Goal: Information Seeking & Learning: Learn about a topic

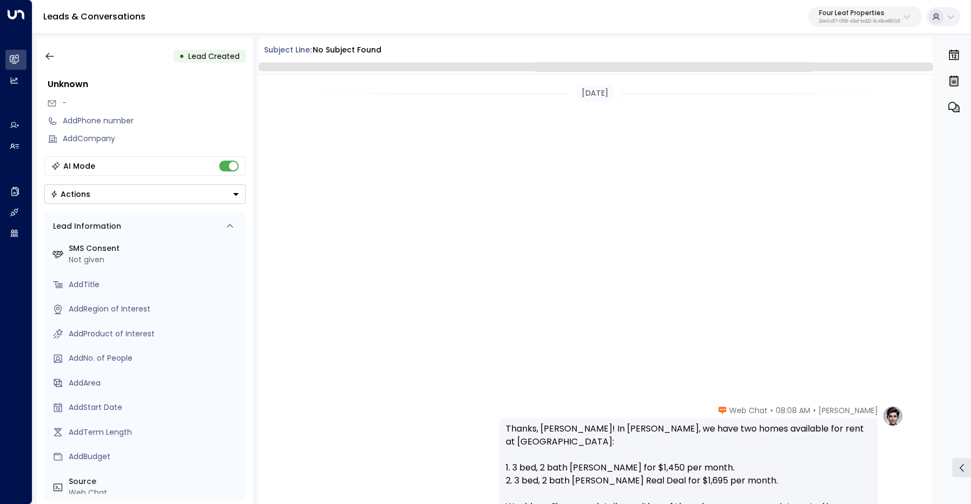
scroll to position [488, 0]
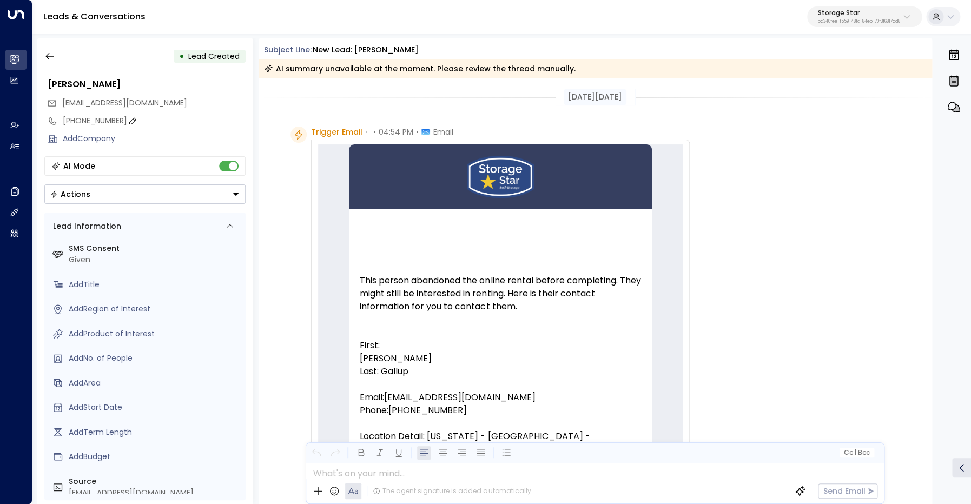
click at [92, 120] on div "[PHONE_NUMBER]" at bounding box center [154, 120] width 183 height 11
click at [92, 120] on input "**********" at bounding box center [153, 120] width 180 height 11
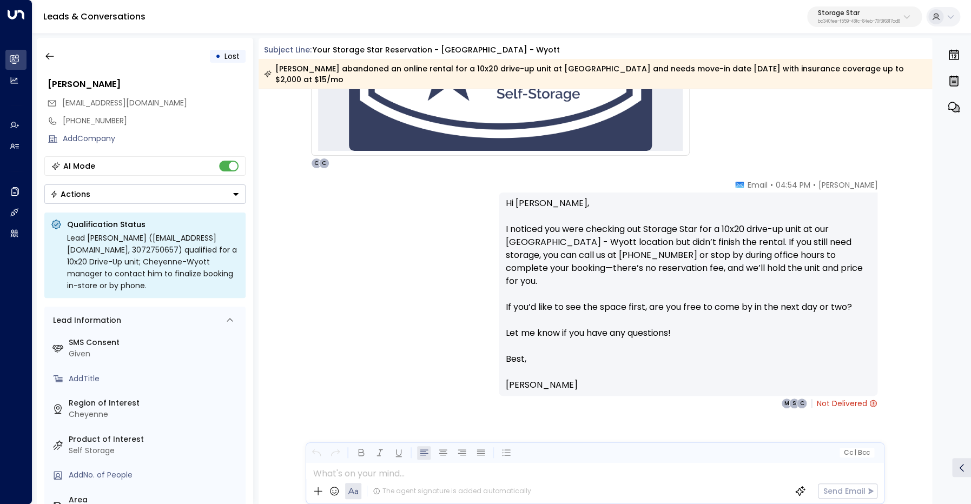
scroll to position [627, 0]
click at [875, 400] on icon at bounding box center [873, 403] width 6 height 6
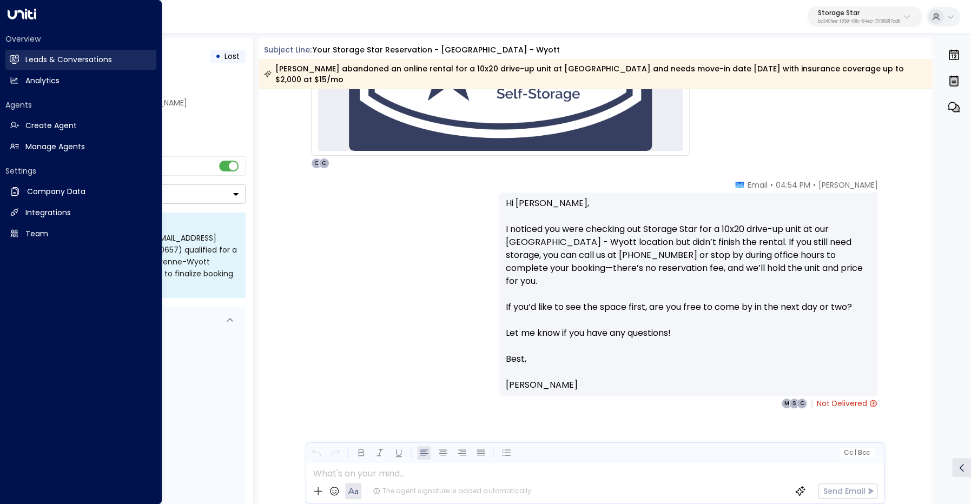
click at [72, 54] on link "Leads & Conversations Leads & Conversations" at bounding box center [80, 60] width 151 height 20
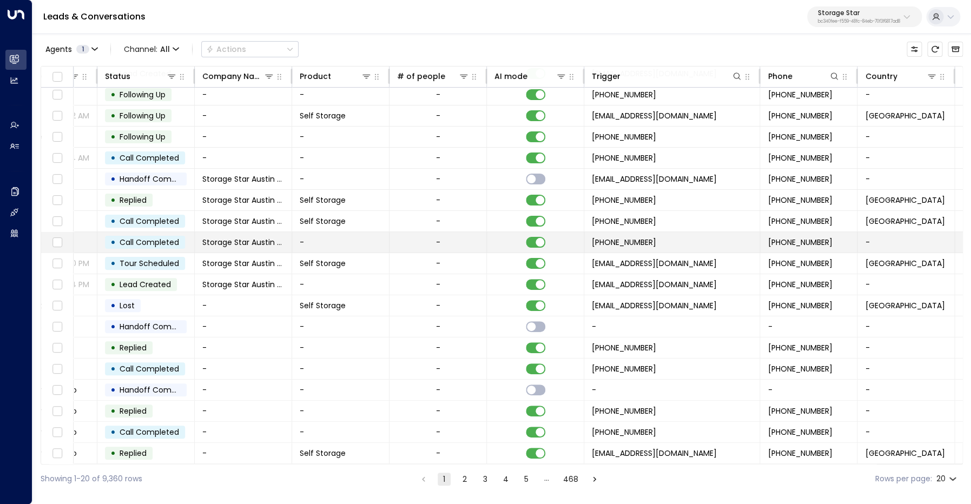
scroll to position [45, 457]
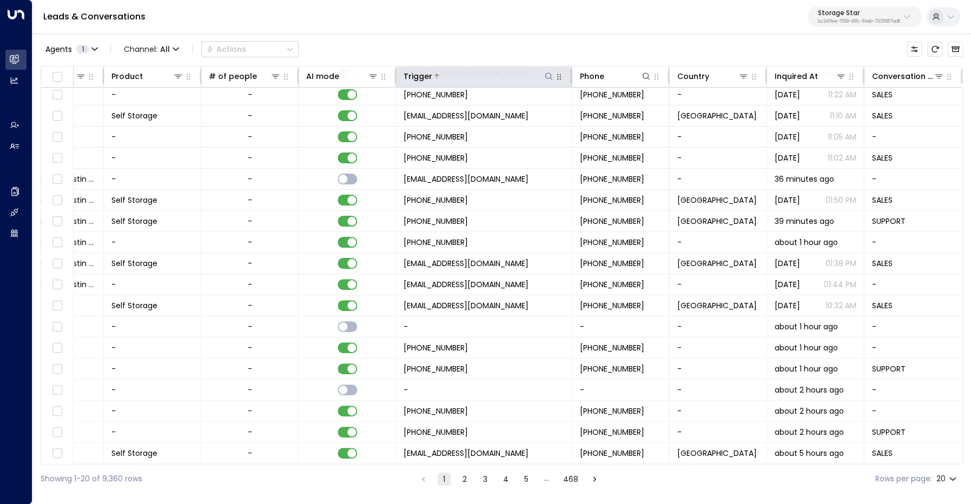
click at [549, 76] on icon at bounding box center [548, 76] width 9 height 9
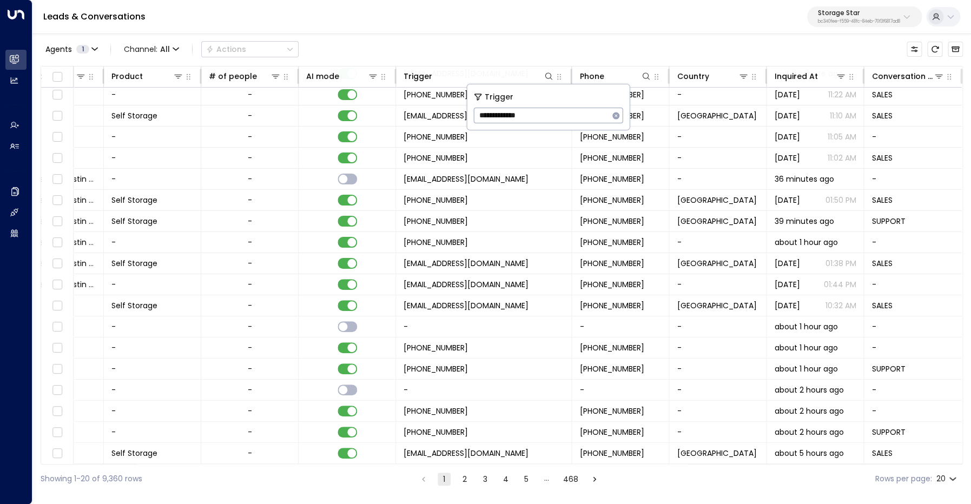
type input "**********"
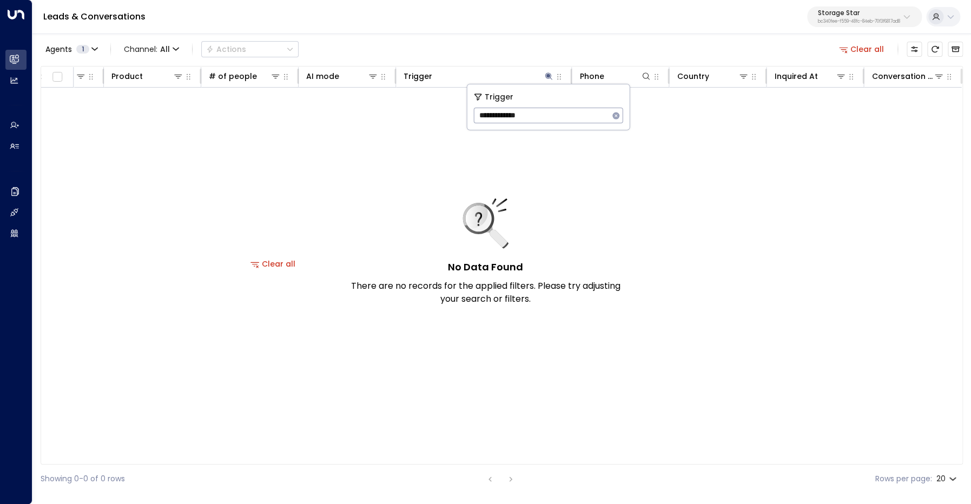
scroll to position [0, 457]
click at [530, 55] on div "Agents 1 Channel: All Actions Clear all" at bounding box center [502, 49] width 922 height 23
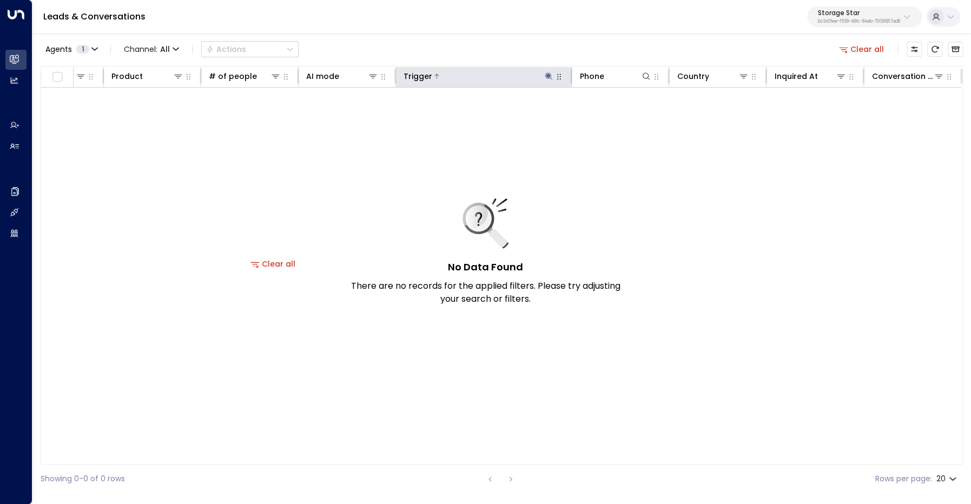
click at [549, 79] on icon at bounding box center [548, 76] width 9 height 9
click at [855, 48] on button "Clear all" at bounding box center [862, 49] width 54 height 15
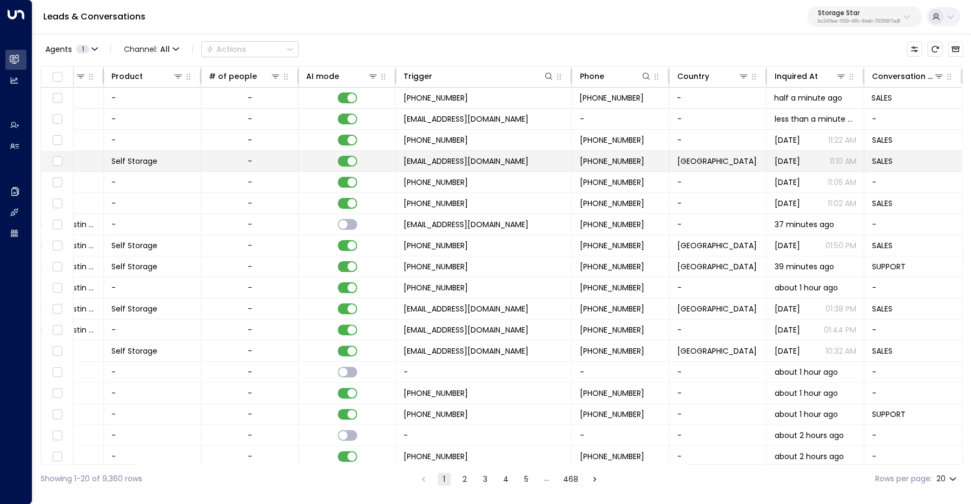
click at [417, 160] on span "[EMAIL_ADDRESS][DOMAIN_NAME]" at bounding box center [466, 161] width 125 height 11
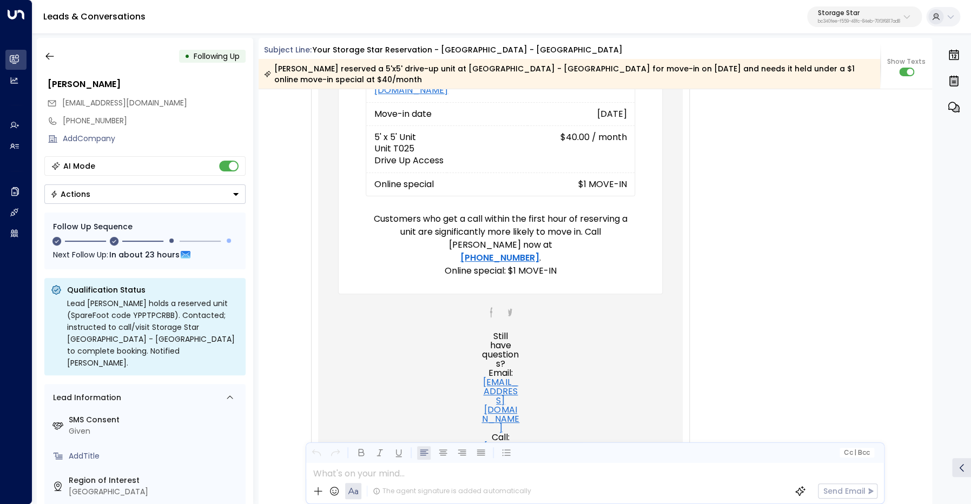
scroll to position [404, 0]
click at [49, 57] on icon "button" at bounding box center [49, 56] width 11 height 11
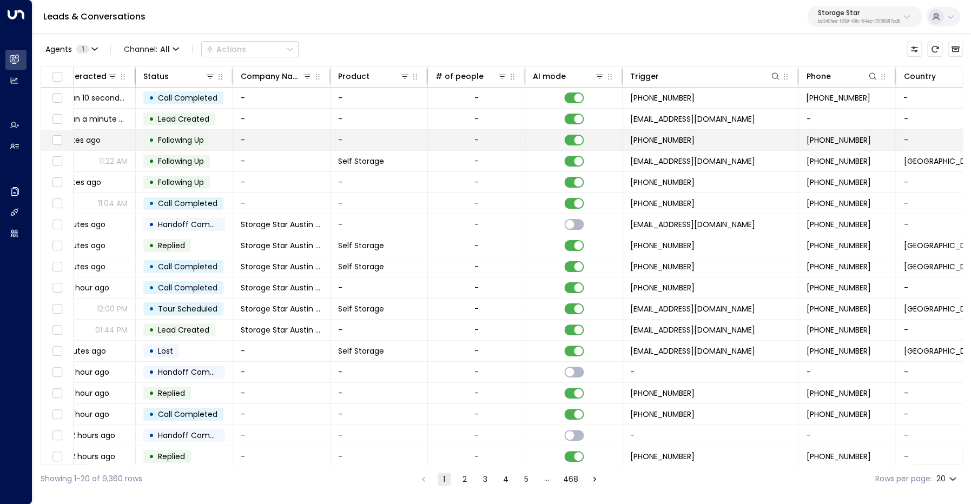
scroll to position [0, 457]
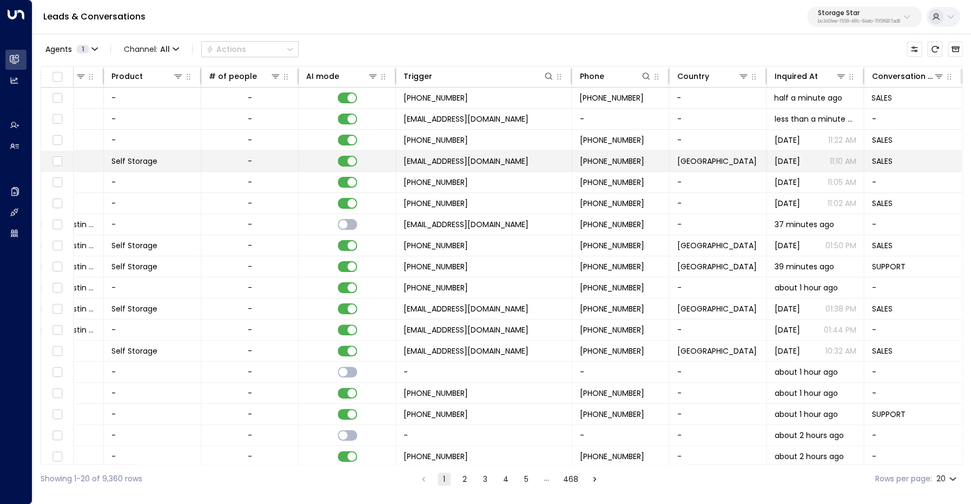
drag, startPoint x: 537, startPoint y: 162, endPoint x: 309, endPoint y: 156, distance: 227.8
click at [309, 156] on tr "[PERSON_NAME] 1 [EMAIL_ADDRESS][DOMAIN_NAME] [DATE] 11:22 AM • Following Up - S…" at bounding box center [273, 161] width 1377 height 21
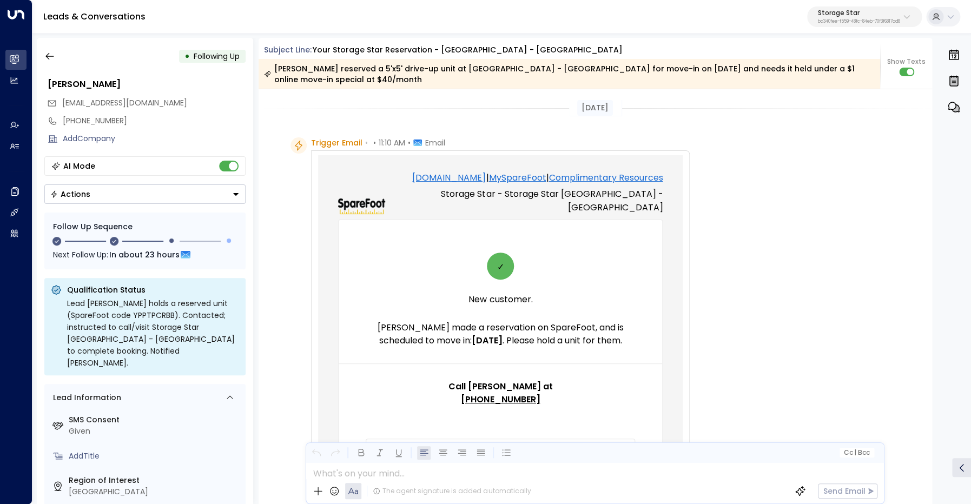
scroll to position [1097, 0]
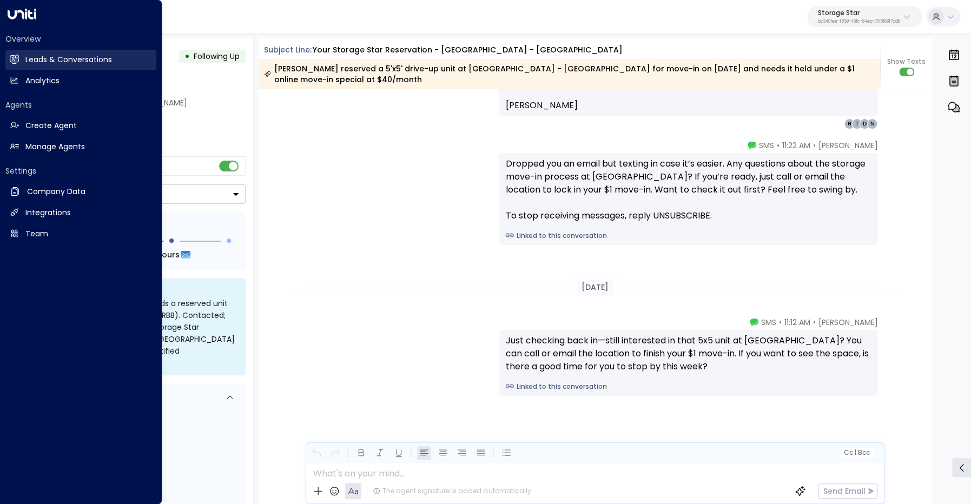
click at [38, 58] on h2 "Leads & Conversations" at bounding box center [68, 59] width 87 height 11
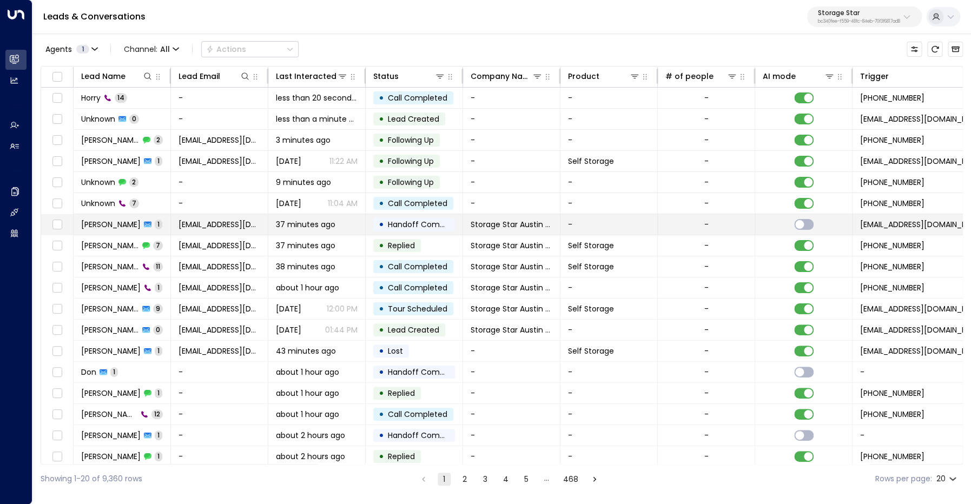
scroll to position [0, 457]
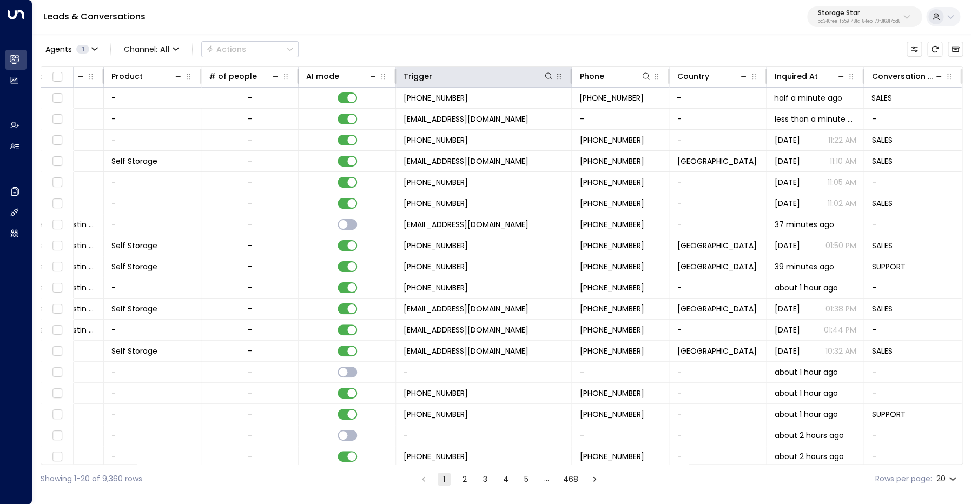
click at [554, 77] on icon "button" at bounding box center [558, 76] width 9 height 9
click at [549, 81] on icon at bounding box center [548, 76] width 9 height 9
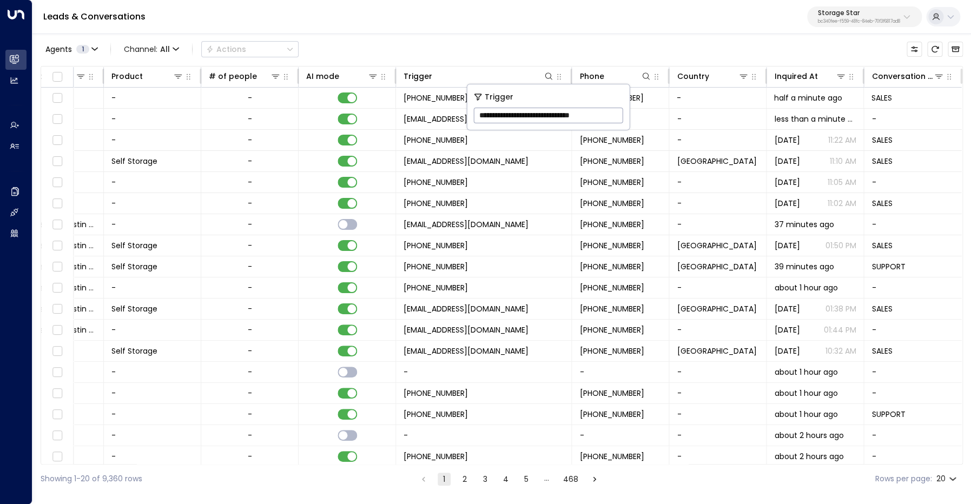
scroll to position [0, 1]
type input "**********"
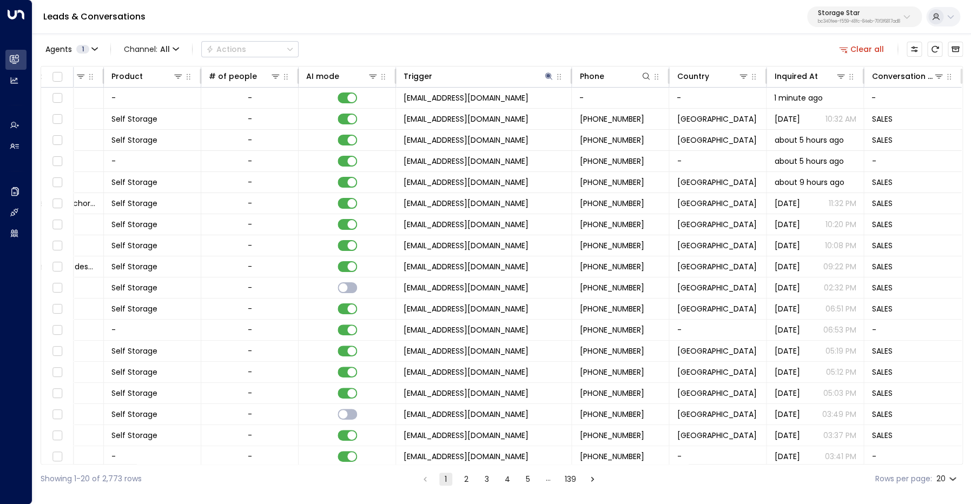
click at [497, 42] on div "Agents 1 Channel: All Actions Clear all" at bounding box center [502, 49] width 922 height 23
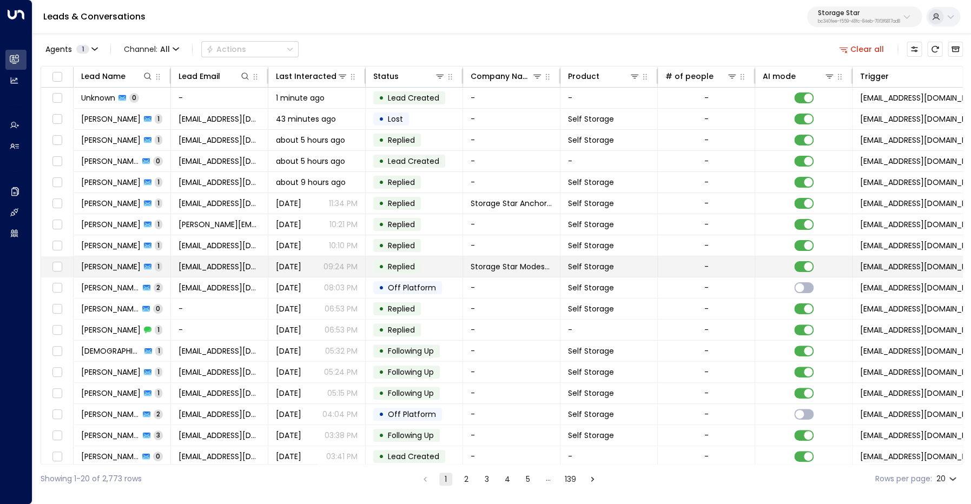
scroll to position [45, 0]
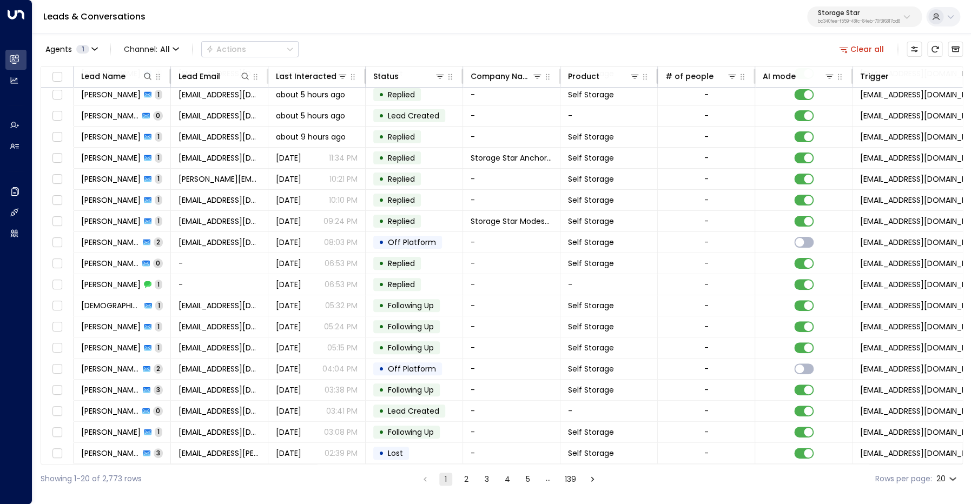
click at [464, 479] on button "2" at bounding box center [466, 479] width 13 height 13
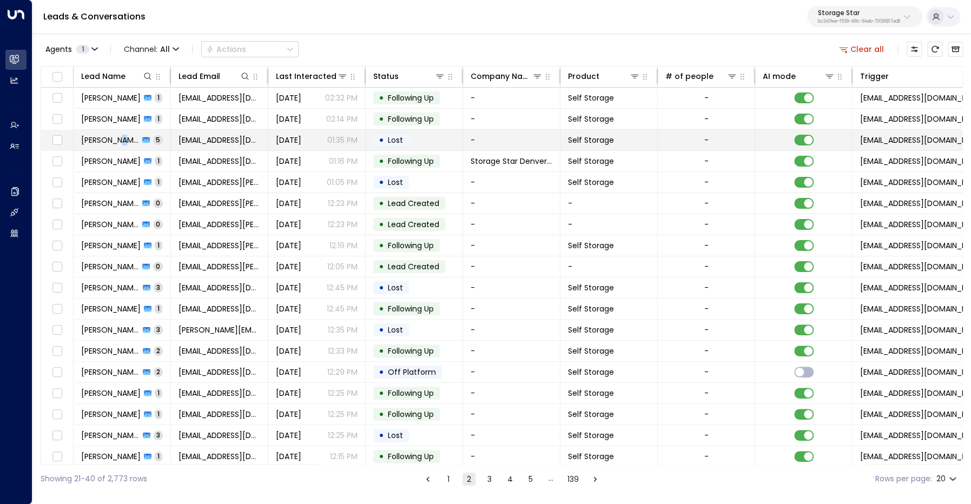
click at [127, 141] on span "[PERSON_NAME]" at bounding box center [110, 140] width 58 height 11
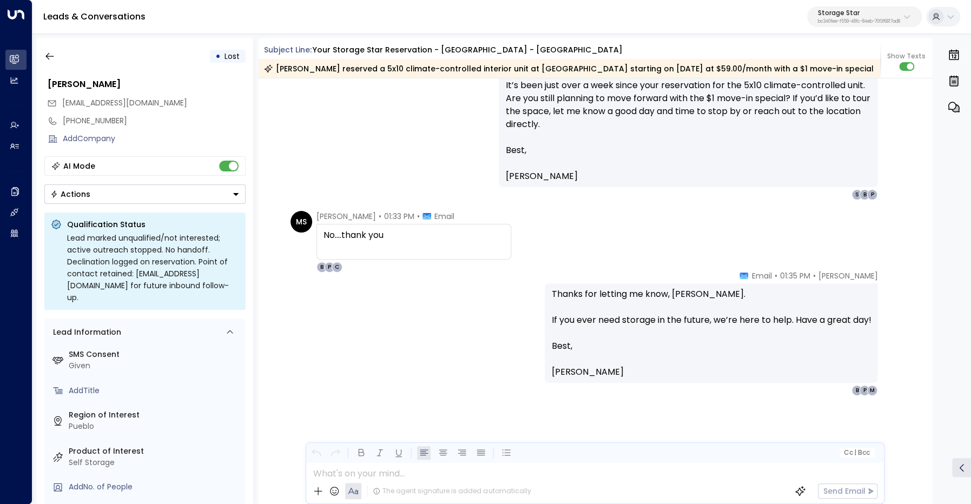
scroll to position [1723, 0]
click at [55, 56] on icon "button" at bounding box center [49, 56] width 11 height 11
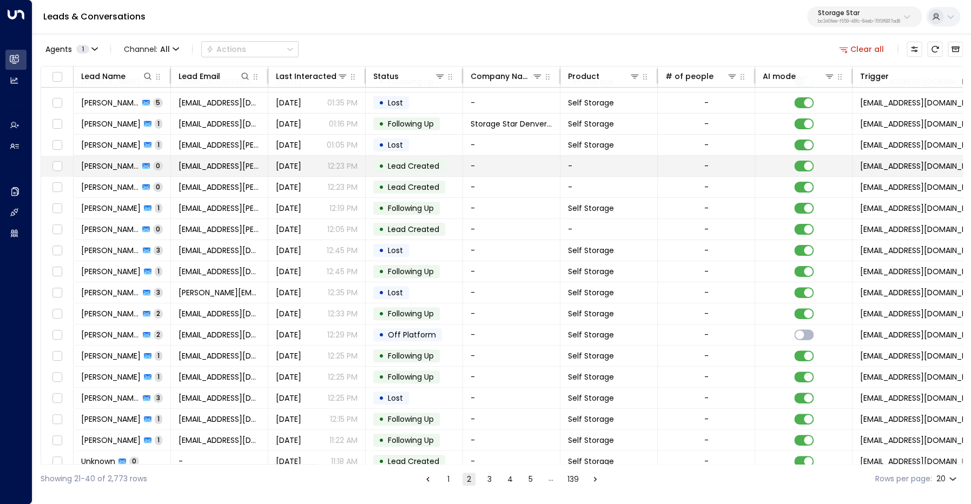
scroll to position [45, 0]
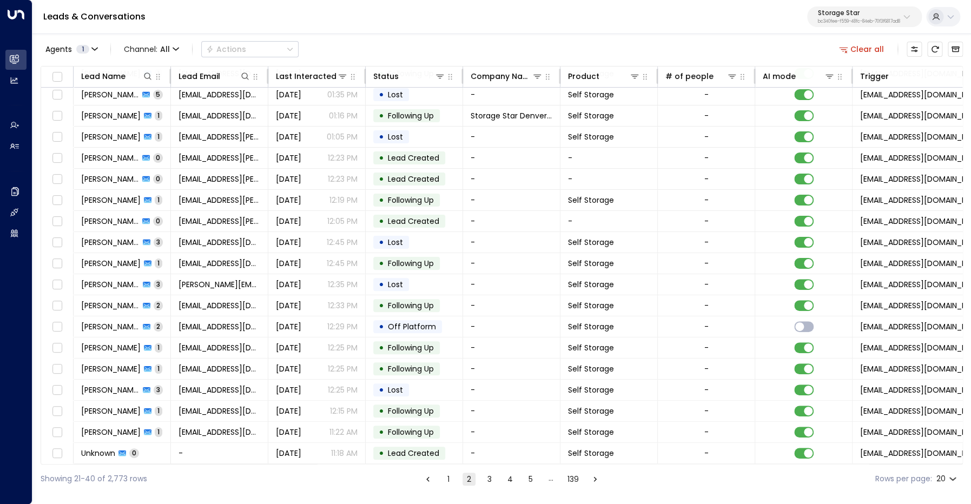
click at [489, 477] on button "3" at bounding box center [489, 479] width 13 height 13
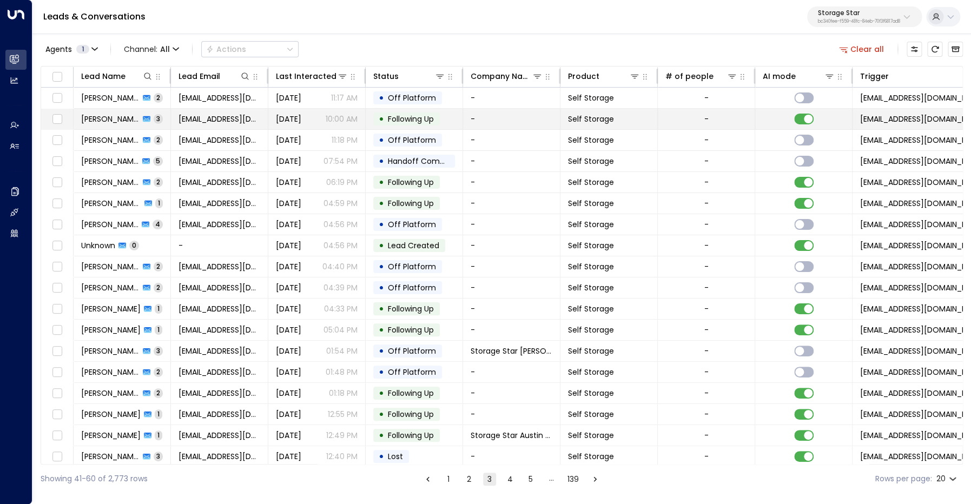
scroll to position [45, 0]
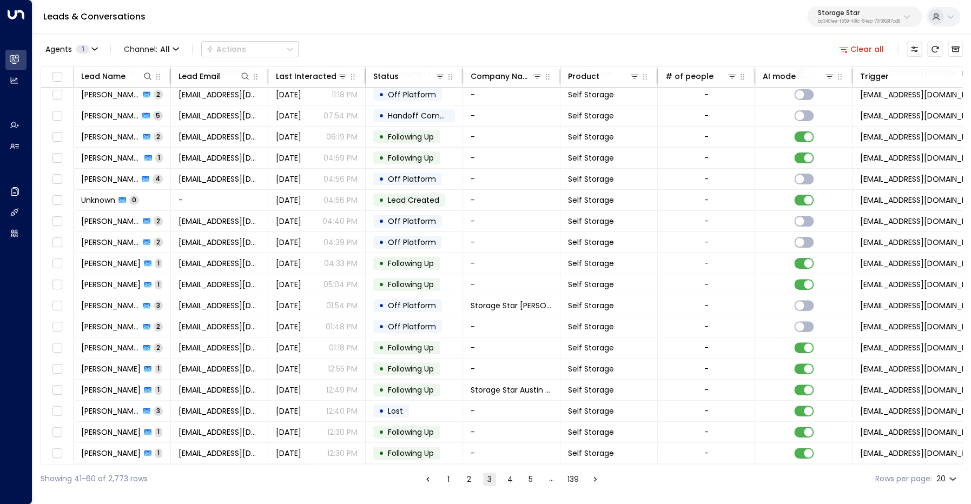
click at [513, 480] on button "4" at bounding box center [510, 479] width 13 height 13
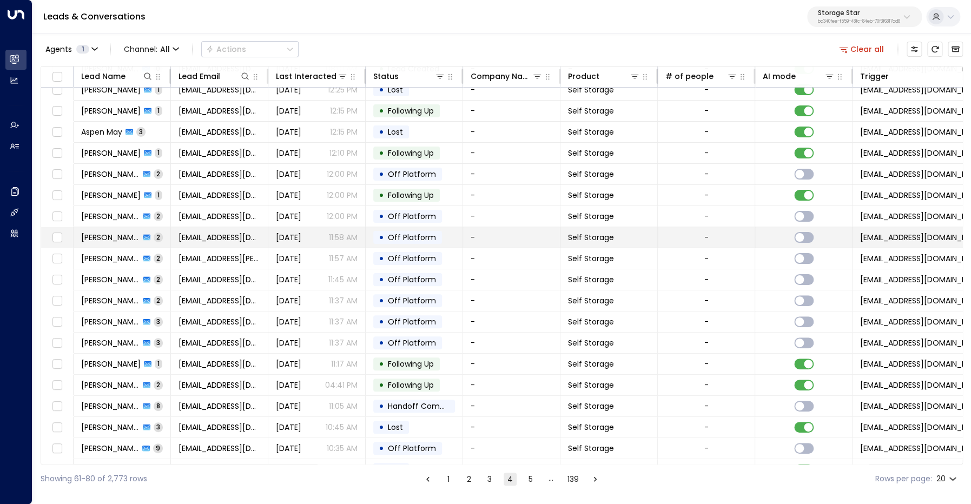
scroll to position [45, 0]
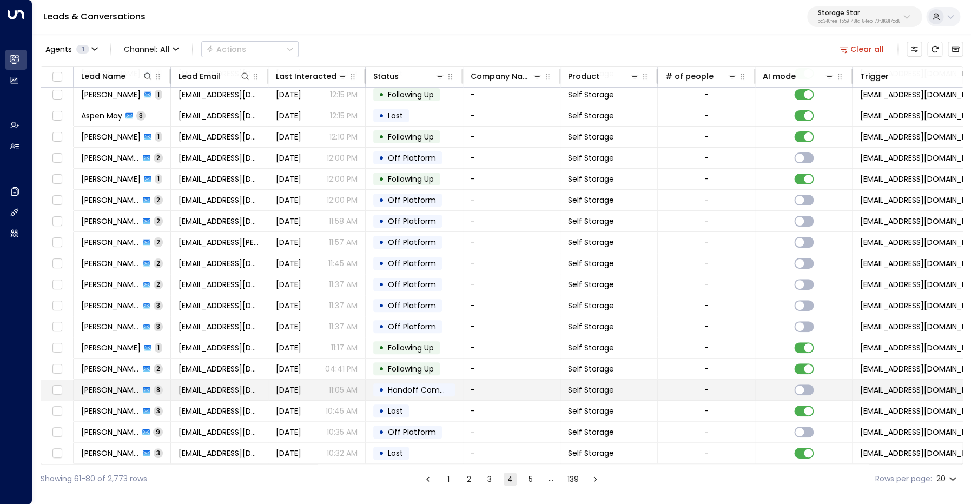
click at [107, 388] on span "[PERSON_NAME]" at bounding box center [110, 390] width 58 height 11
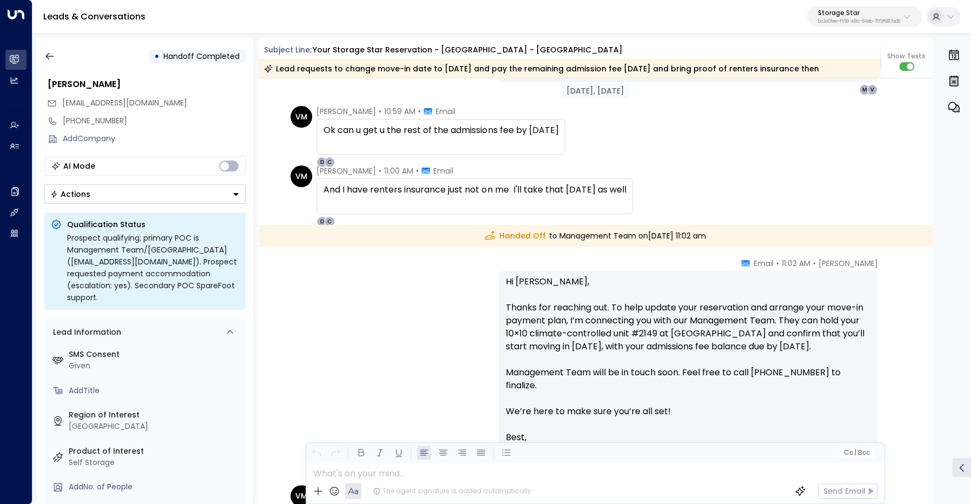
scroll to position [2035, 0]
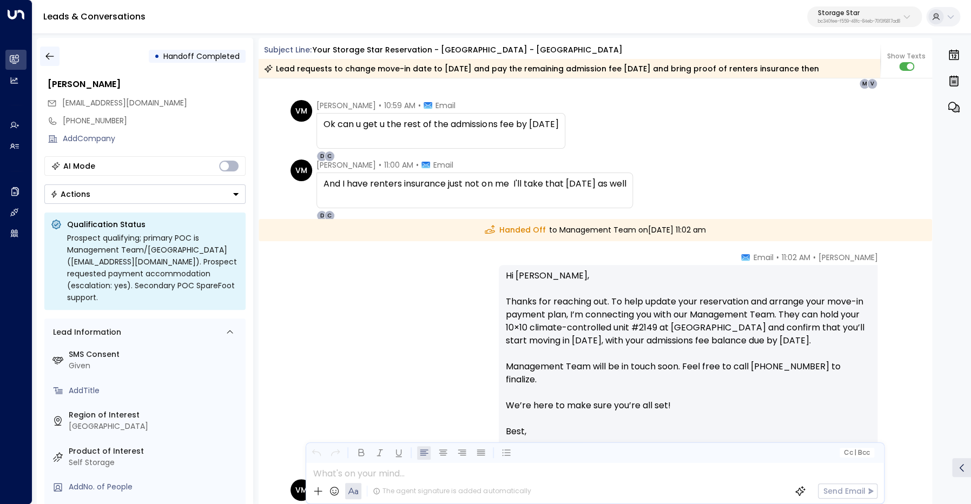
click at [41, 54] on button "button" at bounding box center [49, 56] width 19 height 19
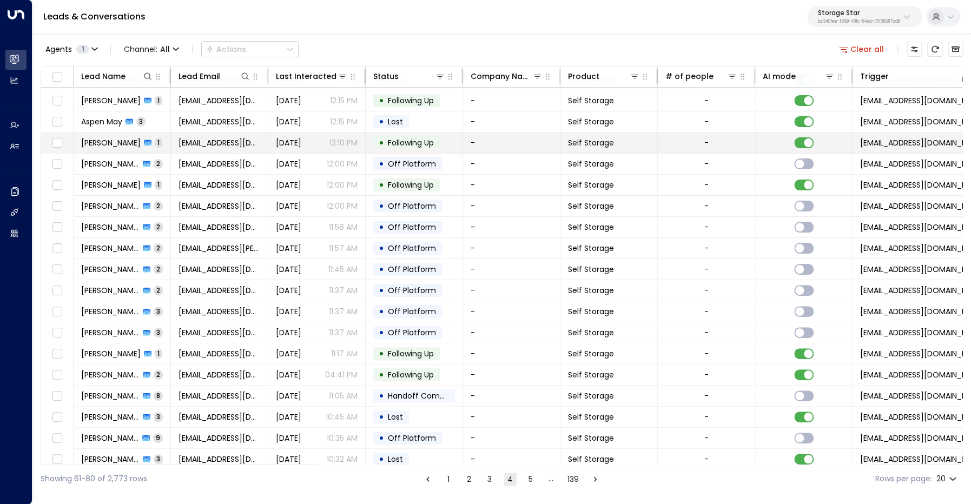
scroll to position [45, 0]
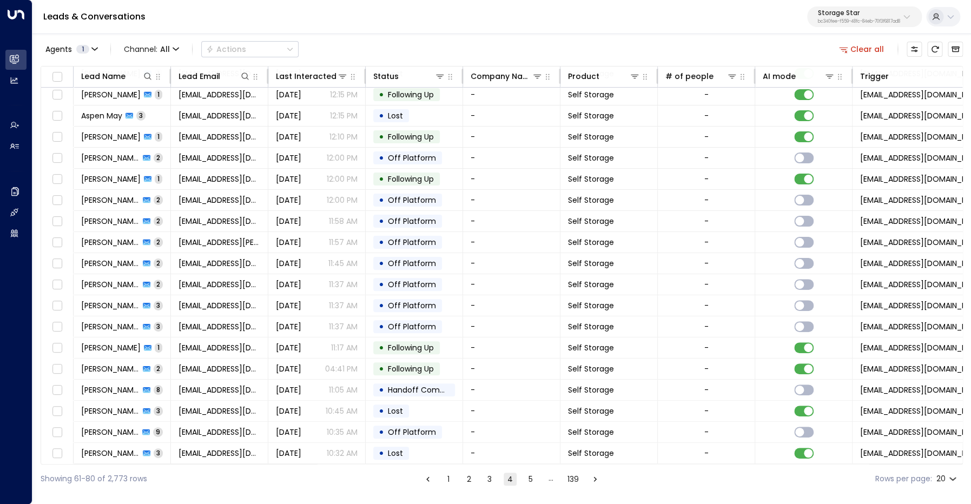
click at [530, 480] on button "5" at bounding box center [530, 479] width 13 height 13
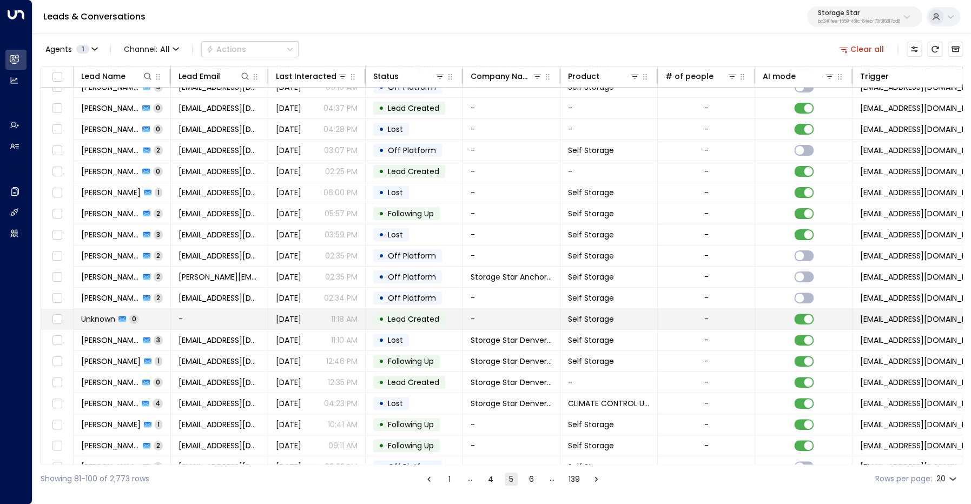
scroll to position [45, 0]
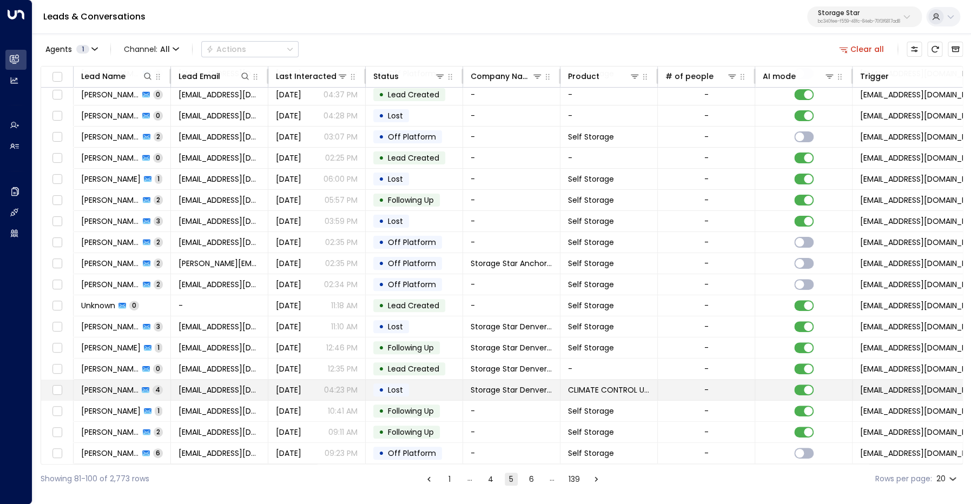
click at [121, 390] on span "[PERSON_NAME]" at bounding box center [109, 390] width 57 height 11
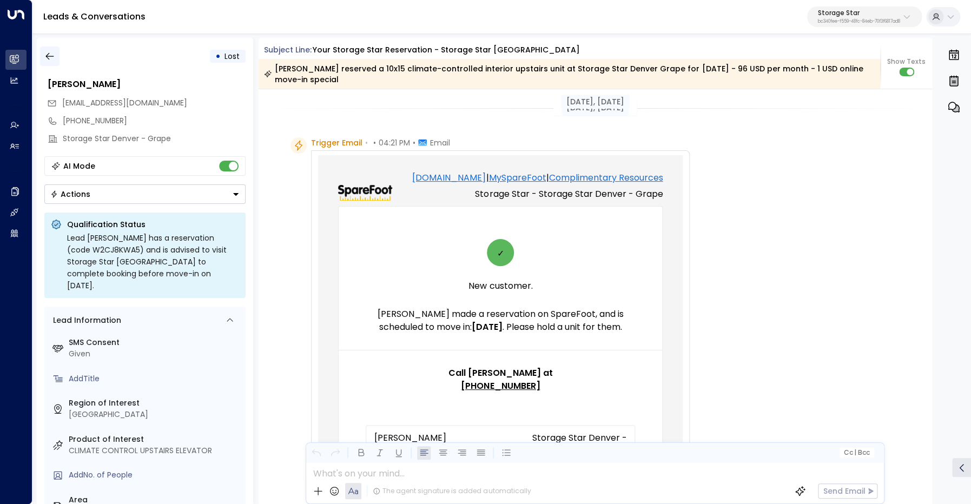
click at [52, 58] on icon "button" at bounding box center [49, 56] width 11 height 11
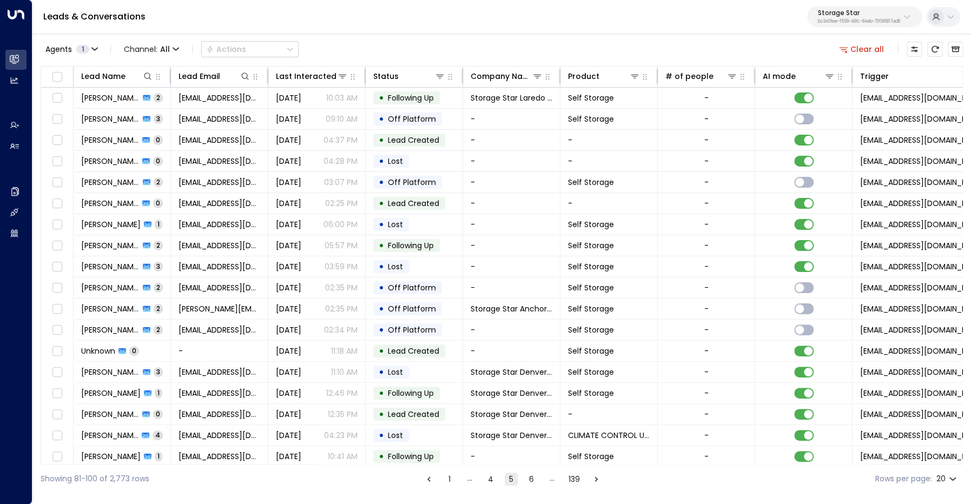
click at [528, 479] on button "6" at bounding box center [531, 479] width 13 height 13
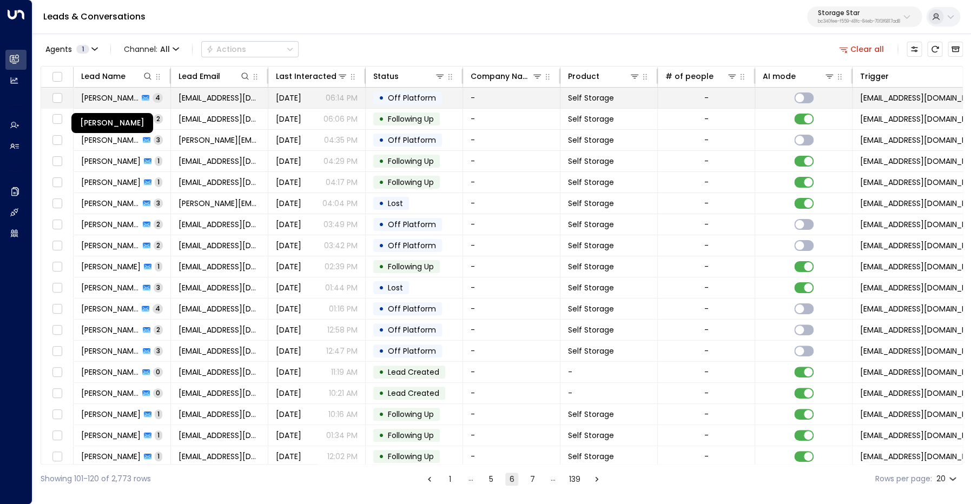
click at [99, 98] on span "[PERSON_NAME]" at bounding box center [109, 97] width 57 height 11
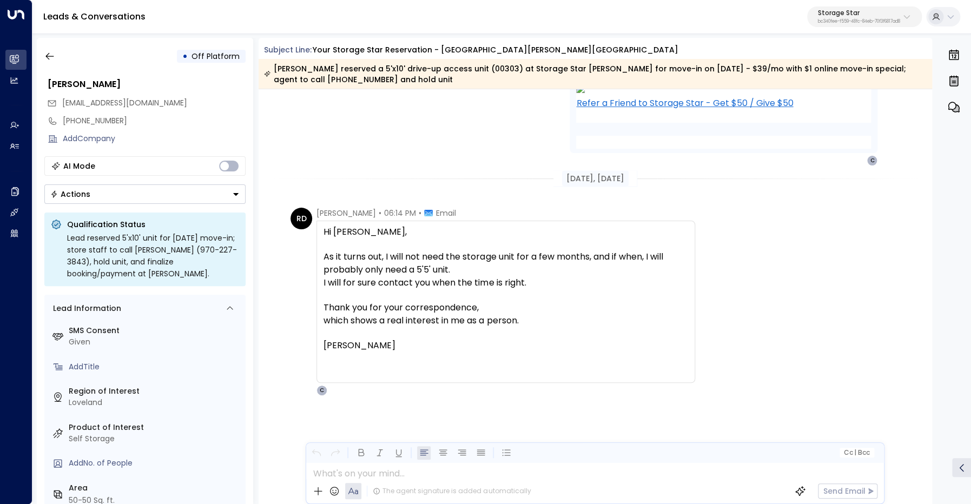
scroll to position [2970, 0]
click at [46, 55] on icon "button" at bounding box center [49, 56] width 11 height 11
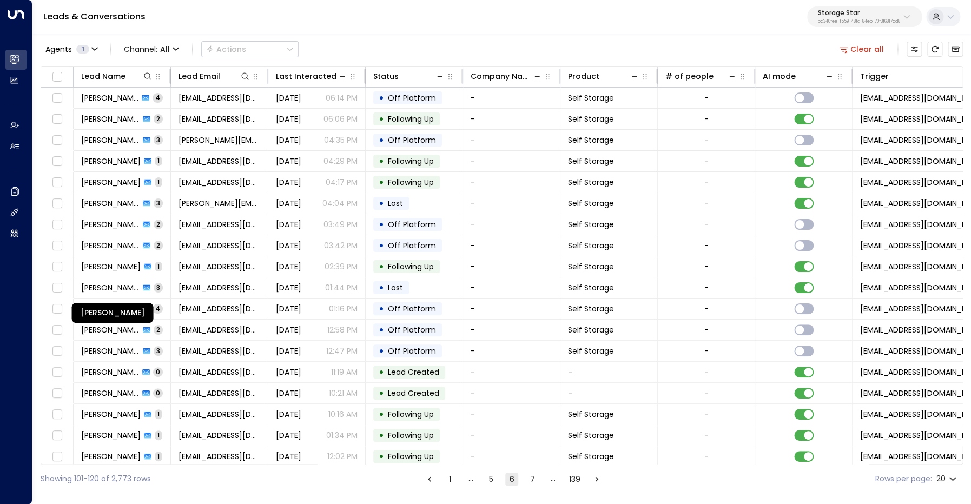
click at [126, 304] on div "[PERSON_NAME]" at bounding box center [113, 313] width 82 height 20
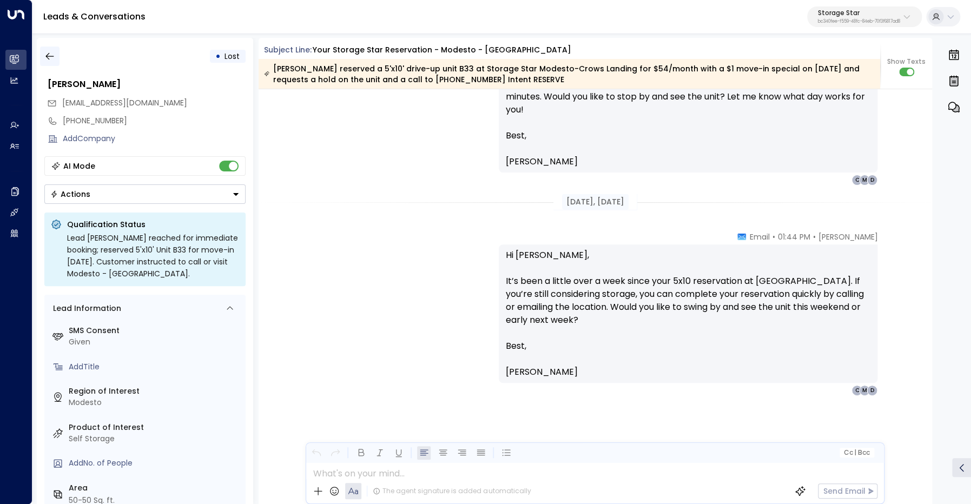
scroll to position [1571, 0]
click at [52, 61] on icon "button" at bounding box center [49, 56] width 11 height 11
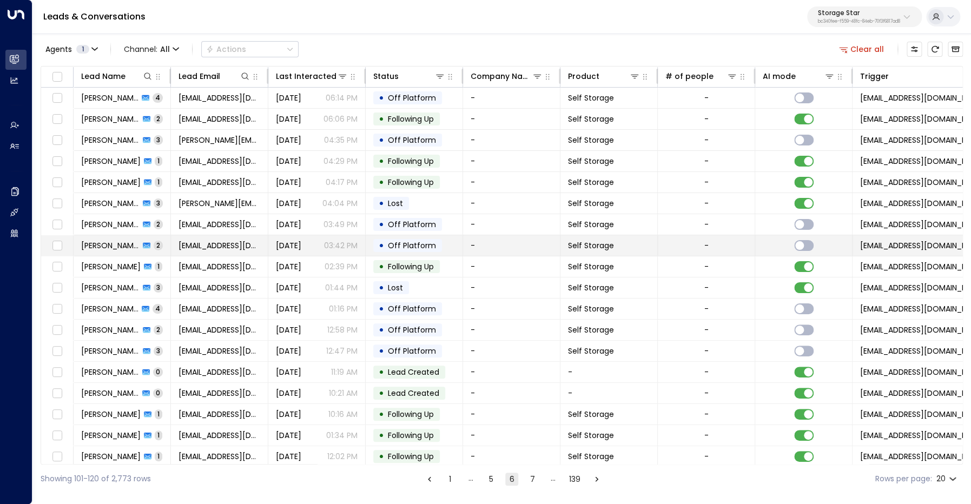
scroll to position [45, 0]
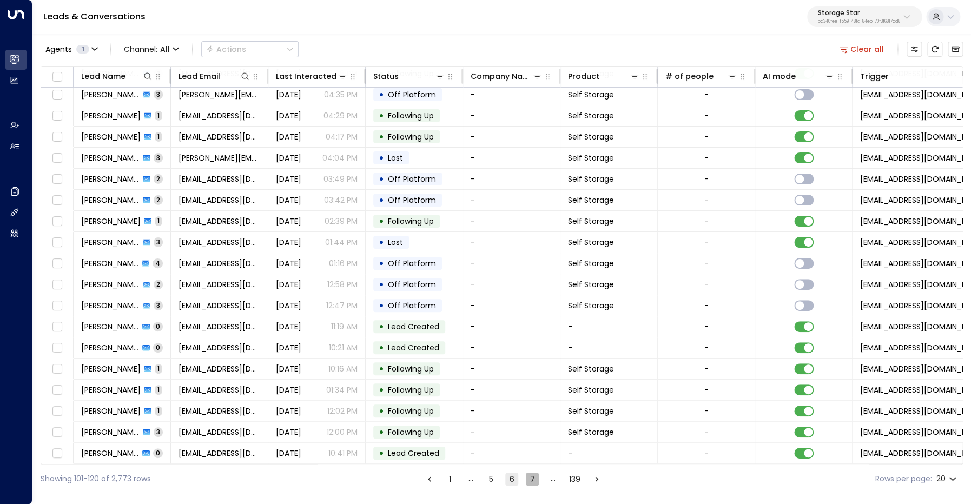
click at [533, 485] on button "7" at bounding box center [532, 479] width 13 height 13
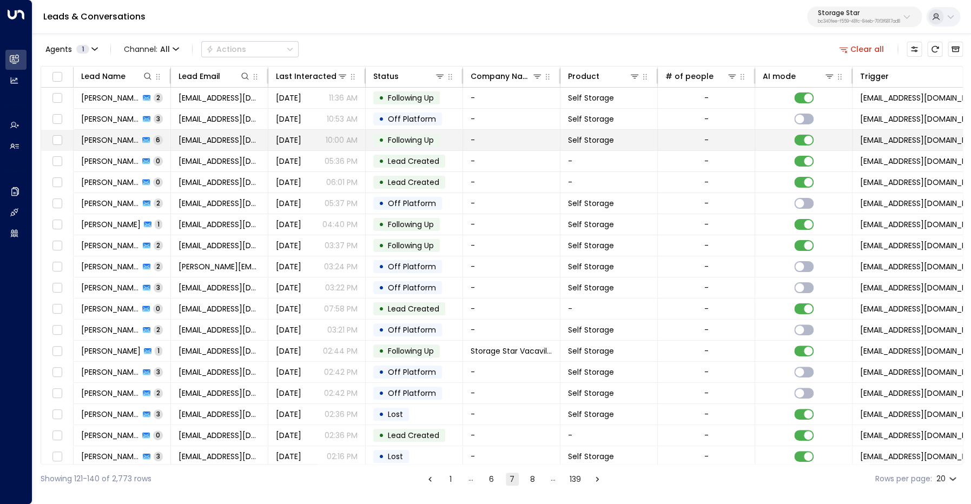
click at [115, 144] on span "[PERSON_NAME]" at bounding box center [110, 140] width 58 height 11
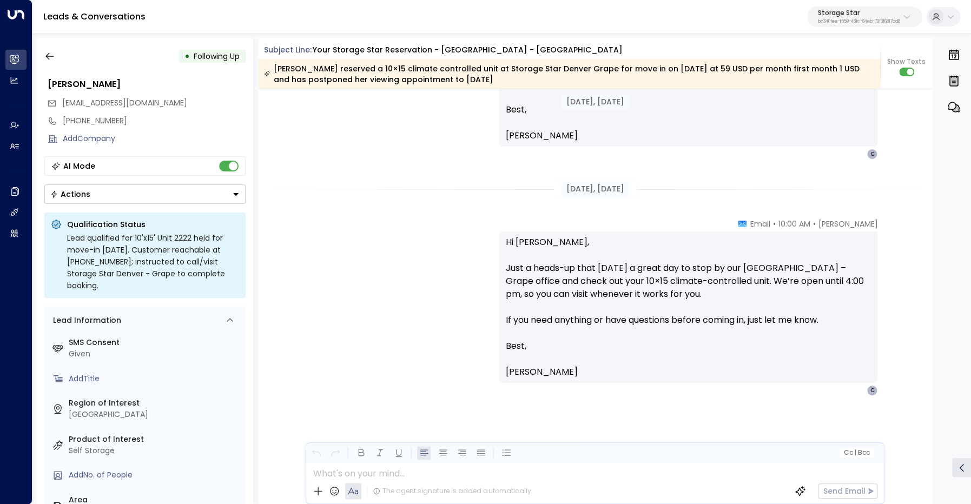
scroll to position [2700, 0]
click at [45, 56] on icon "button" at bounding box center [49, 56] width 11 height 11
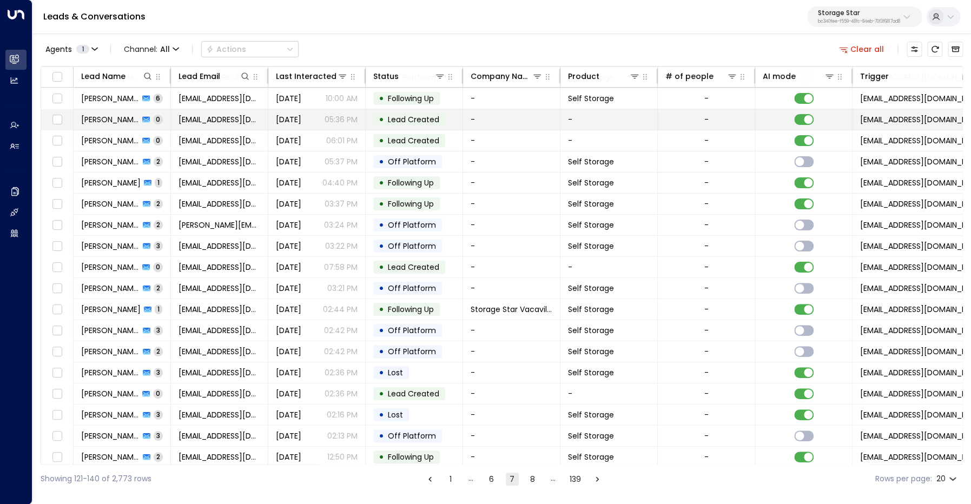
scroll to position [45, 0]
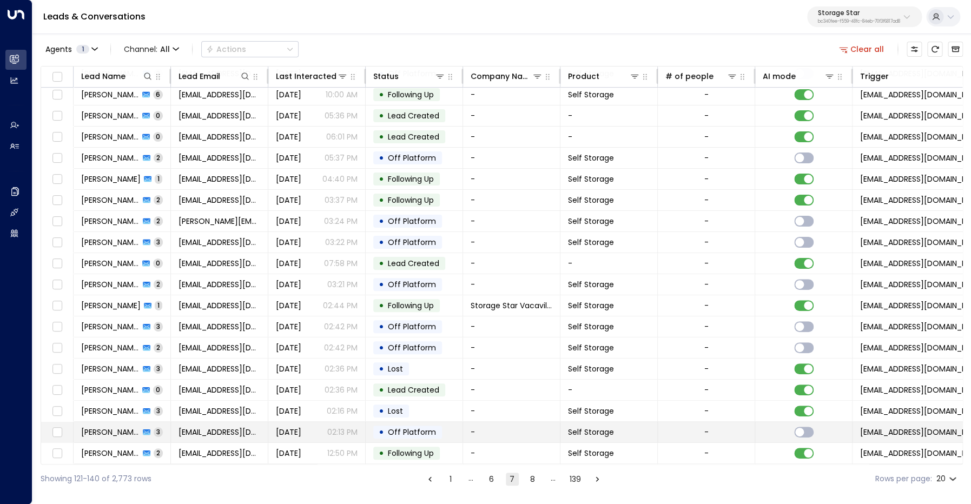
click at [128, 430] on span "[PERSON_NAME]" at bounding box center [110, 432] width 58 height 11
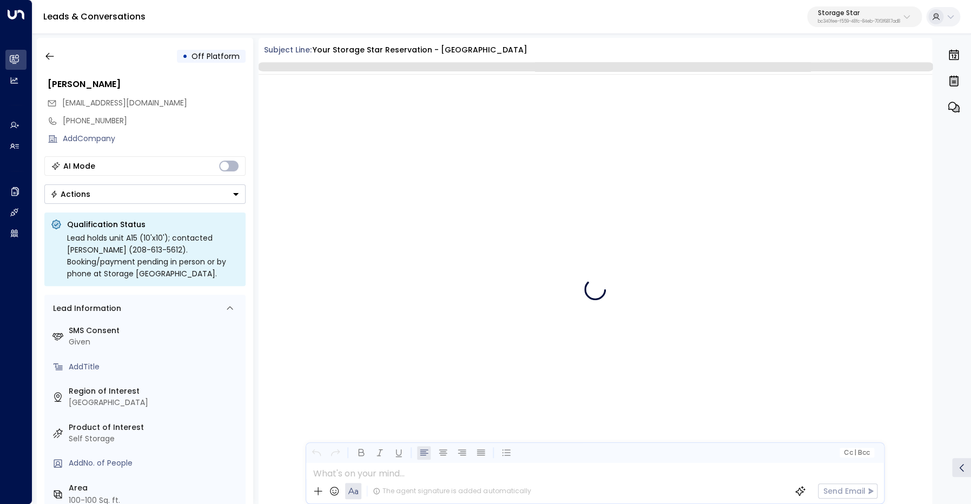
scroll to position [1257, 0]
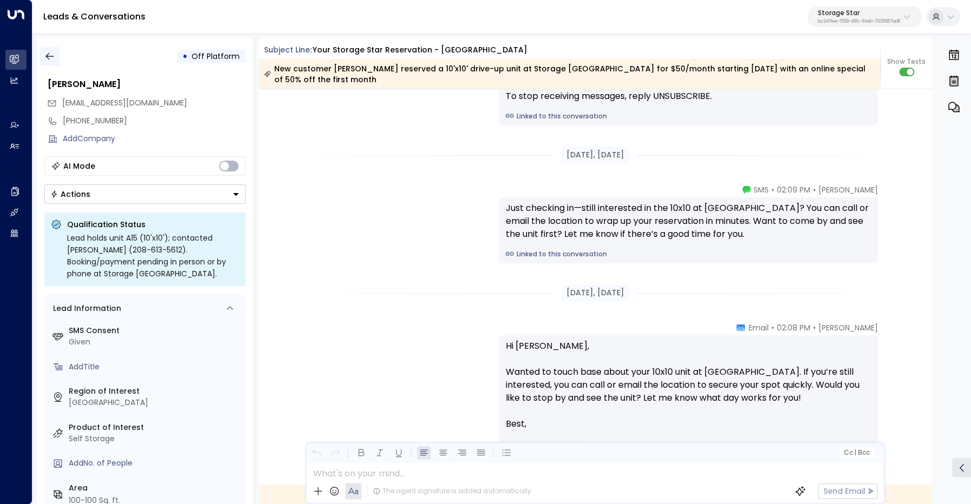
click at [48, 52] on icon "button" at bounding box center [49, 56] width 11 height 11
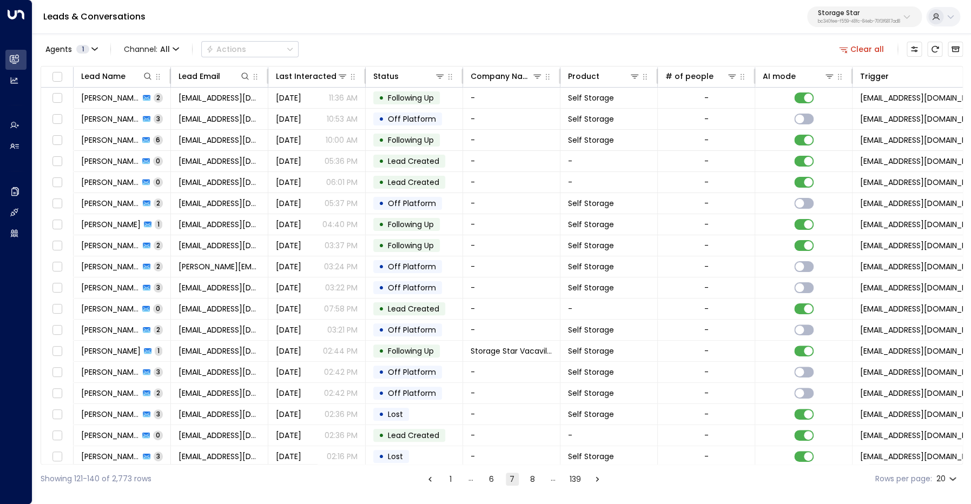
click at [530, 478] on button "8" at bounding box center [532, 479] width 13 height 13
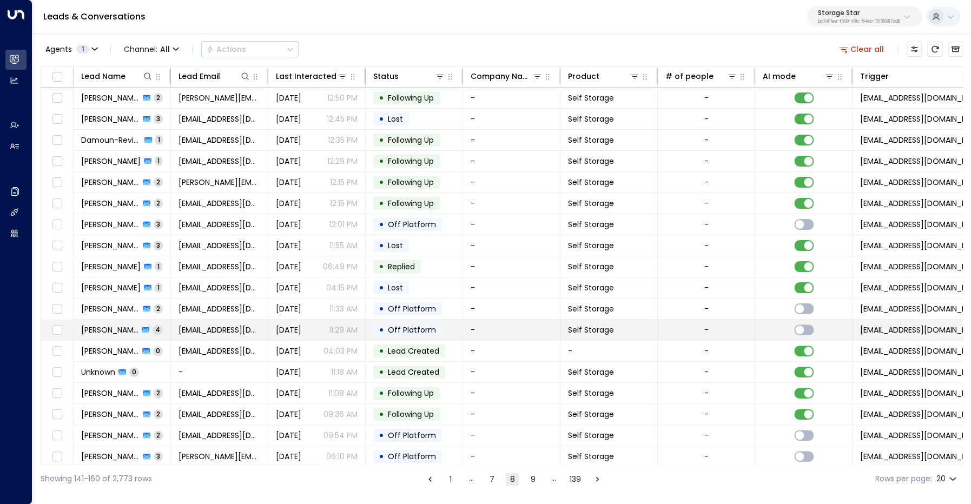
click at [113, 330] on span "[PERSON_NAME]" at bounding box center [109, 330] width 57 height 11
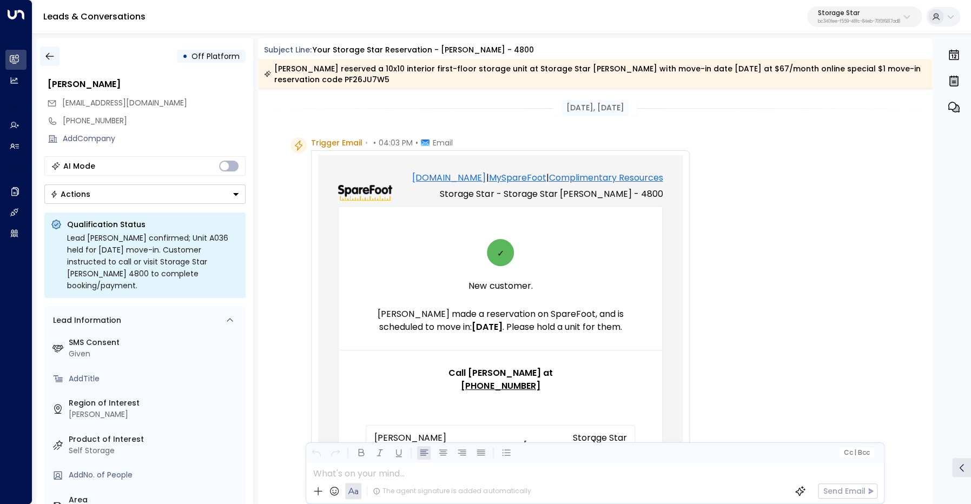
click at [56, 52] on button "button" at bounding box center [49, 56] width 19 height 19
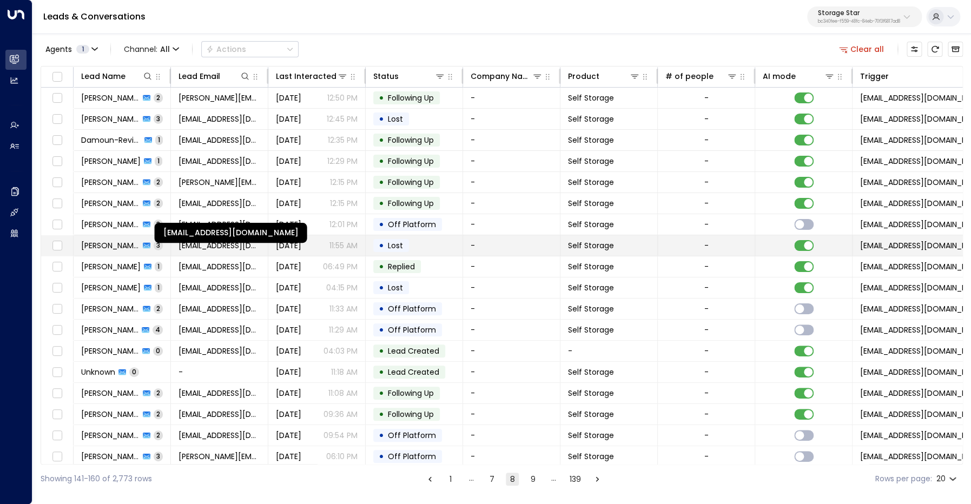
scroll to position [45, 0]
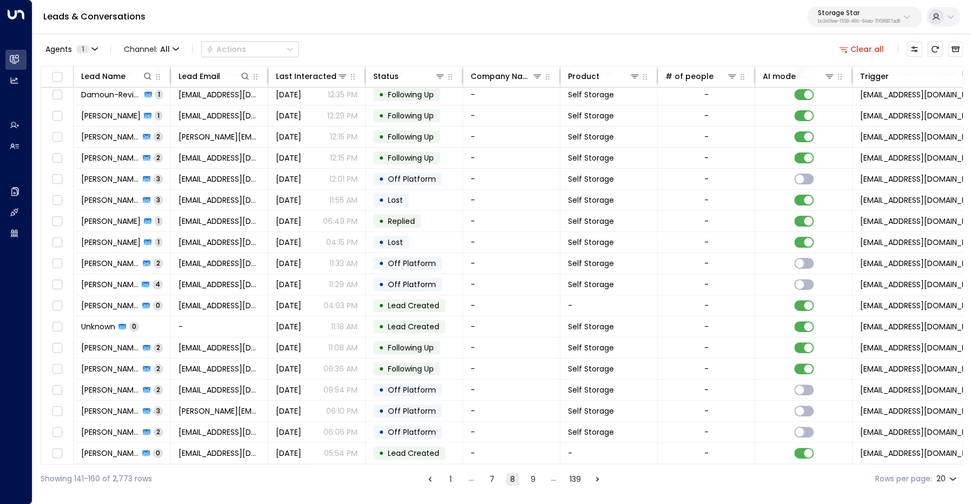
click at [533, 479] on button "9" at bounding box center [532, 479] width 13 height 13
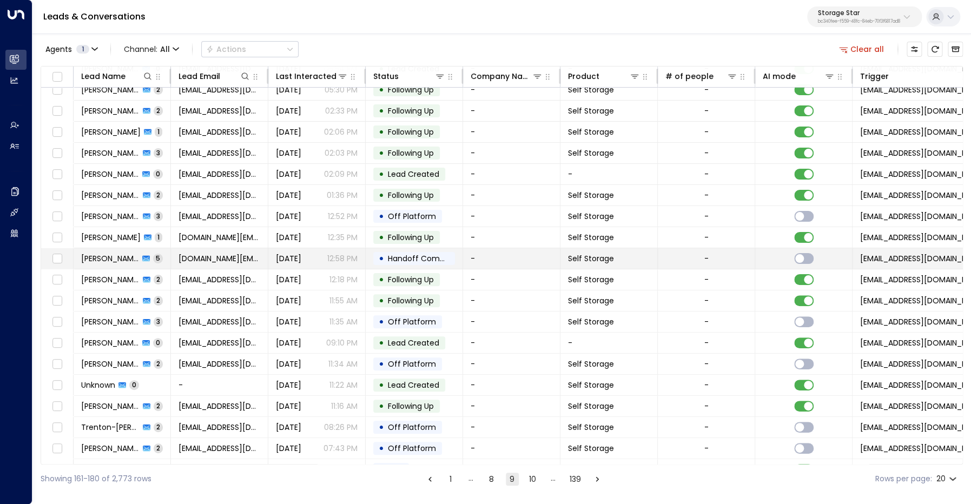
click at [107, 254] on span "[PERSON_NAME]" at bounding box center [110, 258] width 58 height 11
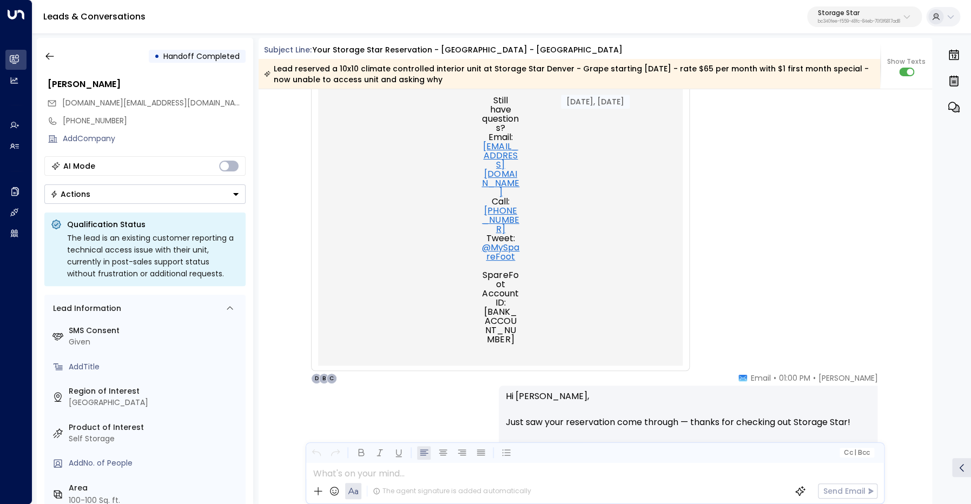
scroll to position [451, 0]
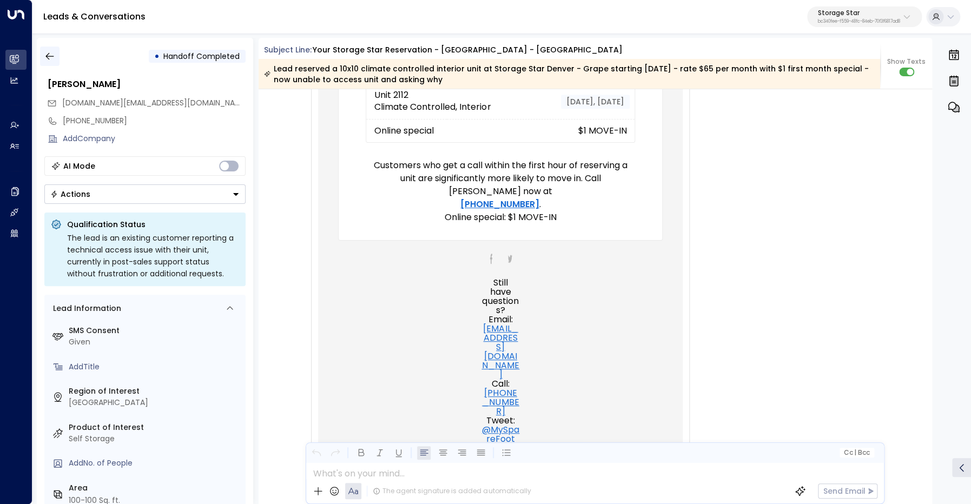
click at [54, 60] on icon "button" at bounding box center [49, 56] width 11 height 11
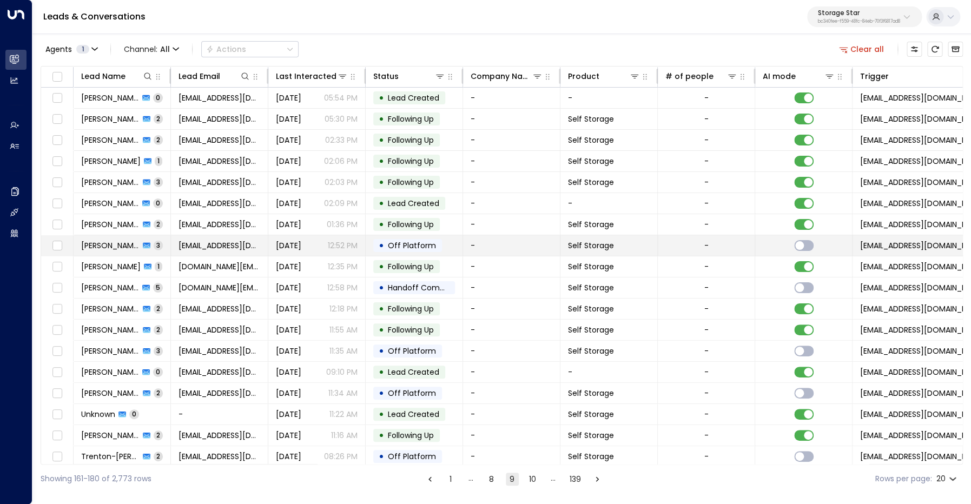
scroll to position [45, 0]
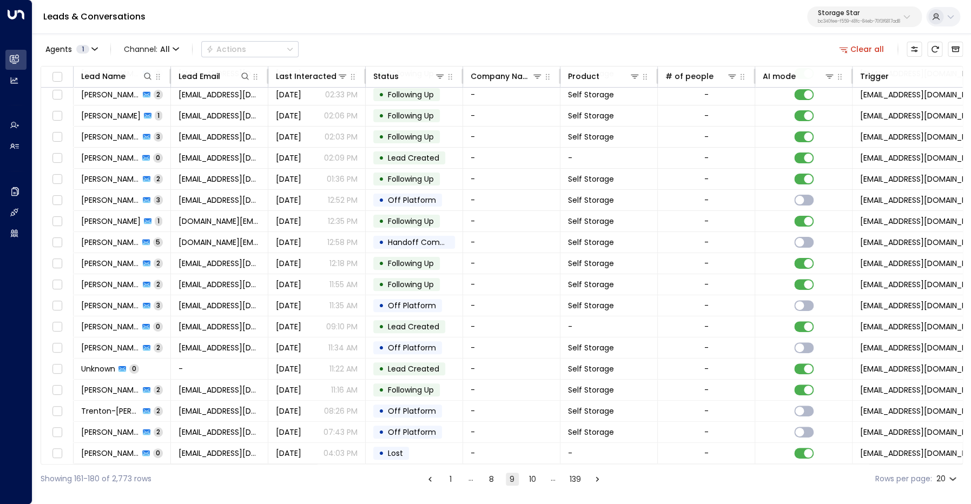
click at [530, 480] on button "10" at bounding box center [532, 479] width 13 height 13
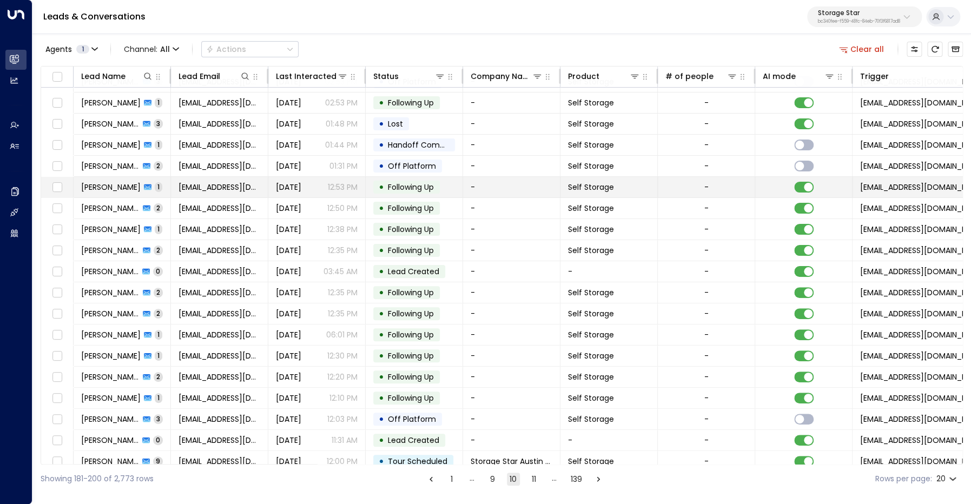
scroll to position [45, 0]
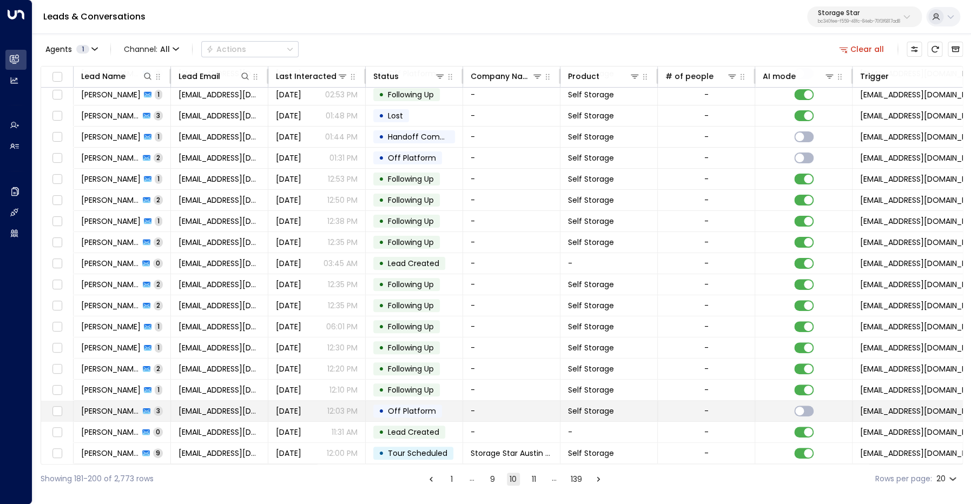
click at [102, 410] on span "[PERSON_NAME]" at bounding box center [110, 411] width 58 height 11
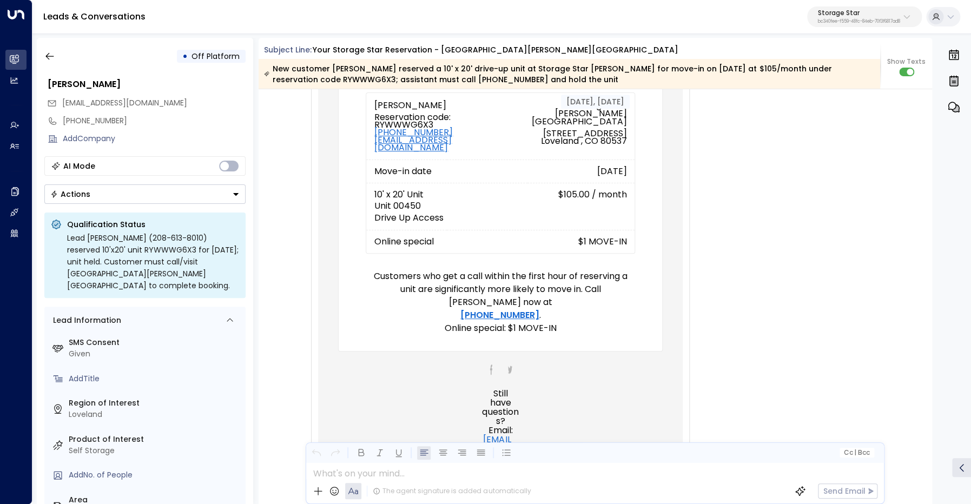
scroll to position [344, 0]
click at [53, 55] on icon "button" at bounding box center [49, 56] width 11 height 11
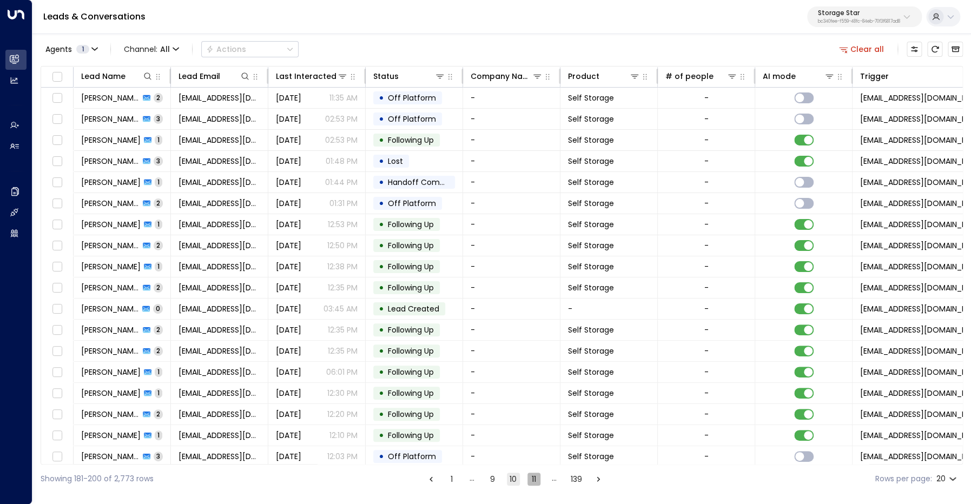
click at [530, 475] on button "11" at bounding box center [533, 479] width 13 height 13
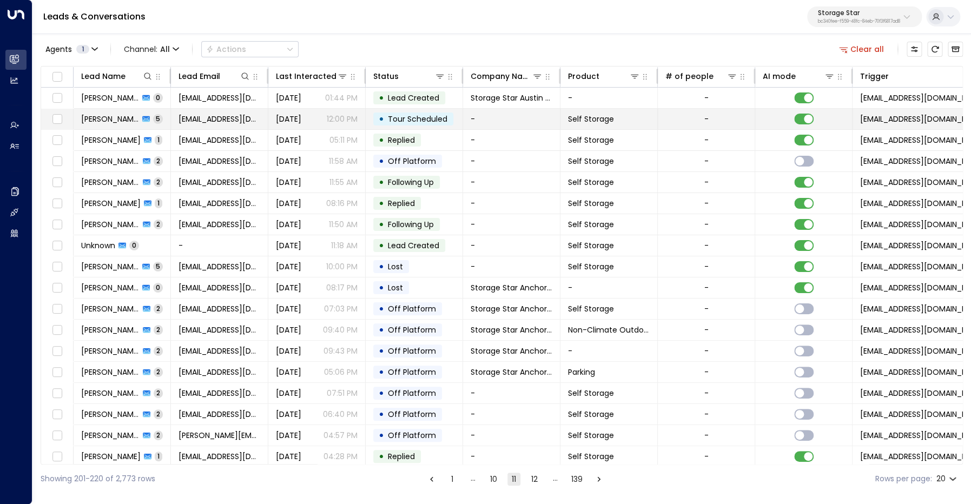
click at [97, 120] on span "[PERSON_NAME]" at bounding box center [110, 119] width 58 height 11
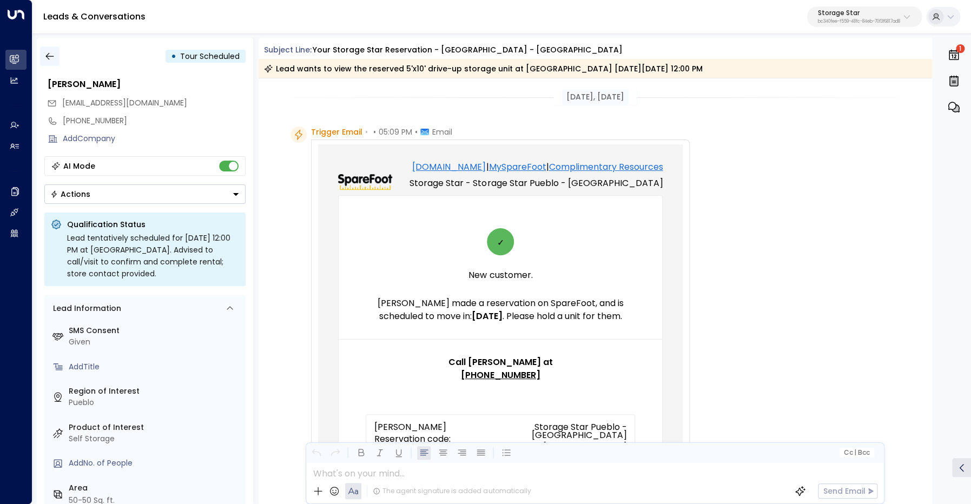
click at [53, 57] on icon "button" at bounding box center [49, 56] width 11 height 11
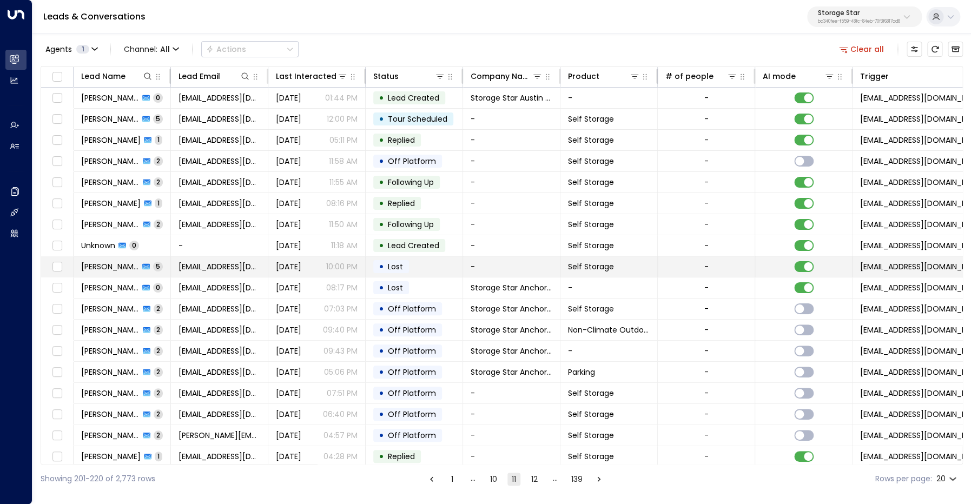
click at [95, 269] on span "[PERSON_NAME]" at bounding box center [110, 266] width 58 height 11
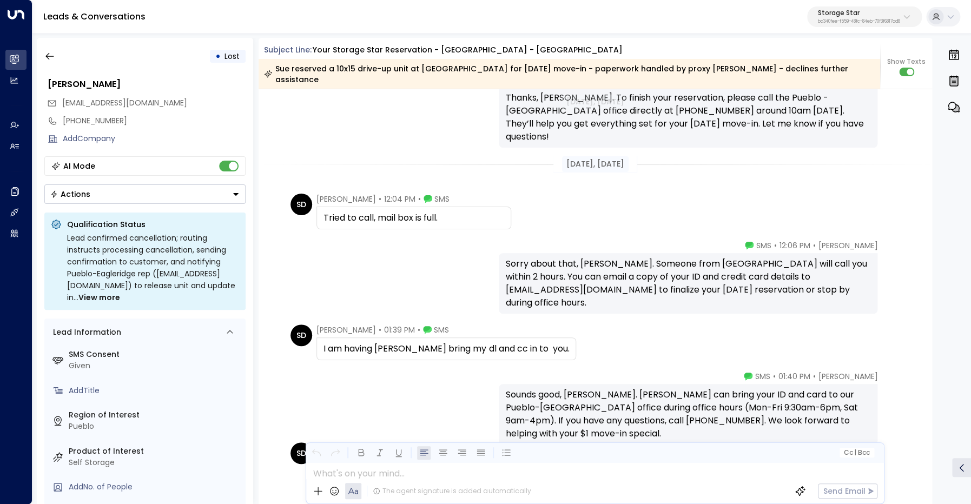
scroll to position [1813, 0]
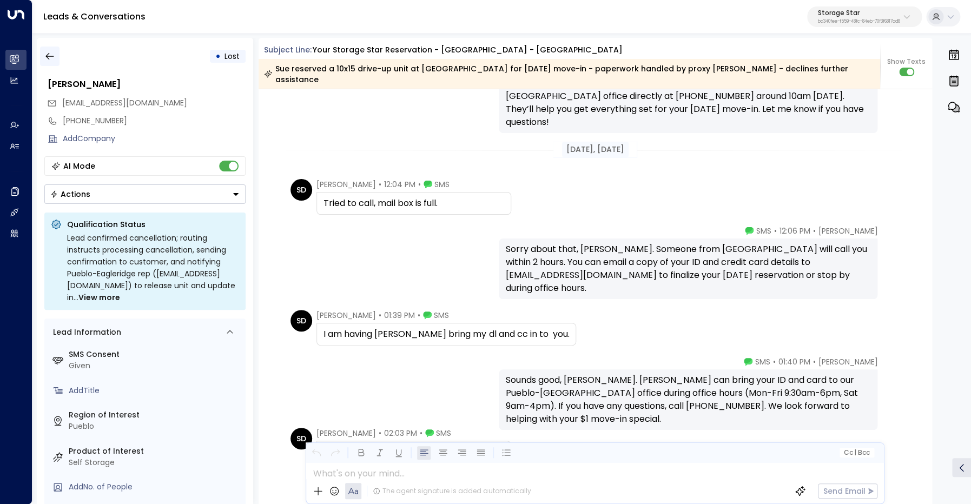
click at [50, 58] on icon "button" at bounding box center [49, 56] width 11 height 11
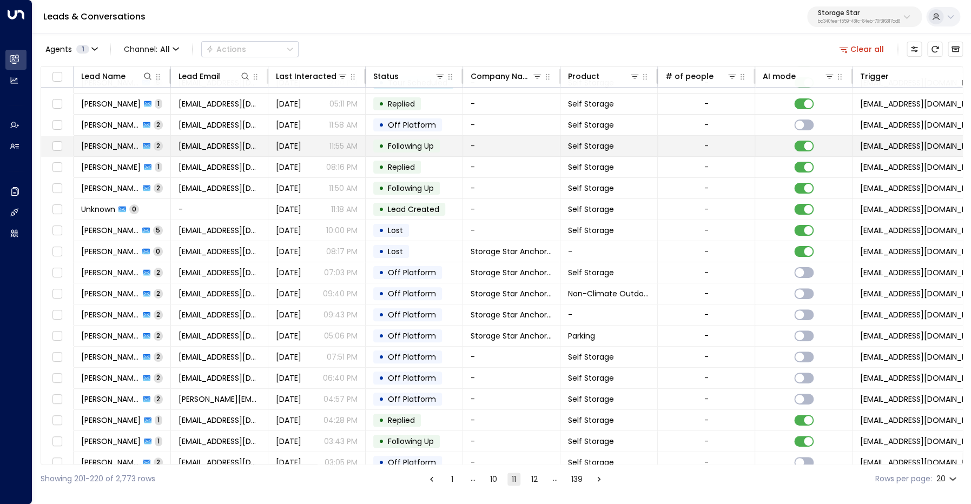
scroll to position [45, 0]
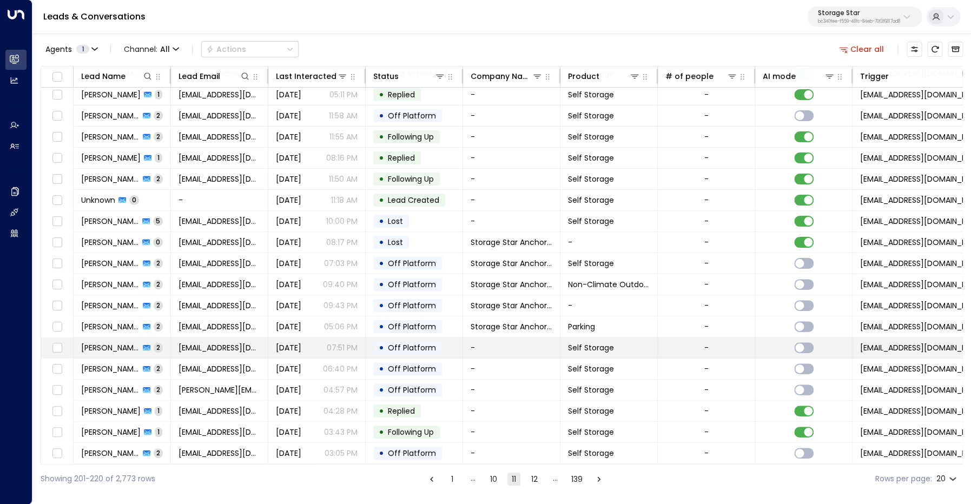
click at [119, 343] on span "[PERSON_NAME]" at bounding box center [110, 347] width 58 height 11
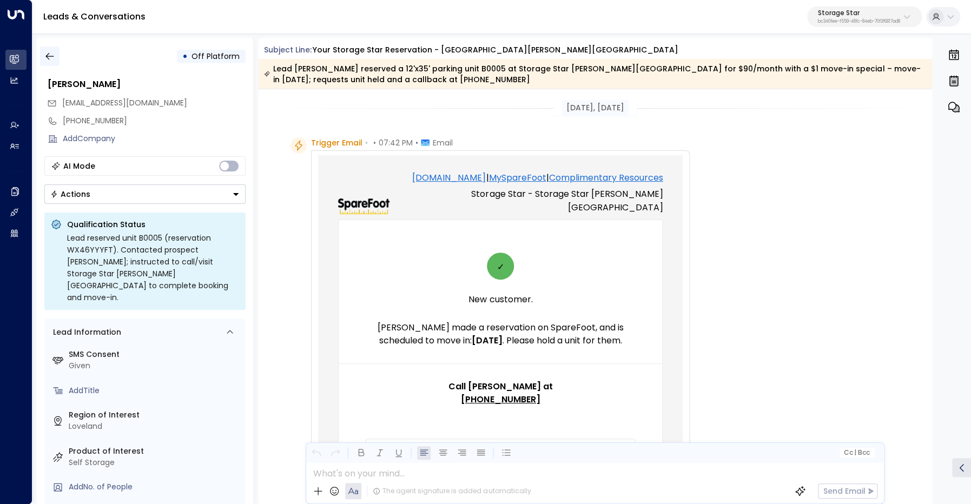
click at [50, 54] on icon "button" at bounding box center [49, 56] width 11 height 11
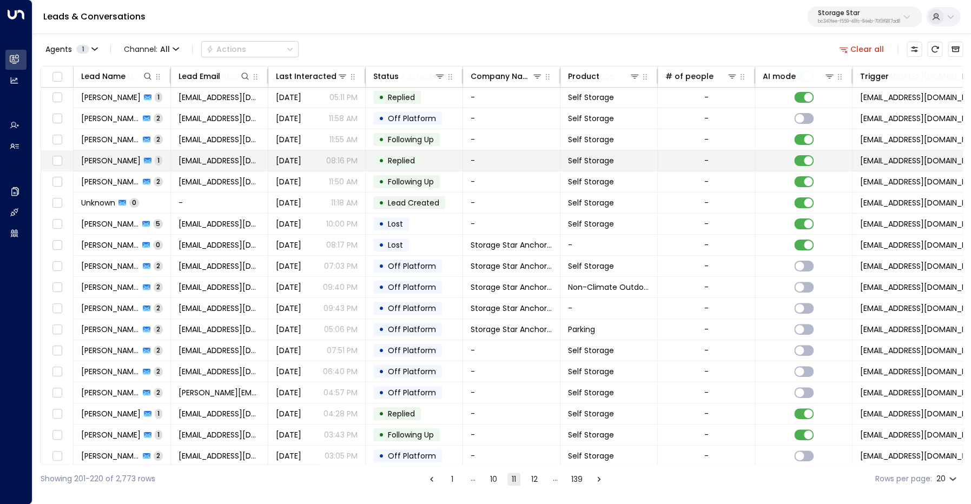
scroll to position [45, 0]
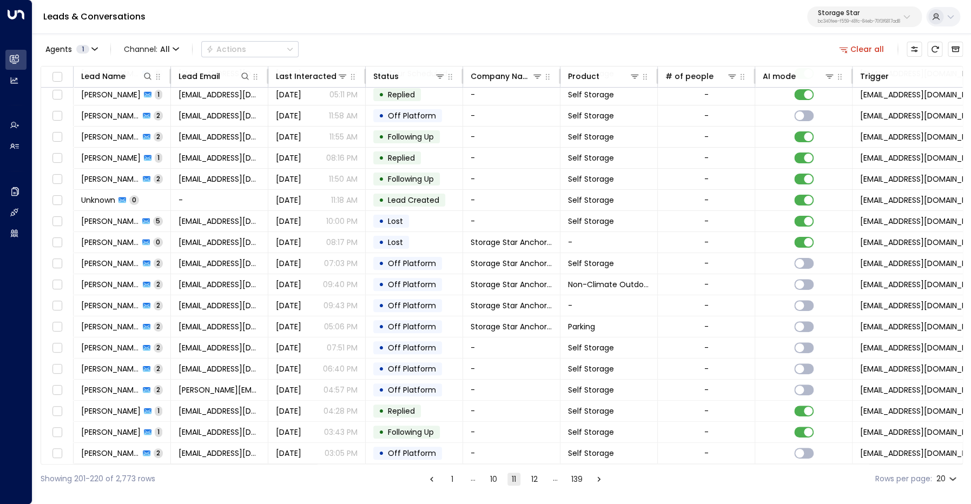
click at [537, 479] on button "12" at bounding box center [534, 479] width 13 height 13
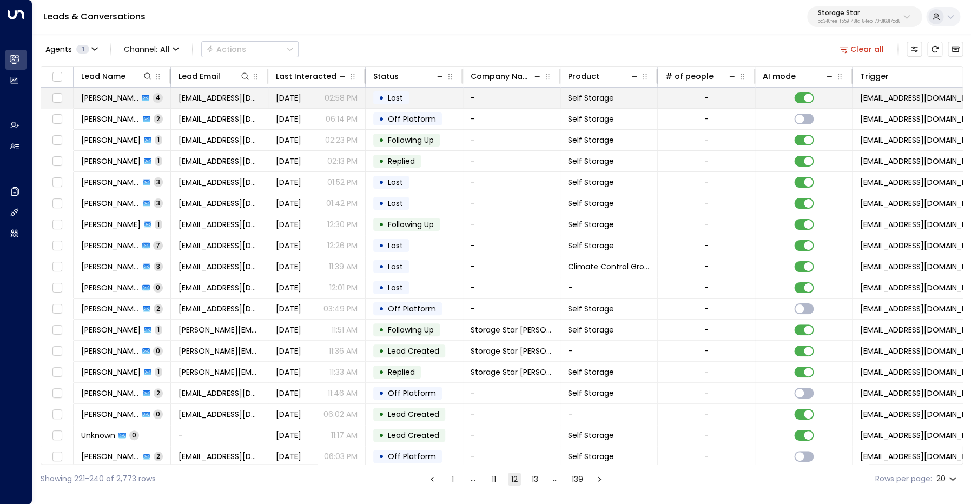
click at [99, 99] on span "[PERSON_NAME]" at bounding box center [109, 97] width 57 height 11
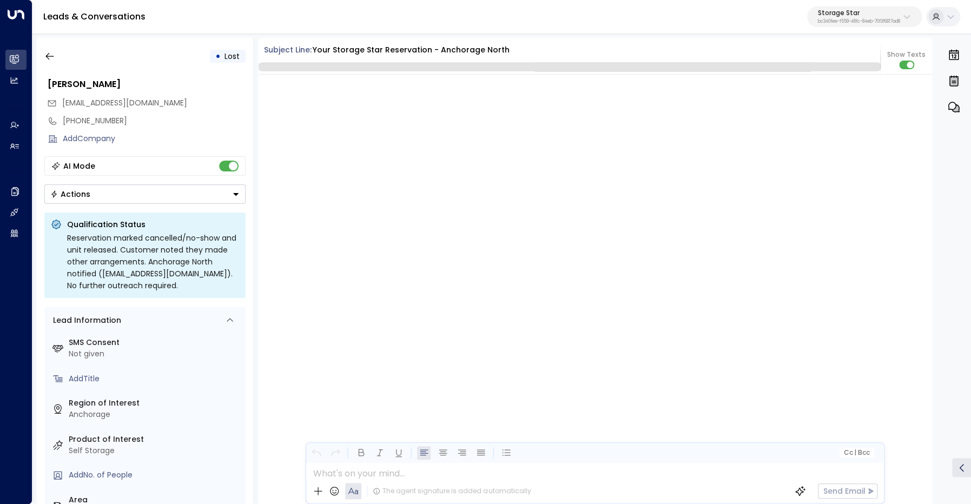
scroll to position [1161, 0]
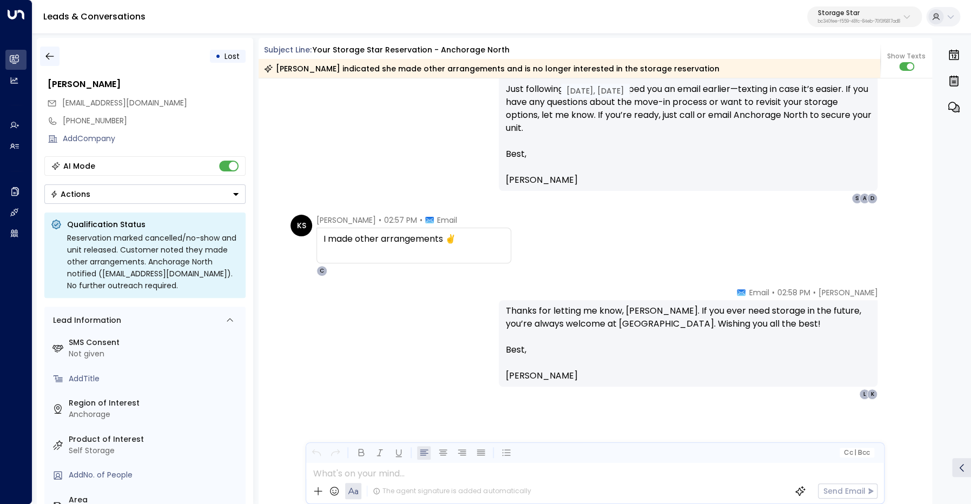
click at [50, 56] on icon "button" at bounding box center [49, 56] width 11 height 11
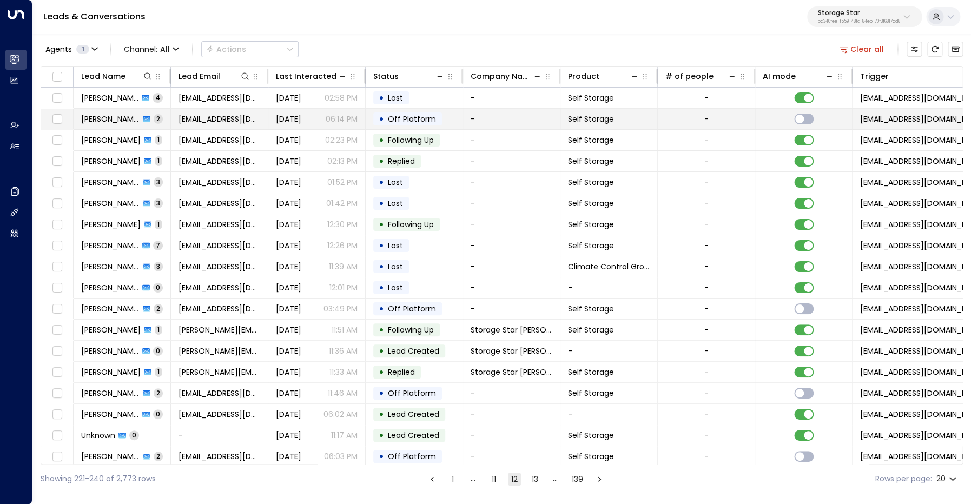
click at [105, 118] on span "[PERSON_NAME]" at bounding box center [110, 119] width 58 height 11
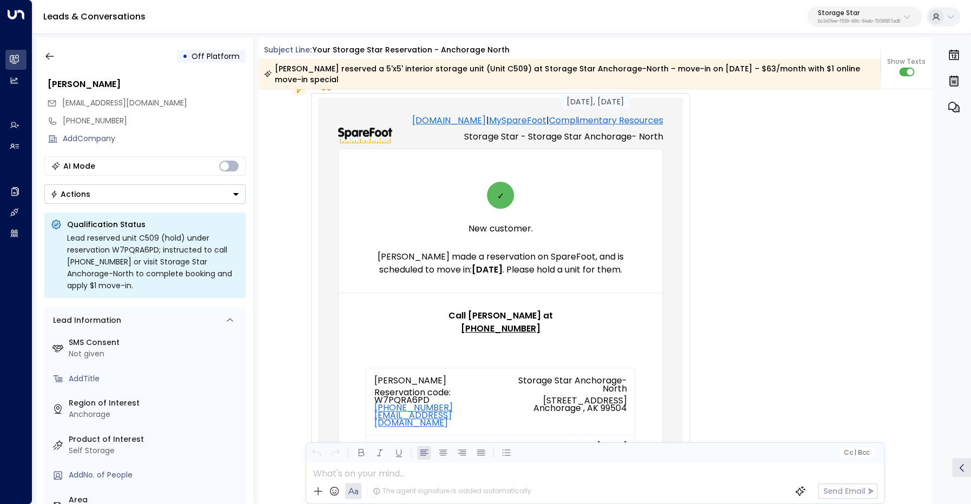
scroll to position [46, 0]
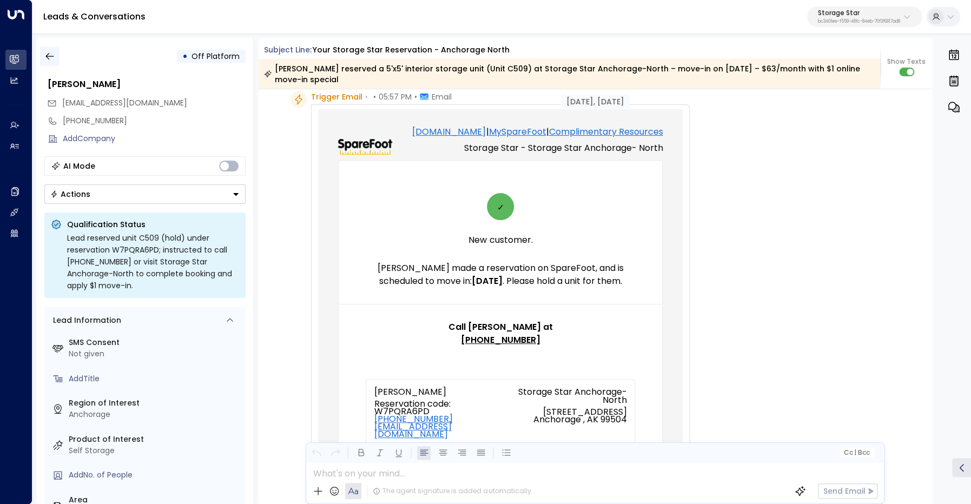
click at [49, 60] on icon "button" at bounding box center [49, 56] width 11 height 11
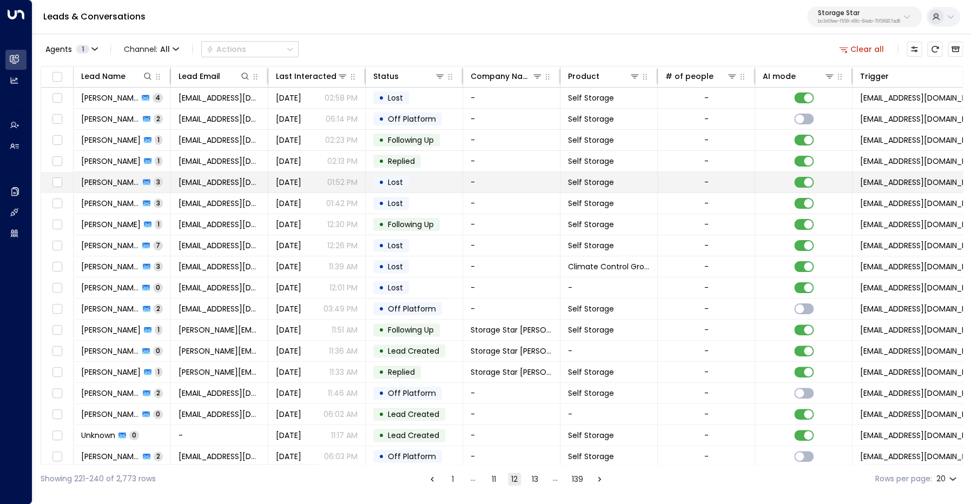
click at [105, 182] on span "[PERSON_NAME]" at bounding box center [110, 182] width 58 height 11
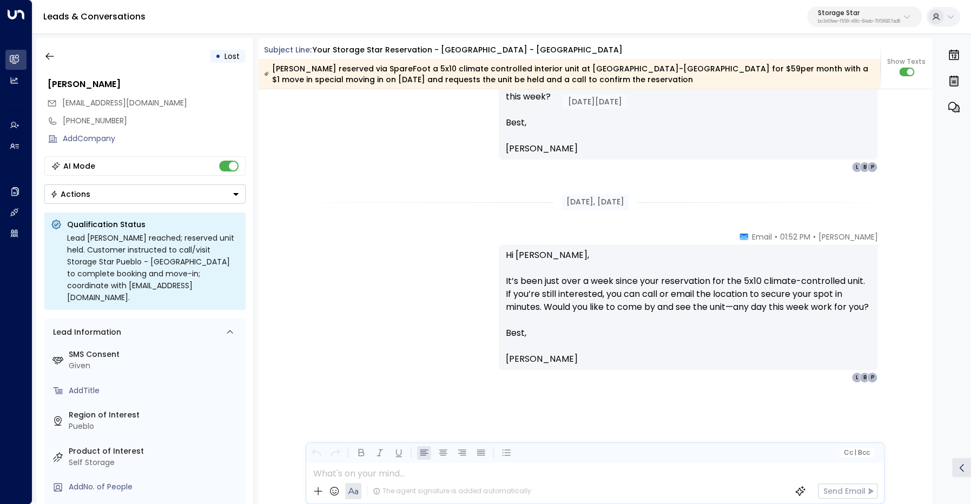
scroll to position [1600, 0]
click at [52, 54] on icon "button" at bounding box center [49, 56] width 11 height 11
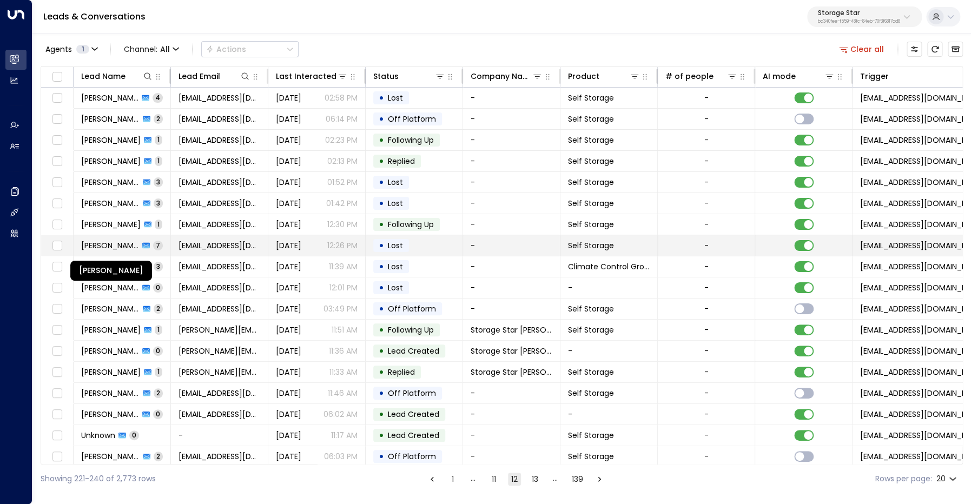
click at [121, 242] on span "[PERSON_NAME]" at bounding box center [110, 245] width 58 height 11
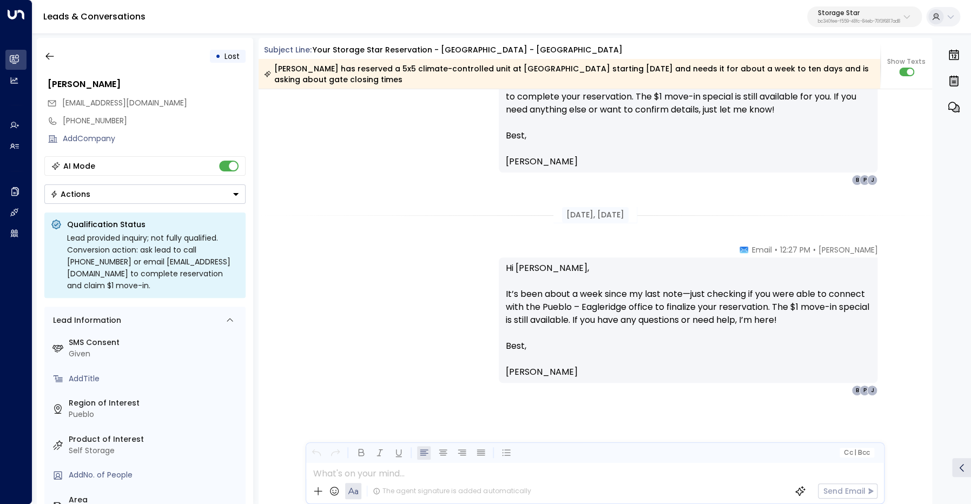
scroll to position [3567, 0]
click at [56, 56] on button "button" at bounding box center [49, 56] width 19 height 19
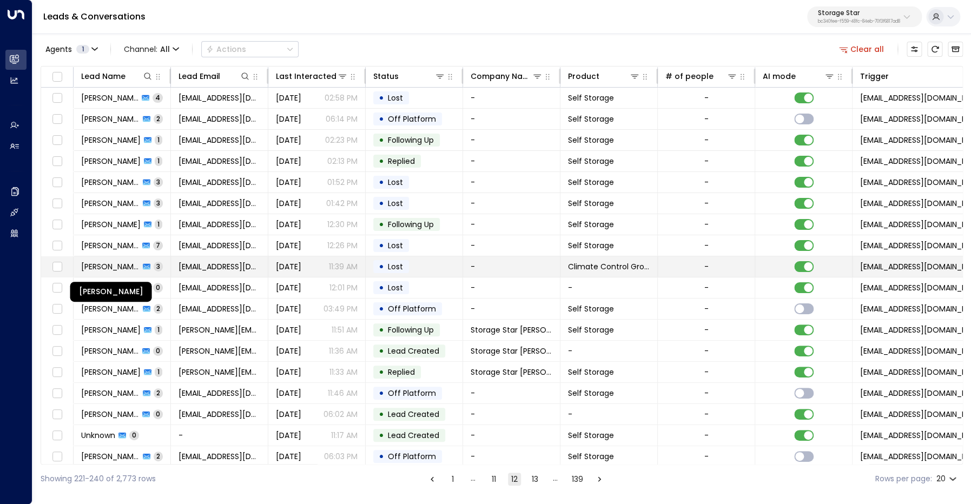
click at [113, 266] on span "[PERSON_NAME]" at bounding box center [110, 266] width 58 height 11
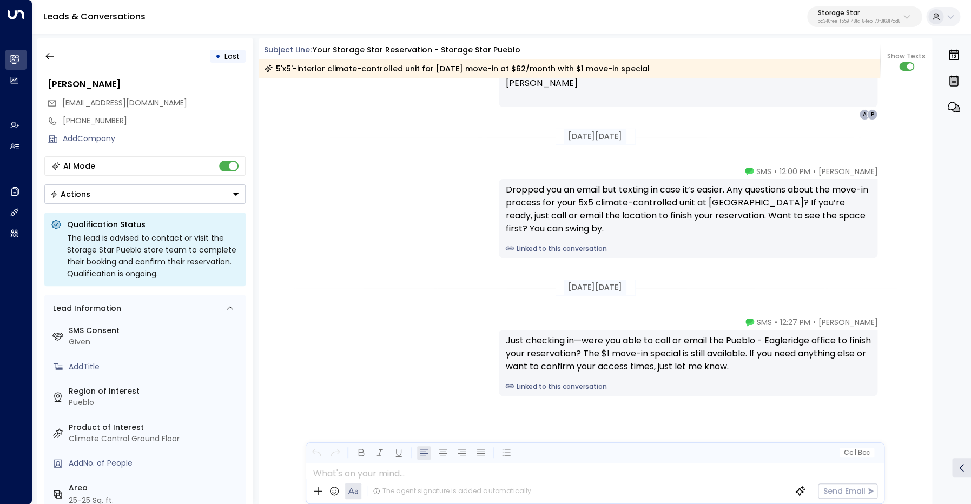
scroll to position [1842, 0]
click at [51, 58] on icon "button" at bounding box center [49, 56] width 11 height 11
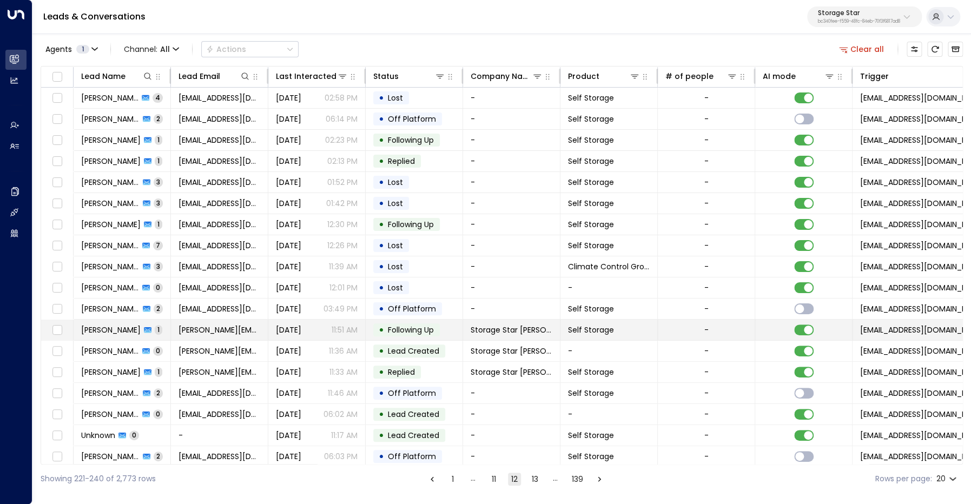
scroll to position [45, 0]
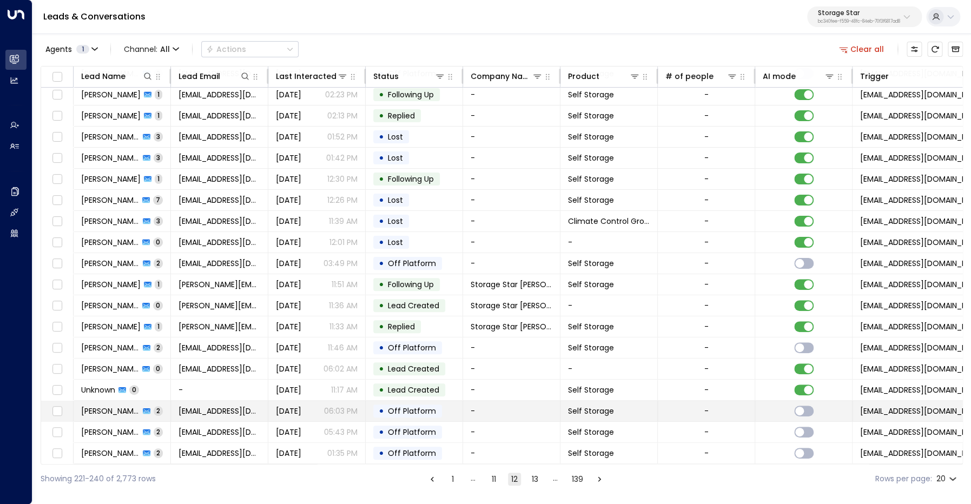
click at [97, 413] on span "[PERSON_NAME]" at bounding box center [110, 411] width 58 height 11
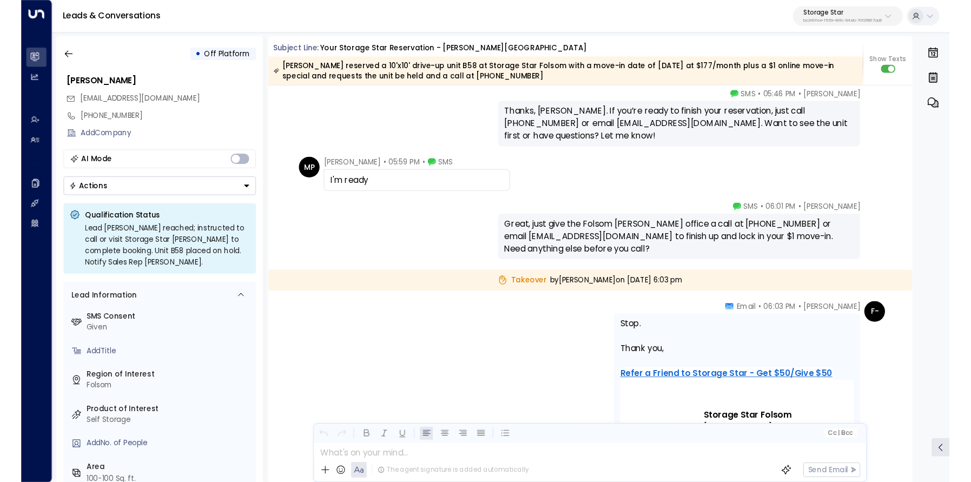
scroll to position [1369, 0]
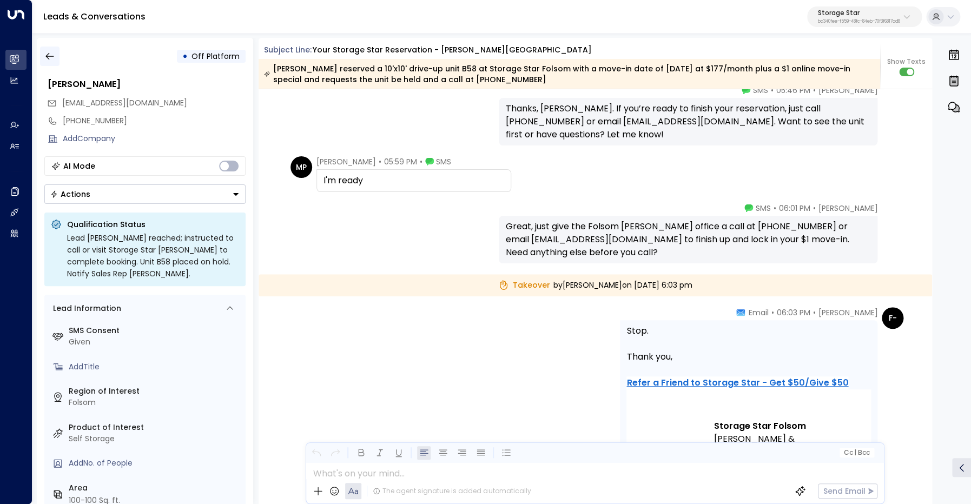
click at [47, 57] on icon "button" at bounding box center [49, 56] width 8 height 7
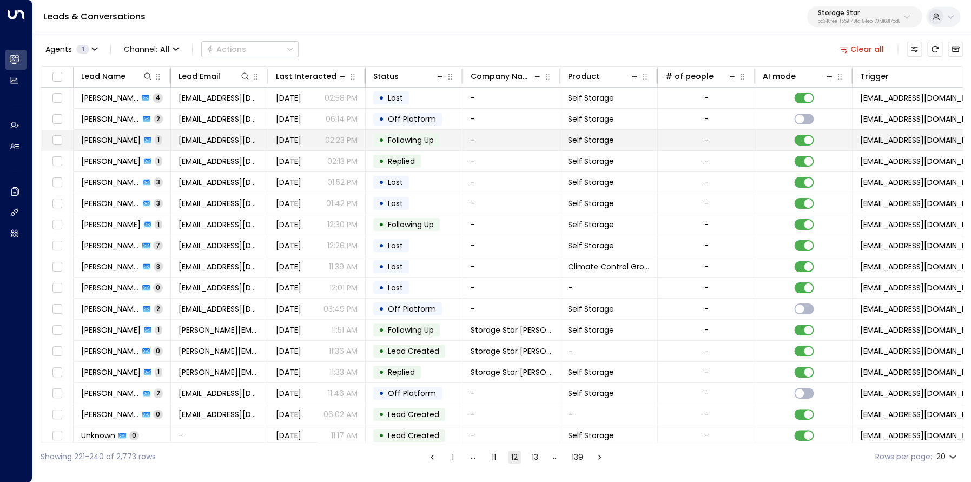
scroll to position [68, 0]
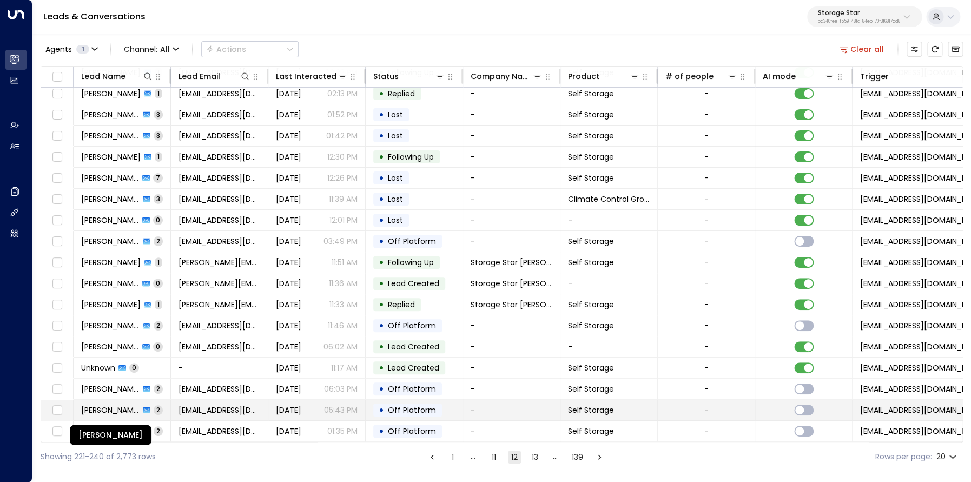
click at [106, 406] on span "[PERSON_NAME]" at bounding box center [110, 410] width 58 height 11
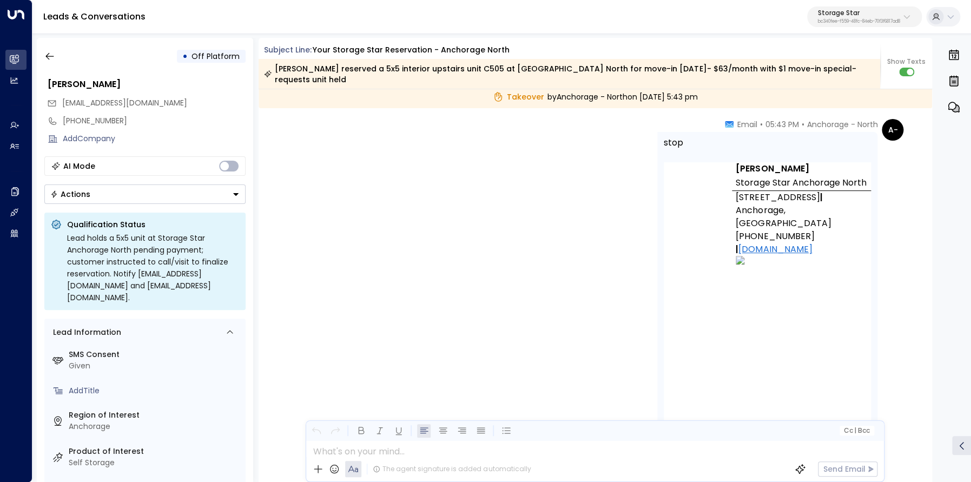
scroll to position [1711, 0]
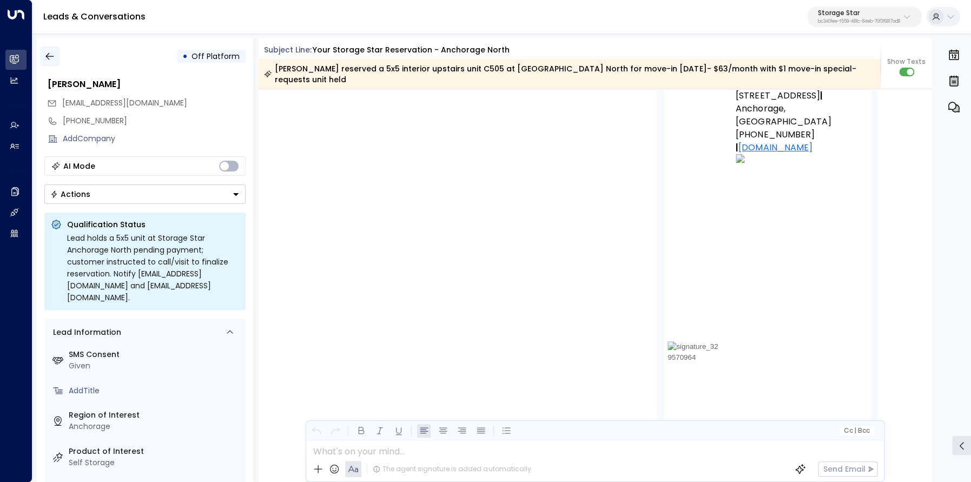
click at [55, 58] on icon "button" at bounding box center [49, 56] width 11 height 11
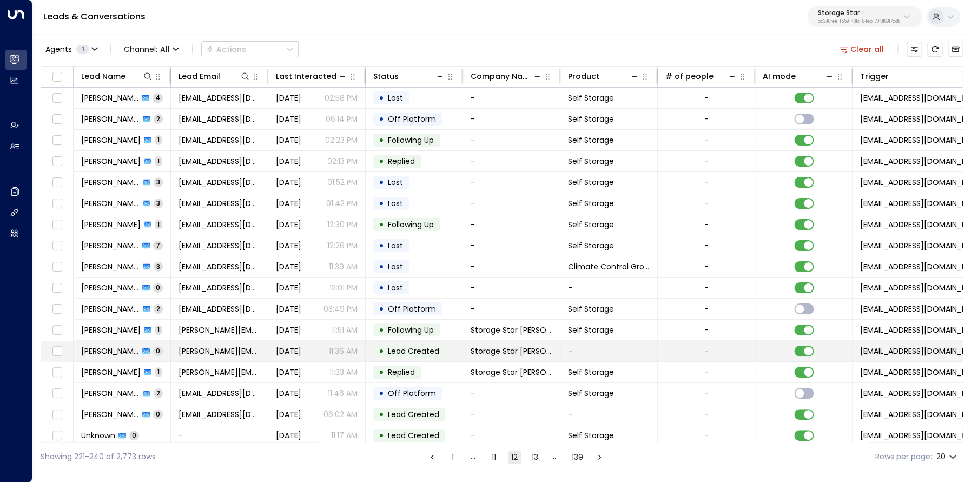
scroll to position [68, 0]
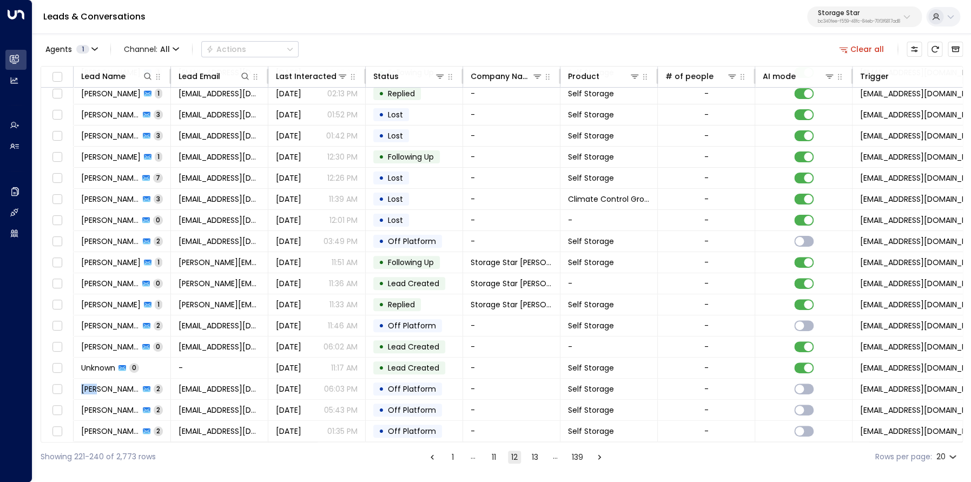
click at [535, 455] on button "13" at bounding box center [534, 457] width 13 height 13
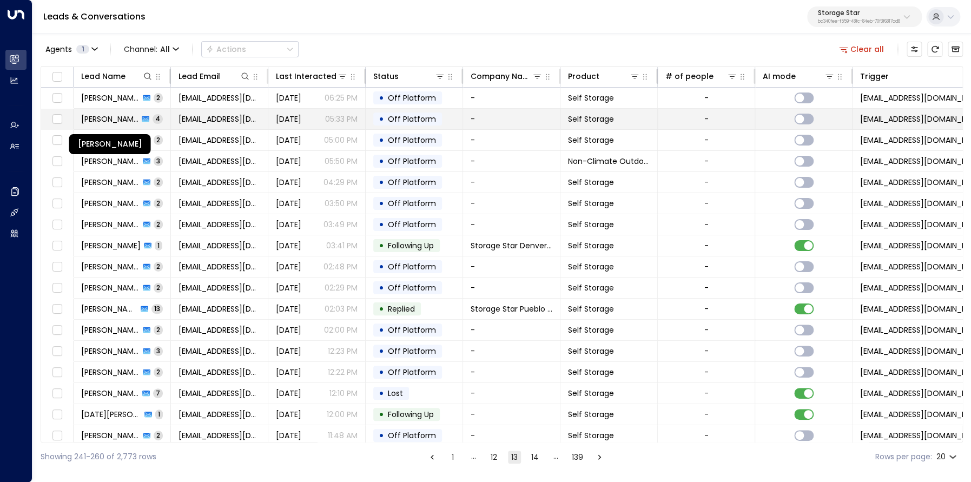
click at [111, 117] on span "[PERSON_NAME]" at bounding box center [109, 119] width 57 height 11
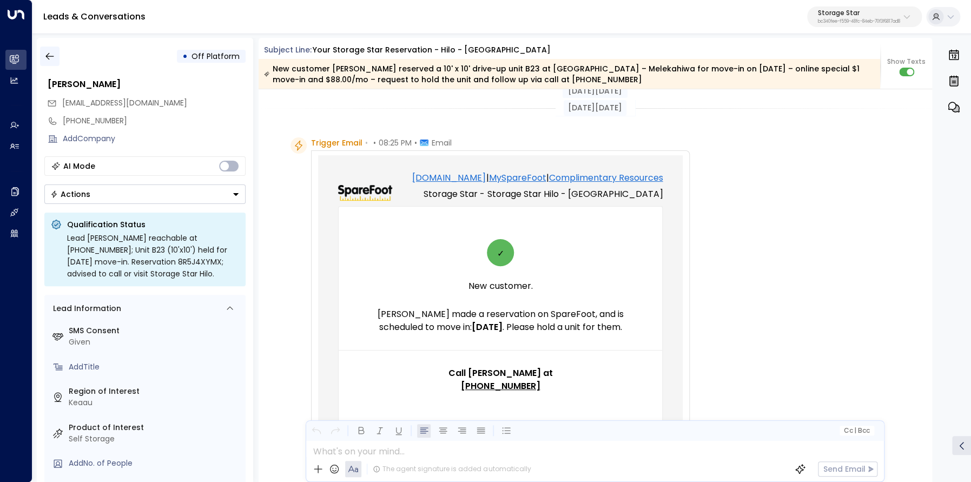
click at [55, 60] on icon "button" at bounding box center [49, 56] width 11 height 11
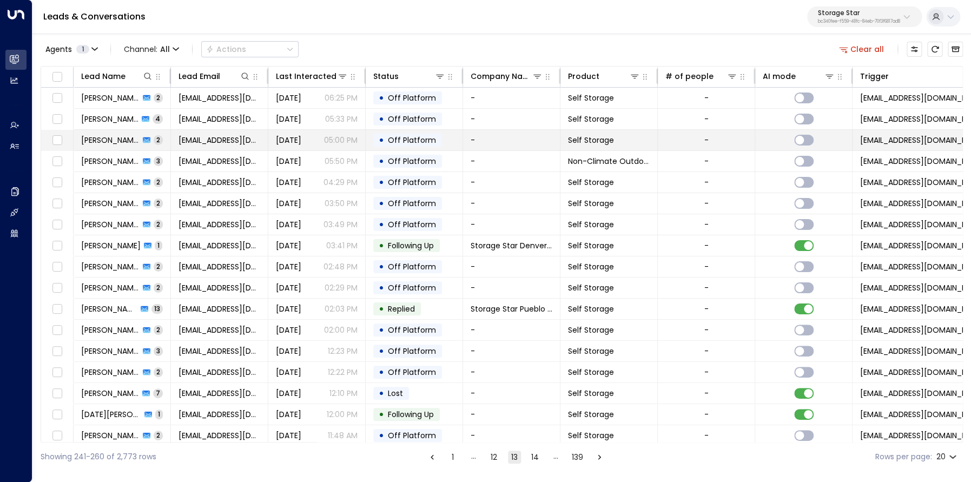
click at [109, 142] on span "[PERSON_NAME]" at bounding box center [110, 140] width 58 height 11
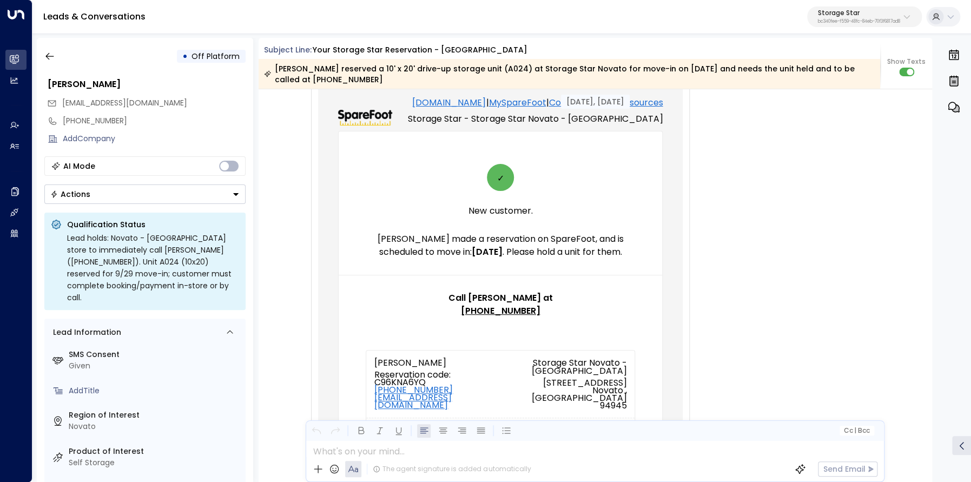
scroll to position [70, 0]
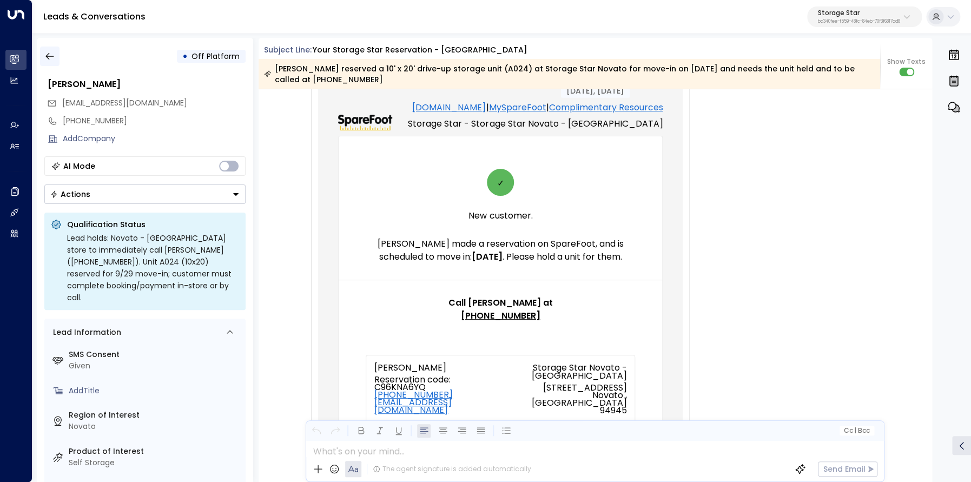
click at [52, 58] on icon "button" at bounding box center [49, 56] width 11 height 11
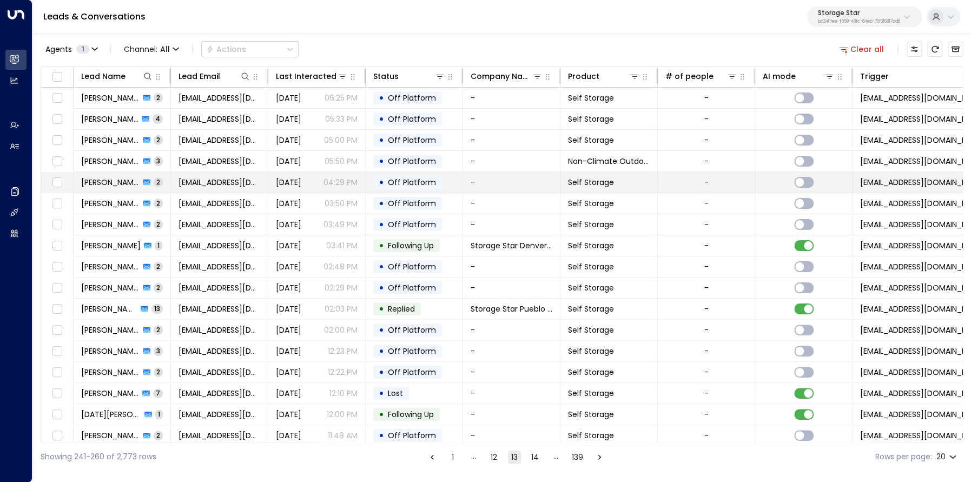
click at [108, 187] on span "[PERSON_NAME]" at bounding box center [110, 182] width 58 height 11
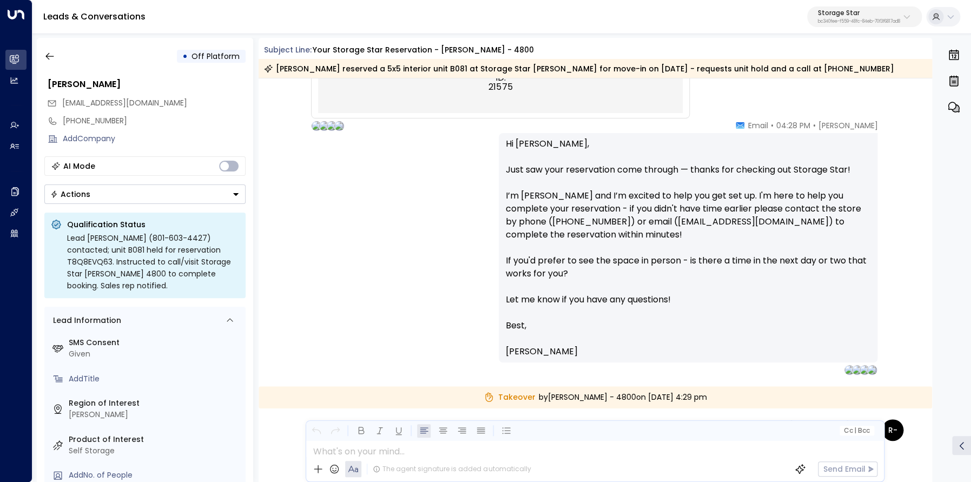
scroll to position [776, 0]
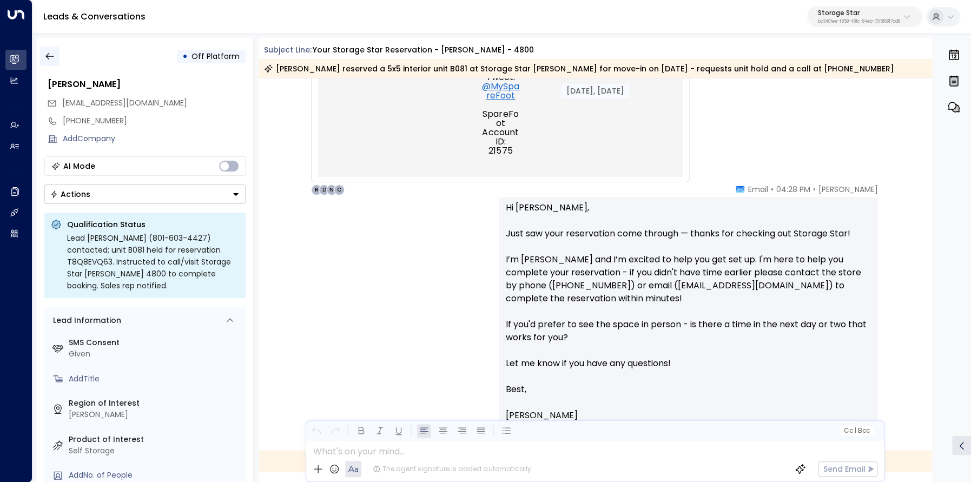
click at [44, 53] on icon "button" at bounding box center [49, 56] width 11 height 11
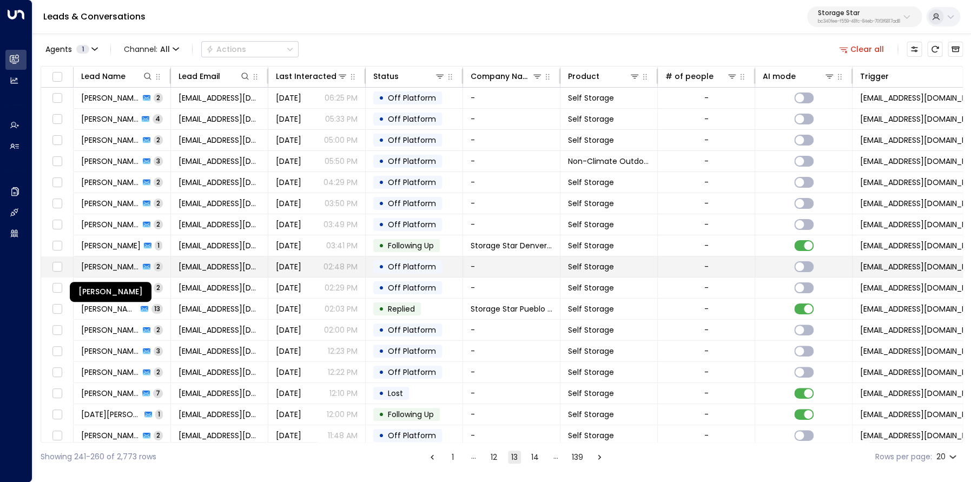
click at [121, 268] on span "[PERSON_NAME]" at bounding box center [110, 266] width 58 height 11
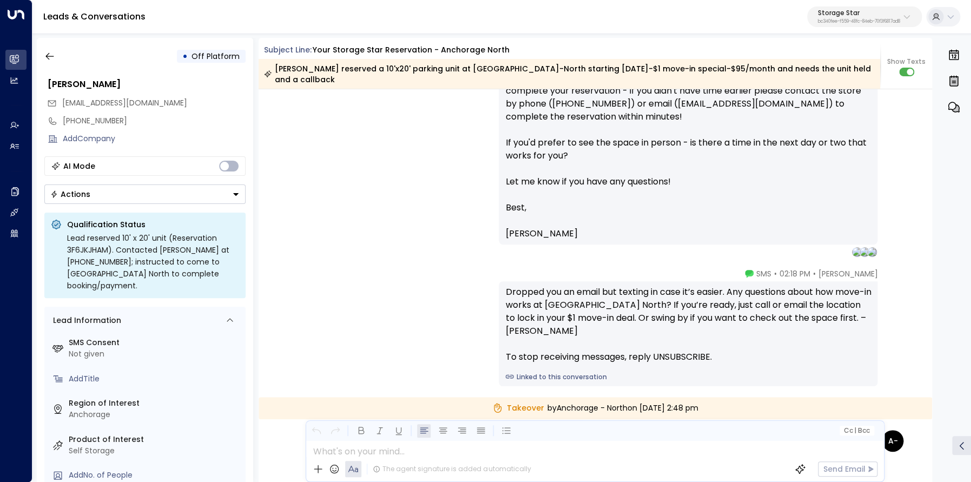
scroll to position [989, 0]
click at [52, 55] on icon "button" at bounding box center [49, 56] width 11 height 11
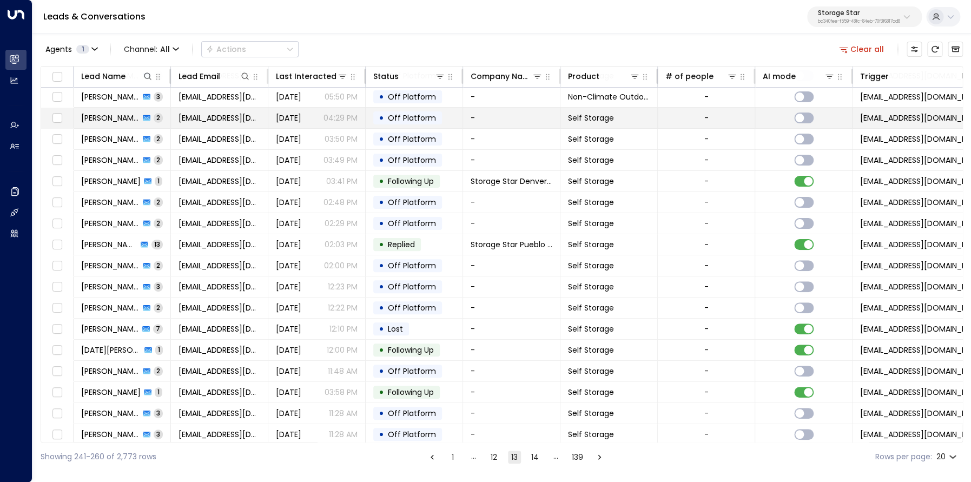
scroll to position [68, 0]
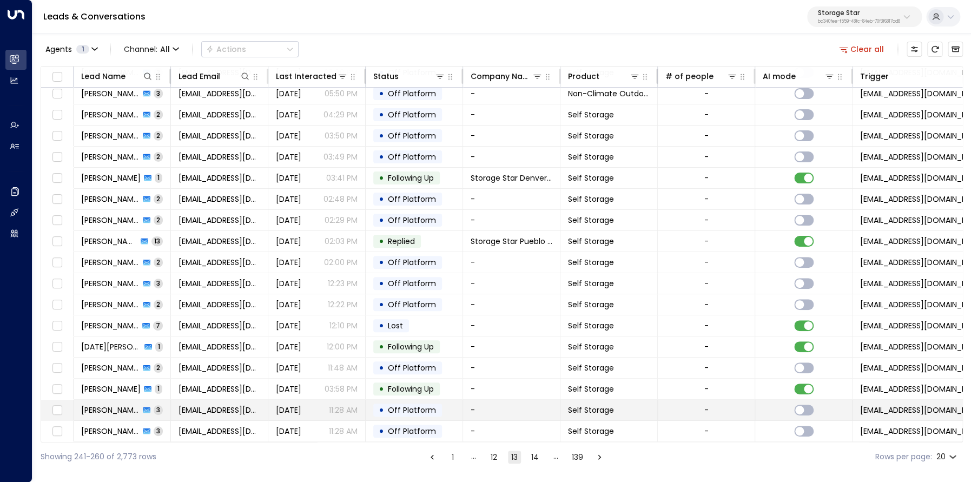
click at [114, 406] on span "[PERSON_NAME]" at bounding box center [110, 410] width 58 height 11
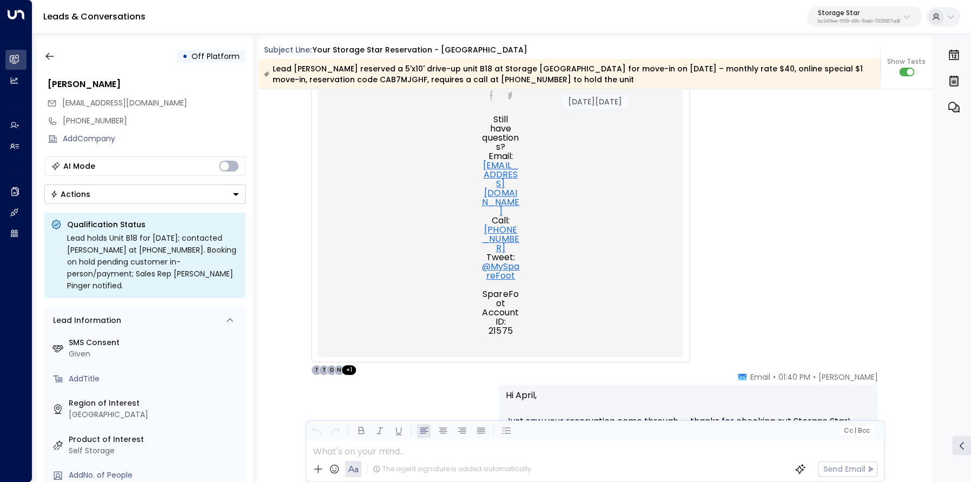
scroll to position [785, 0]
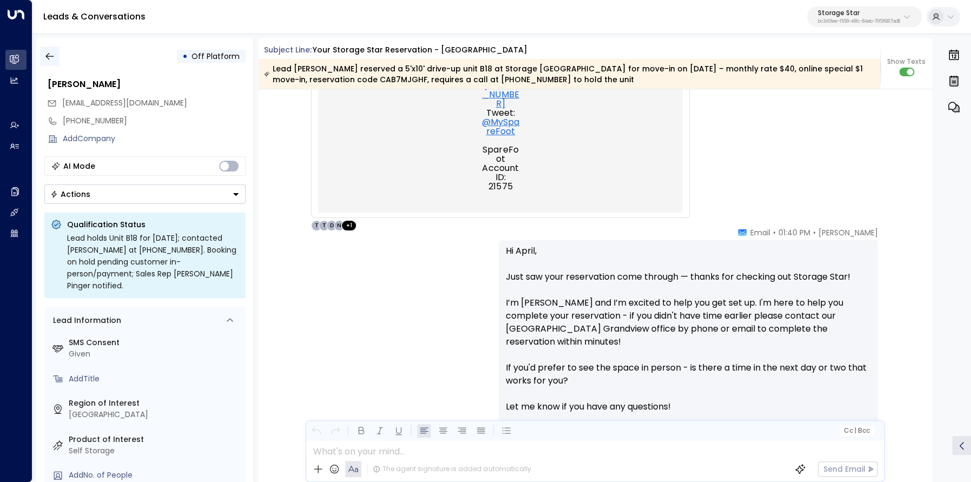
click at [47, 57] on icon "button" at bounding box center [49, 56] width 8 height 7
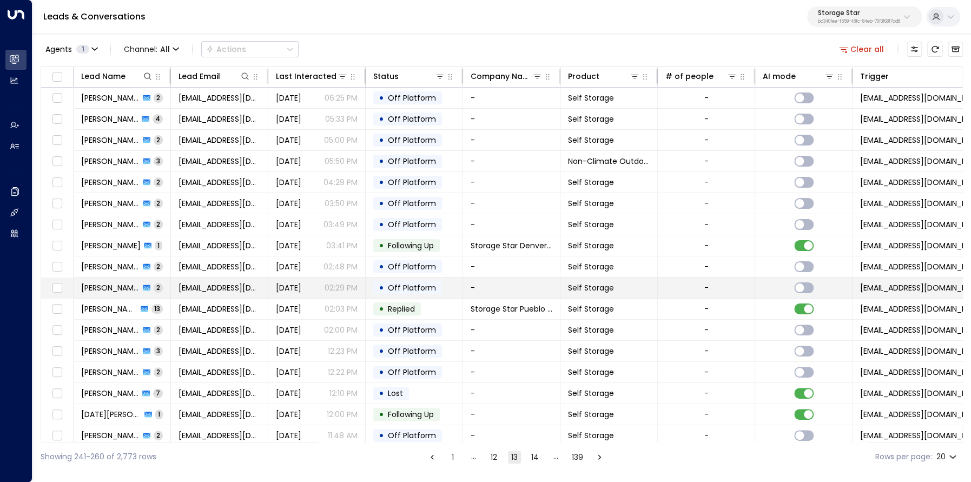
scroll to position [68, 0]
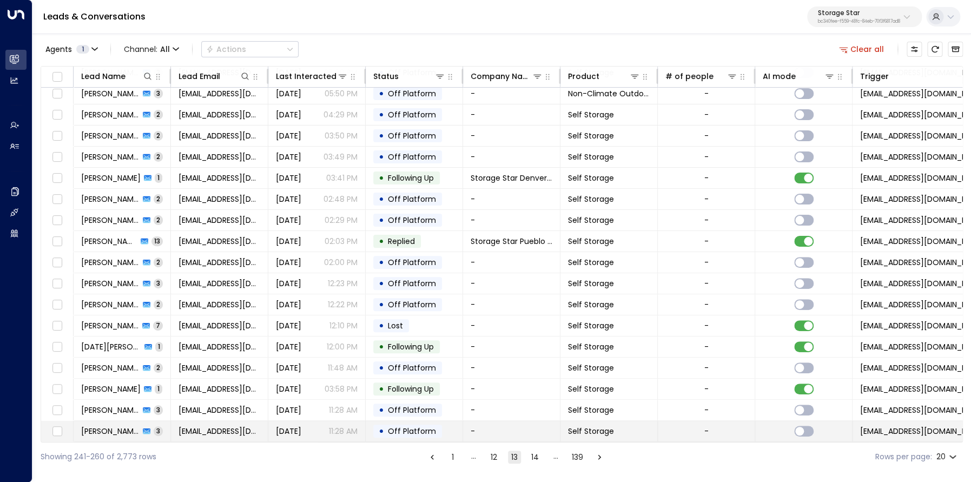
click at [114, 426] on span "[PERSON_NAME]" at bounding box center [110, 431] width 58 height 11
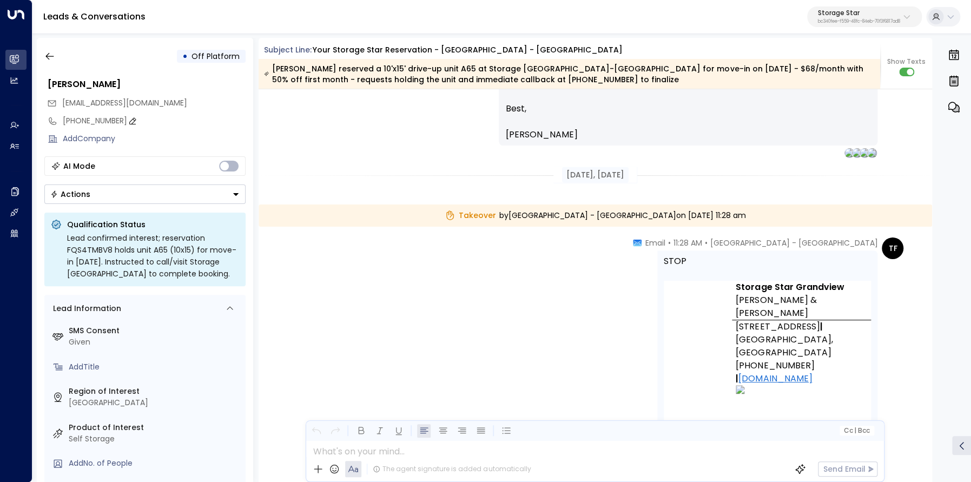
scroll to position [1565, 0]
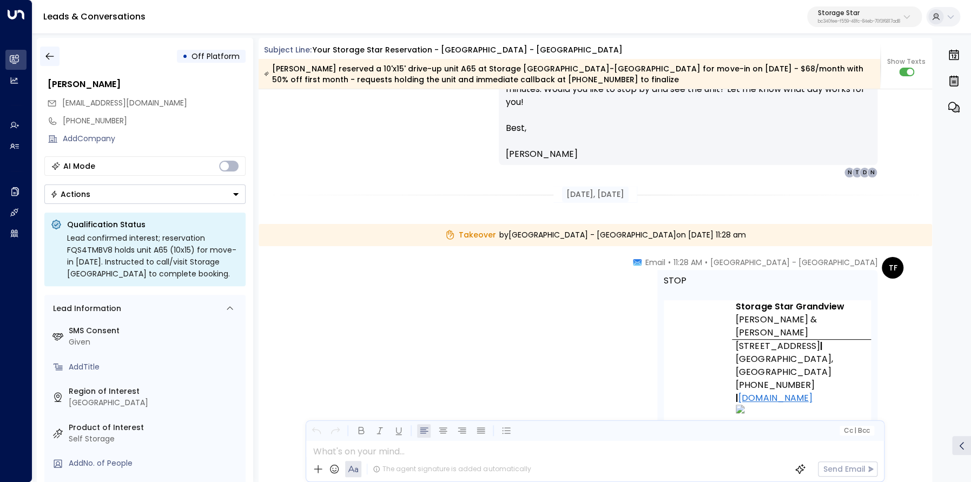
click at [47, 57] on icon "button" at bounding box center [49, 56] width 8 height 7
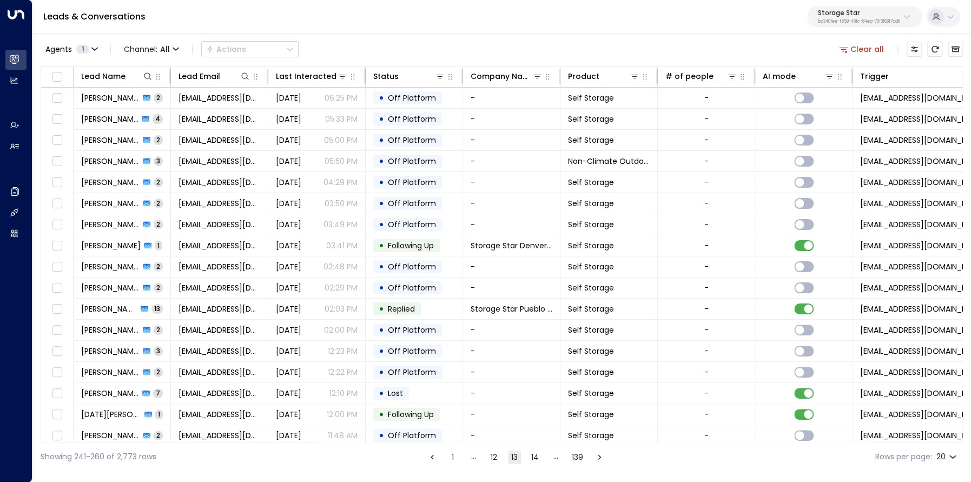
click at [533, 458] on button "14" at bounding box center [534, 457] width 13 height 13
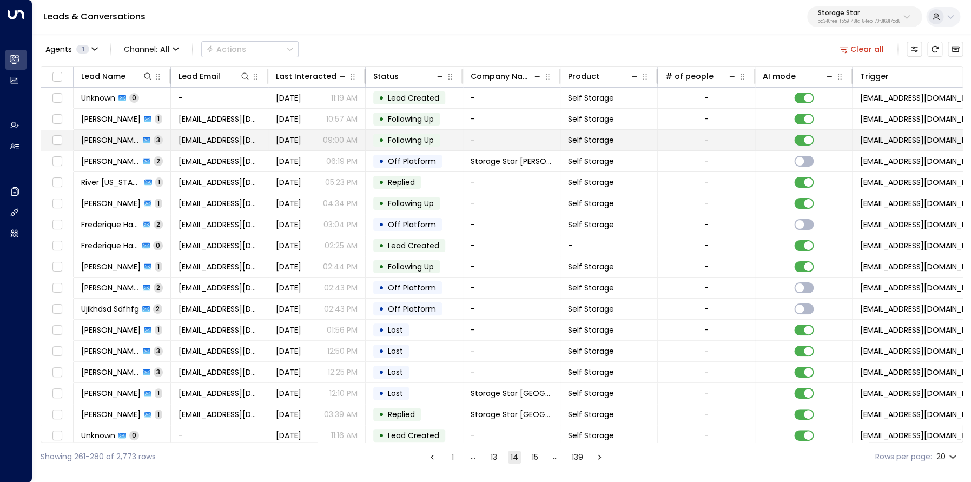
click at [140, 139] on div "[PERSON_NAME] 3" at bounding box center [122, 140] width 82 height 11
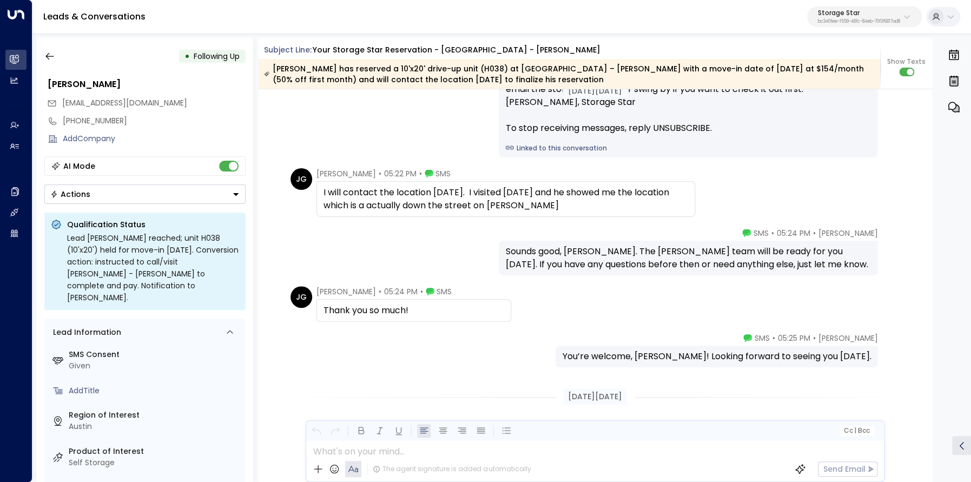
scroll to position [1178, 0]
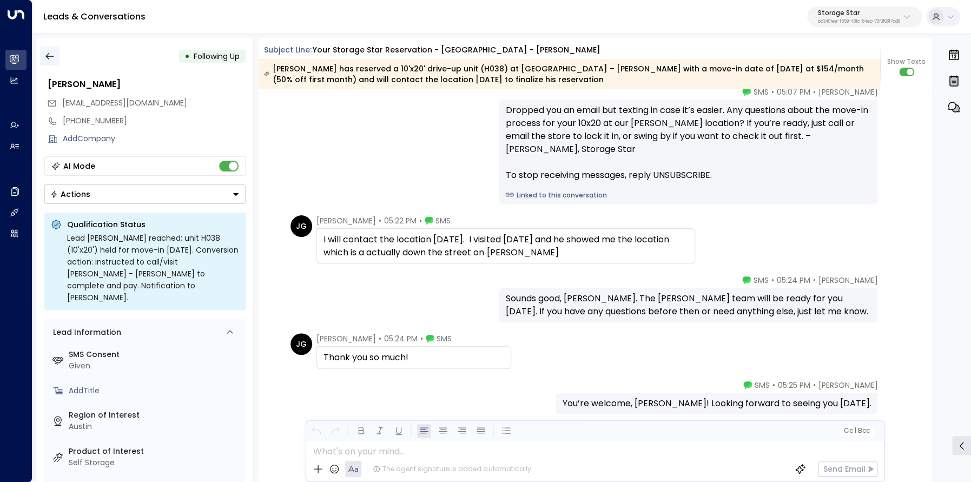
click at [55, 56] on icon "button" at bounding box center [49, 56] width 11 height 11
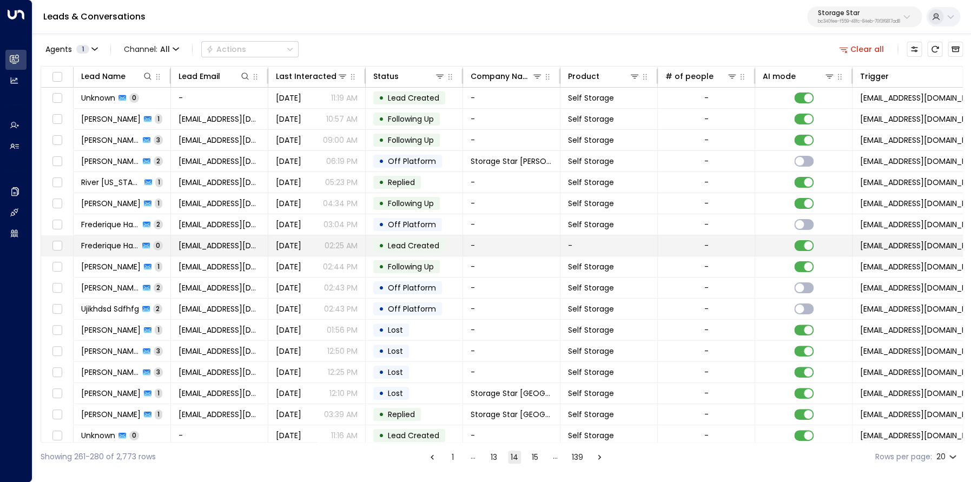
scroll to position [0, 1]
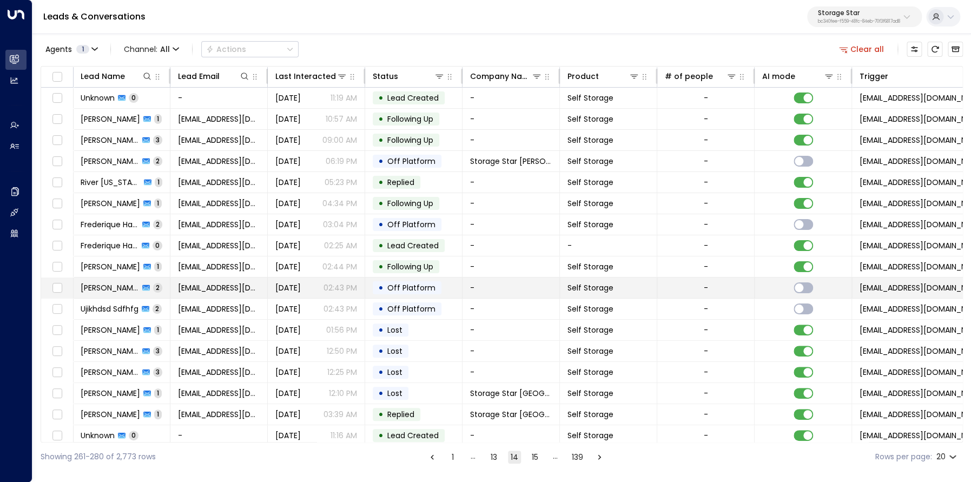
click at [116, 285] on span "[PERSON_NAME]" at bounding box center [110, 287] width 58 height 11
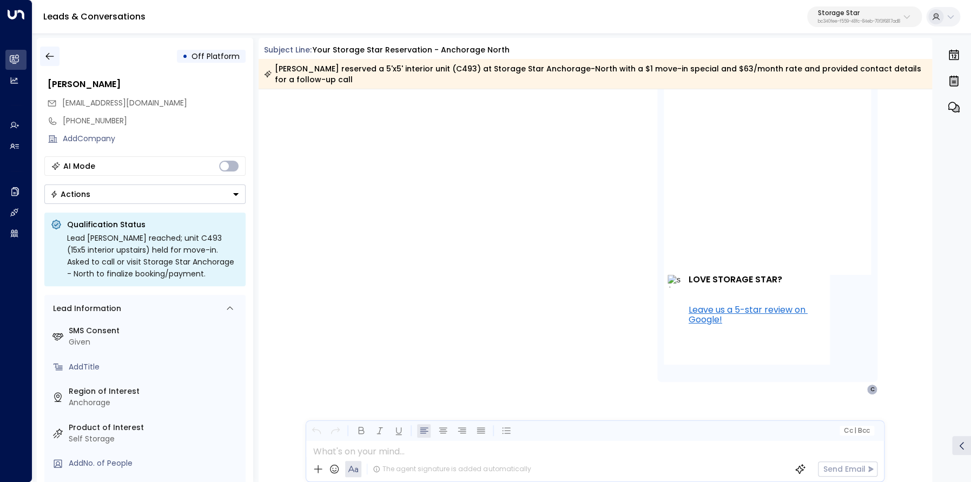
scroll to position [1690, 0]
click at [46, 60] on icon "button" at bounding box center [49, 56] width 11 height 11
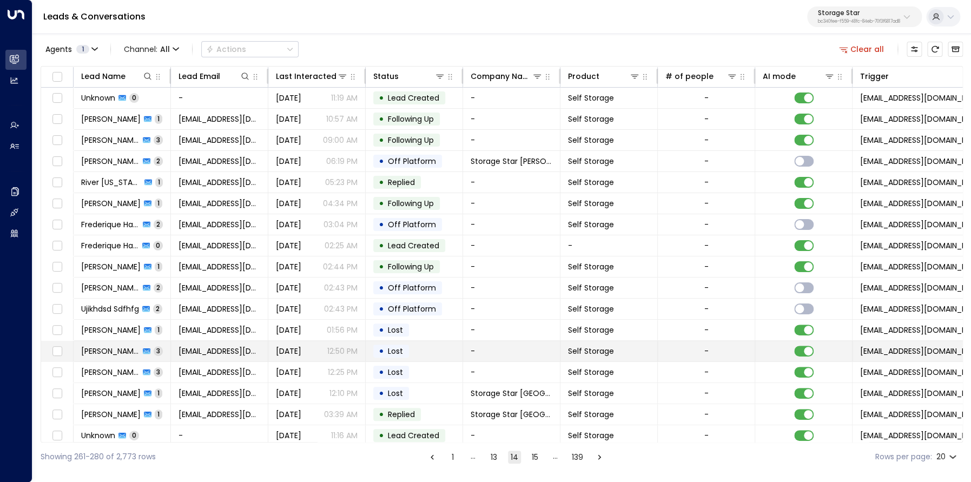
click at [103, 355] on span "[PERSON_NAME]" at bounding box center [110, 351] width 58 height 11
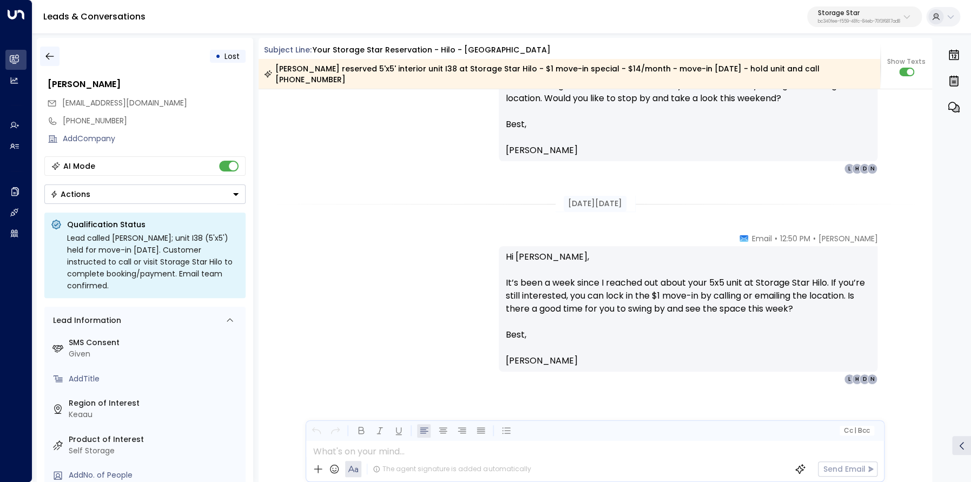
scroll to position [1942, 0]
click at [57, 60] on button "button" at bounding box center [49, 56] width 19 height 19
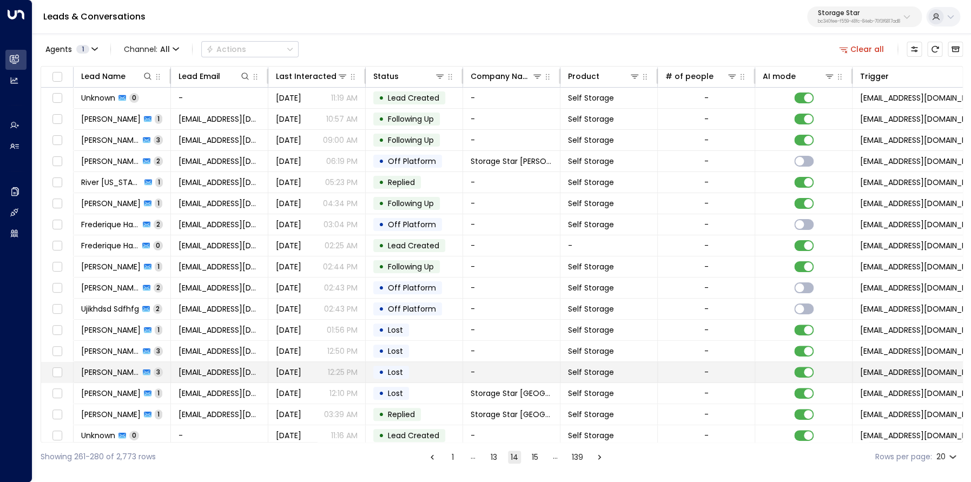
click at [114, 367] on td "[PERSON_NAME] 3" at bounding box center [122, 372] width 97 height 21
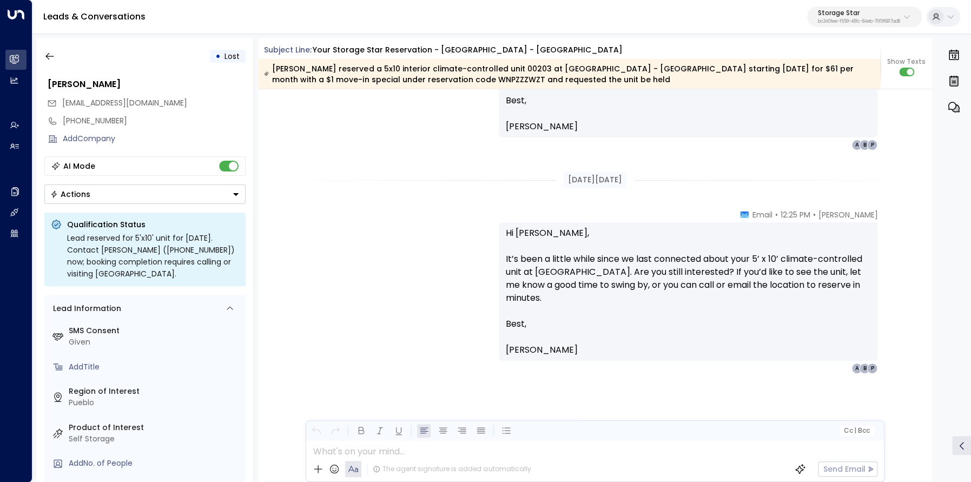
scroll to position [1663, 0]
click at [46, 56] on icon "button" at bounding box center [49, 56] width 11 height 11
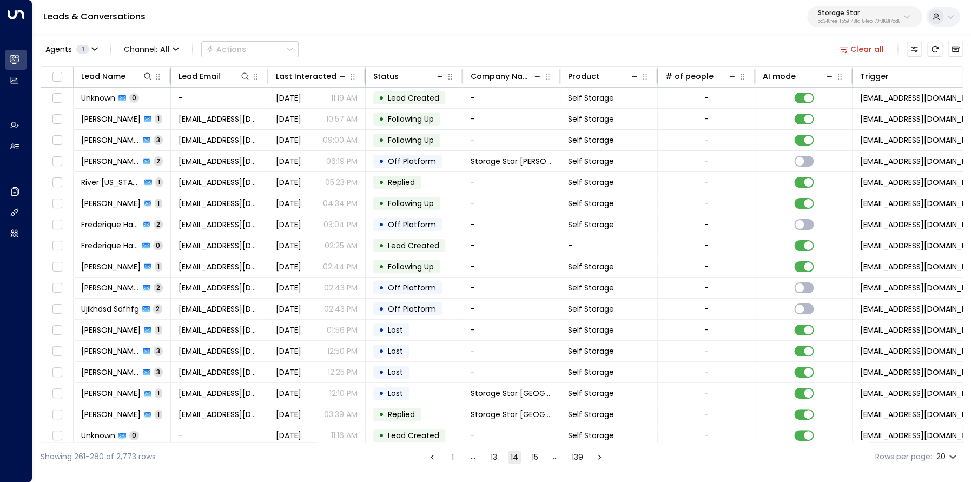
click at [534, 462] on button "15" at bounding box center [534, 457] width 13 height 13
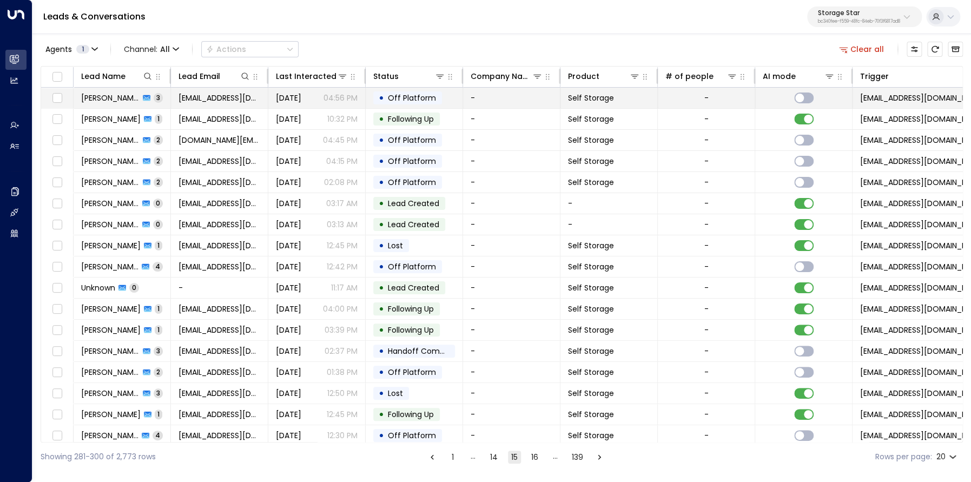
click at [124, 98] on span "[PERSON_NAME]" at bounding box center [110, 97] width 58 height 11
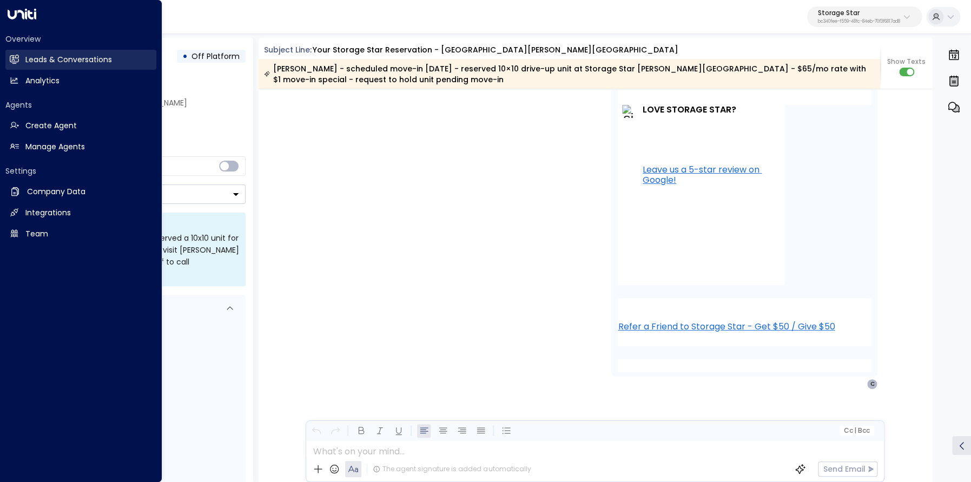
scroll to position [2301, 0]
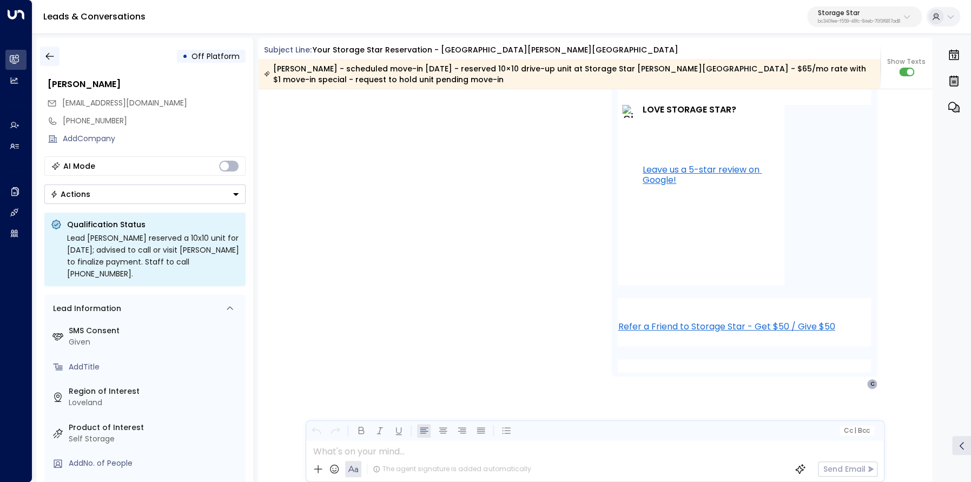
click at [55, 58] on icon "button" at bounding box center [49, 56] width 11 height 11
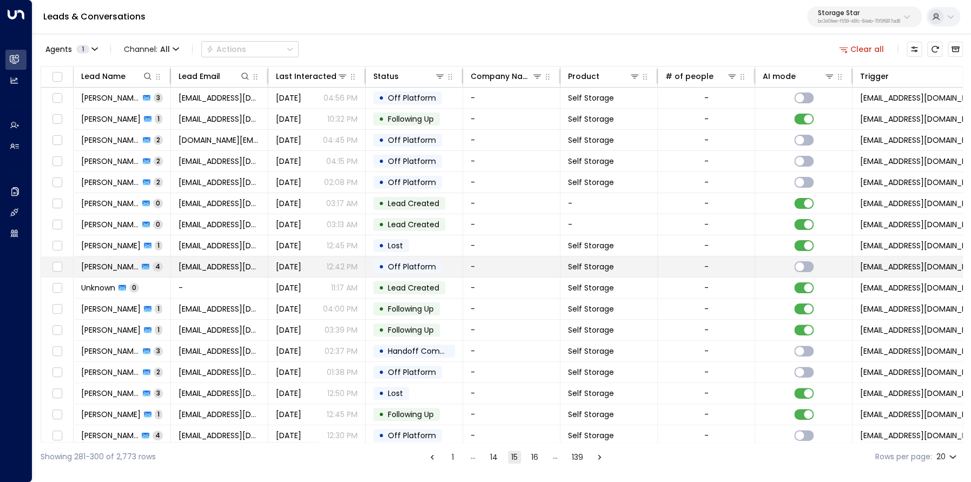
click at [113, 268] on span "[PERSON_NAME]" at bounding box center [109, 266] width 57 height 11
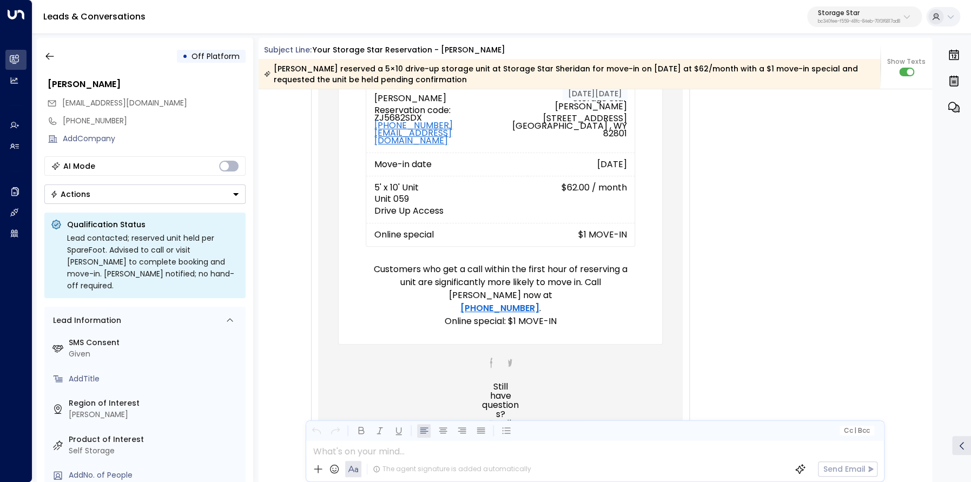
scroll to position [339, 0]
click at [48, 55] on icon "button" at bounding box center [49, 56] width 11 height 11
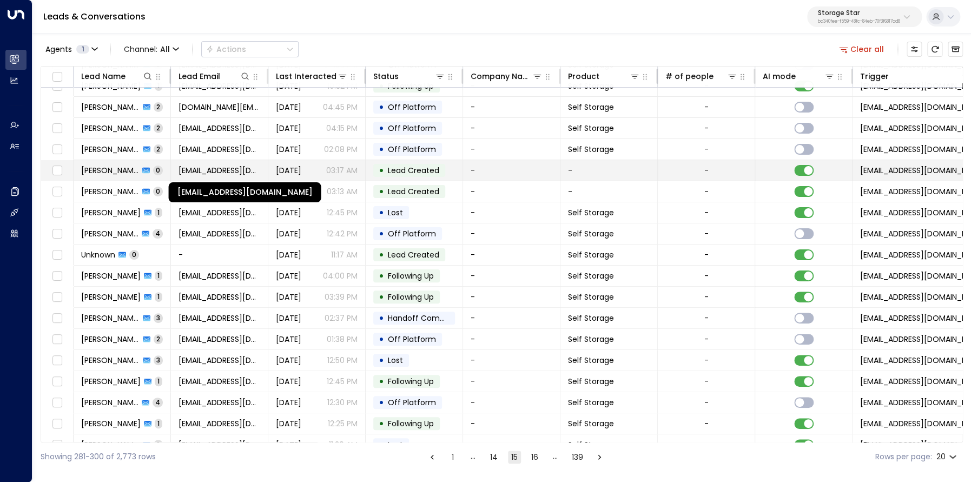
scroll to position [39, 0]
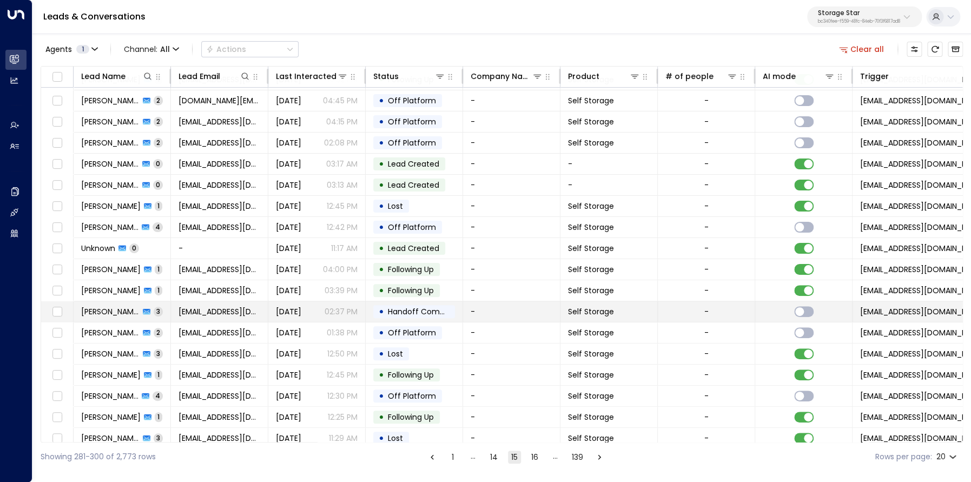
click at [104, 314] on span "[PERSON_NAME]" at bounding box center [110, 311] width 58 height 11
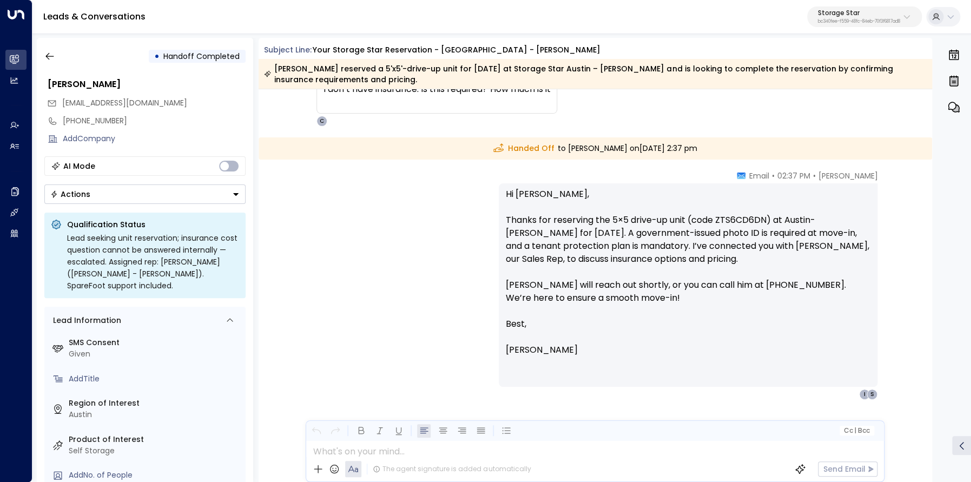
scroll to position [1180, 0]
click at [50, 58] on icon "button" at bounding box center [49, 56] width 11 height 11
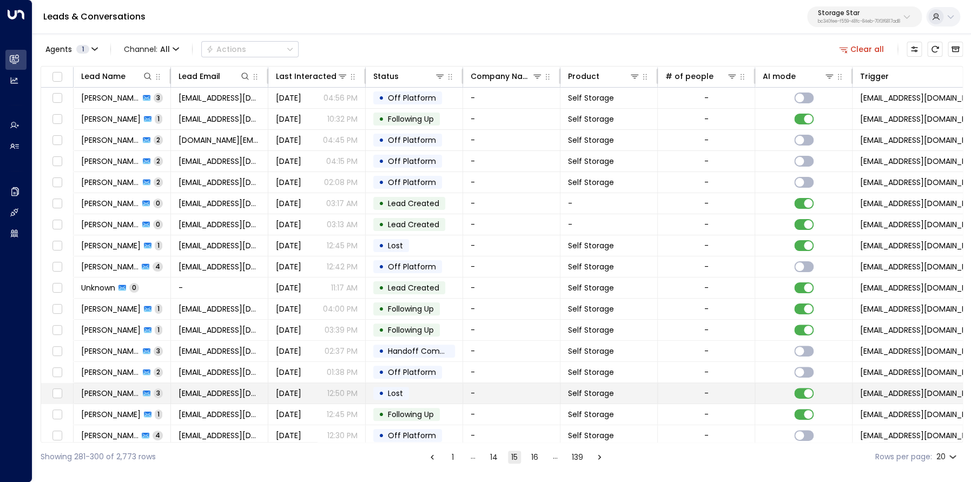
click at [108, 394] on span "[PERSON_NAME]" at bounding box center [110, 393] width 58 height 11
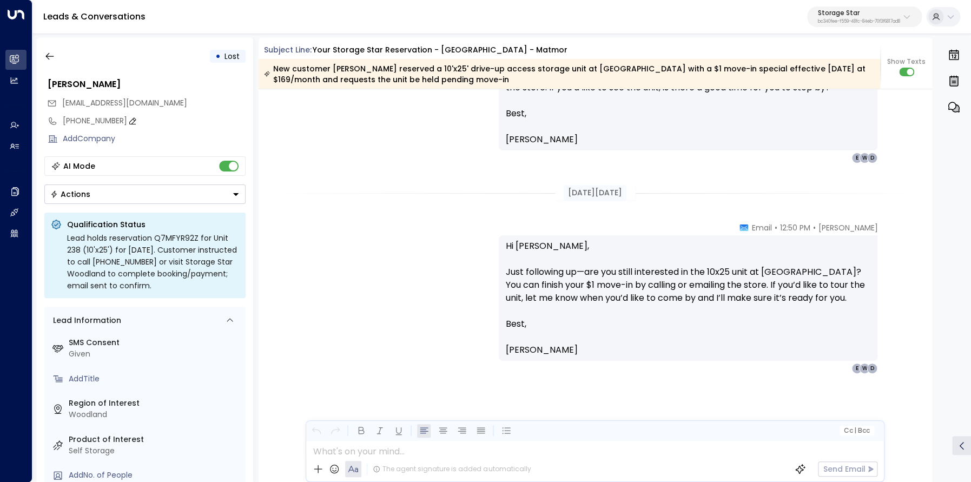
scroll to position [1602, 0]
click at [52, 64] on button "button" at bounding box center [49, 56] width 19 height 19
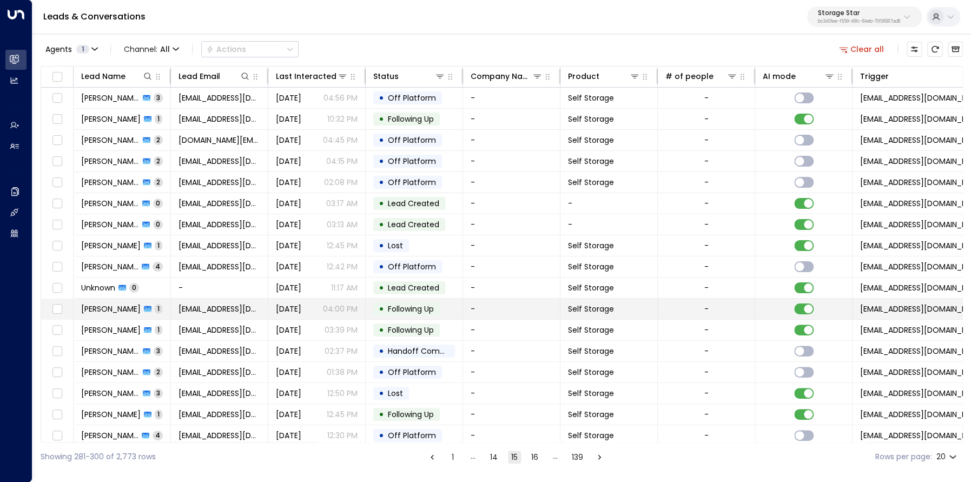
scroll to position [68, 0]
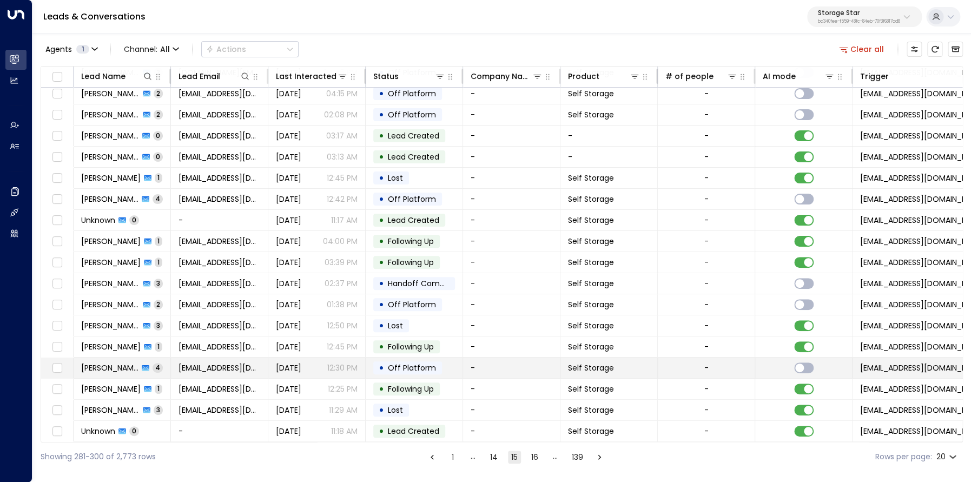
click at [116, 368] on span "[PERSON_NAME]" at bounding box center [109, 367] width 57 height 11
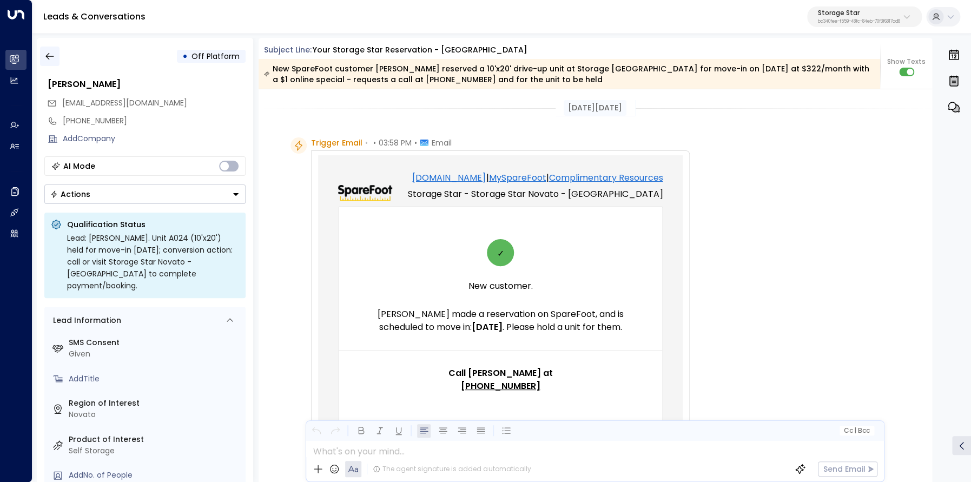
click at [48, 58] on icon "button" at bounding box center [49, 56] width 8 height 7
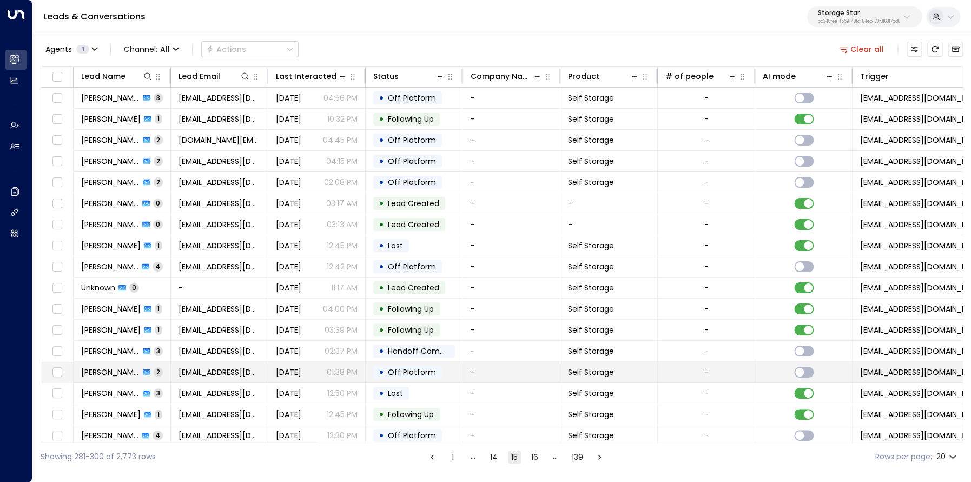
scroll to position [68, 0]
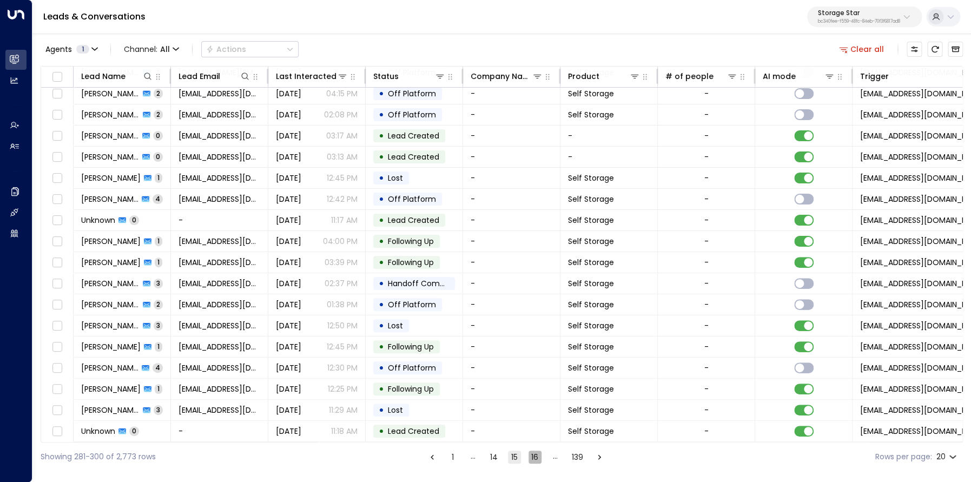
click at [531, 458] on button "16" at bounding box center [534, 457] width 13 height 13
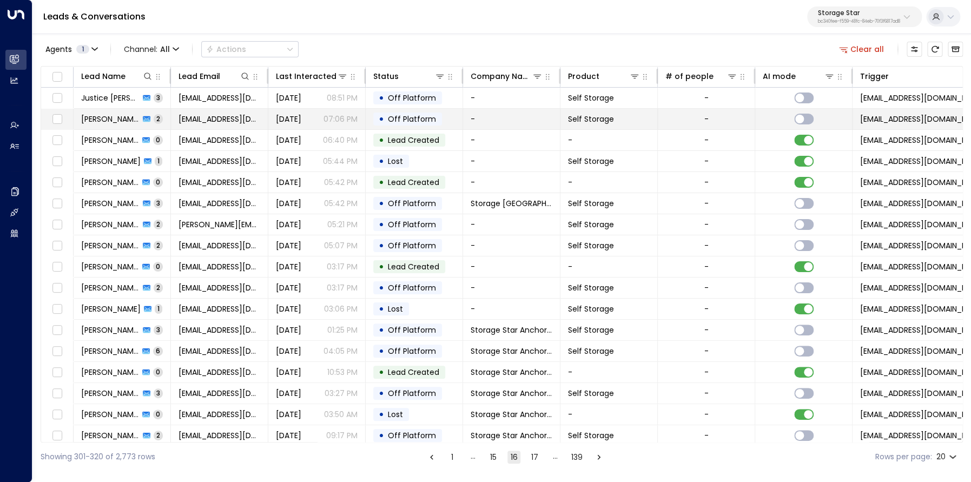
click at [102, 114] on span "[PERSON_NAME]" at bounding box center [110, 119] width 58 height 11
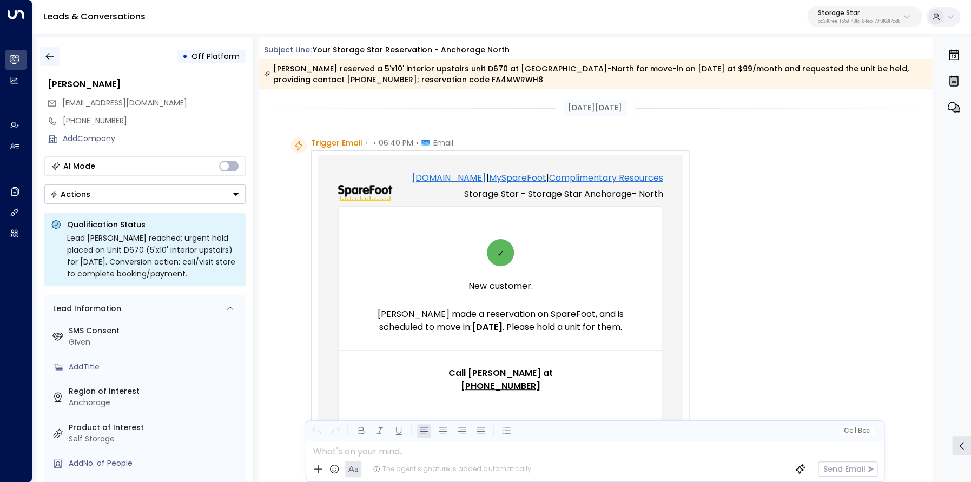
click at [54, 56] on icon "button" at bounding box center [49, 56] width 11 height 11
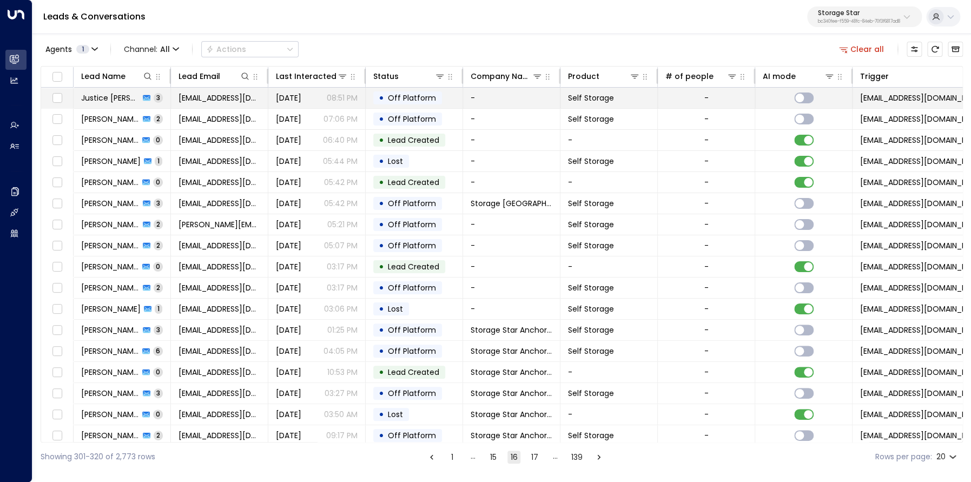
click at [100, 98] on span "Justice [PERSON_NAME]" at bounding box center [110, 97] width 58 height 11
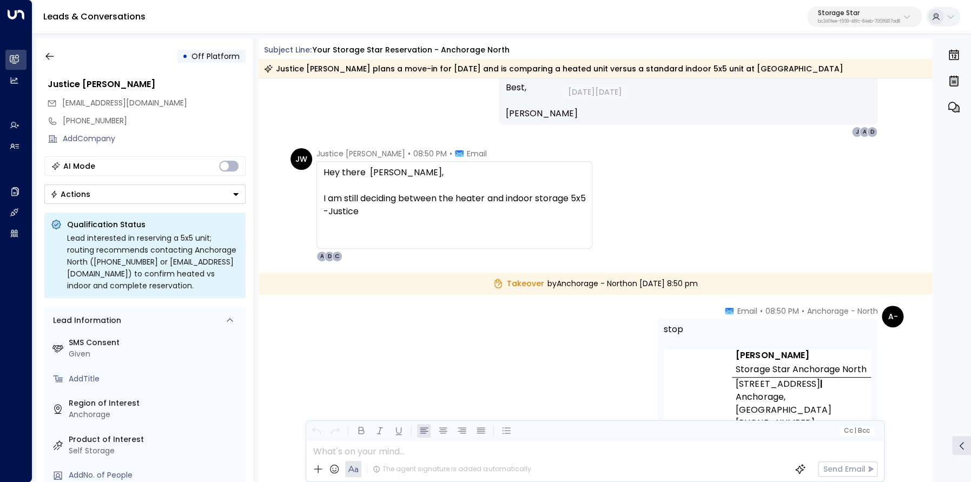
scroll to position [1099, 0]
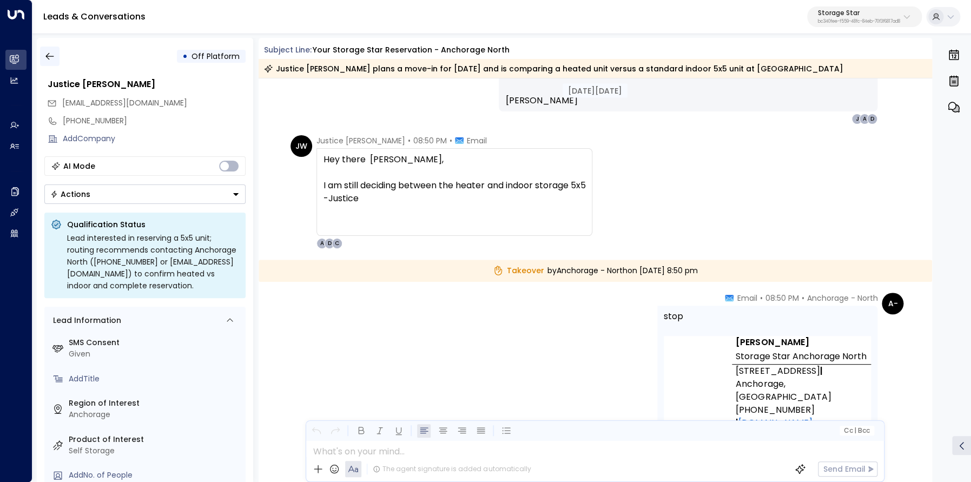
click at [47, 58] on icon "button" at bounding box center [49, 56] width 11 height 11
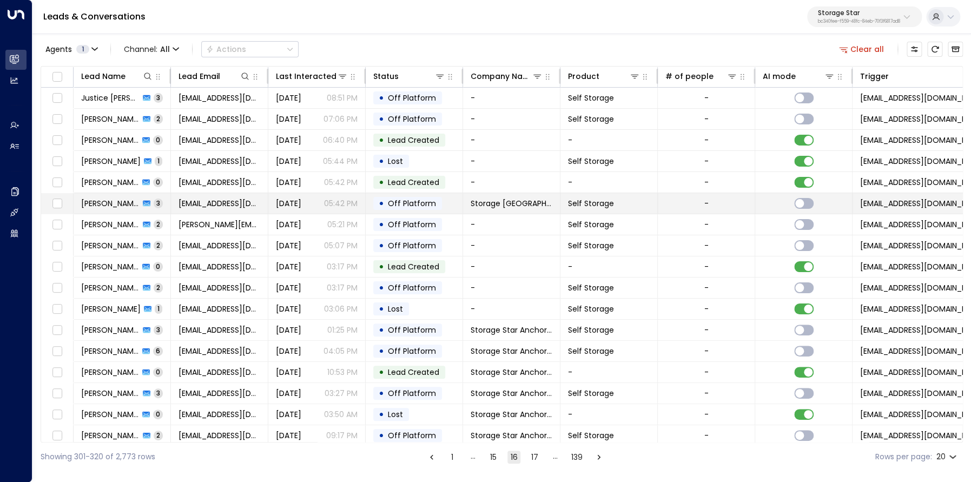
click at [108, 198] on span "[PERSON_NAME]" at bounding box center [110, 203] width 58 height 11
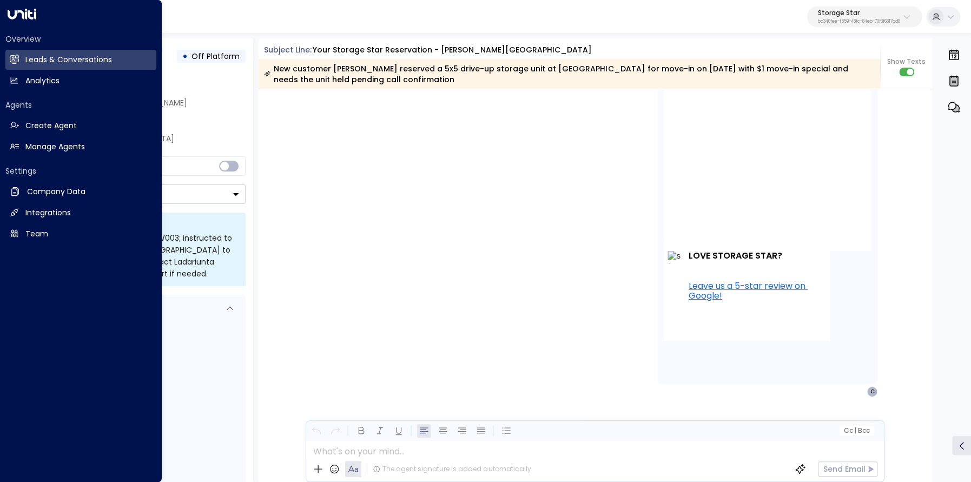
scroll to position [2231, 0]
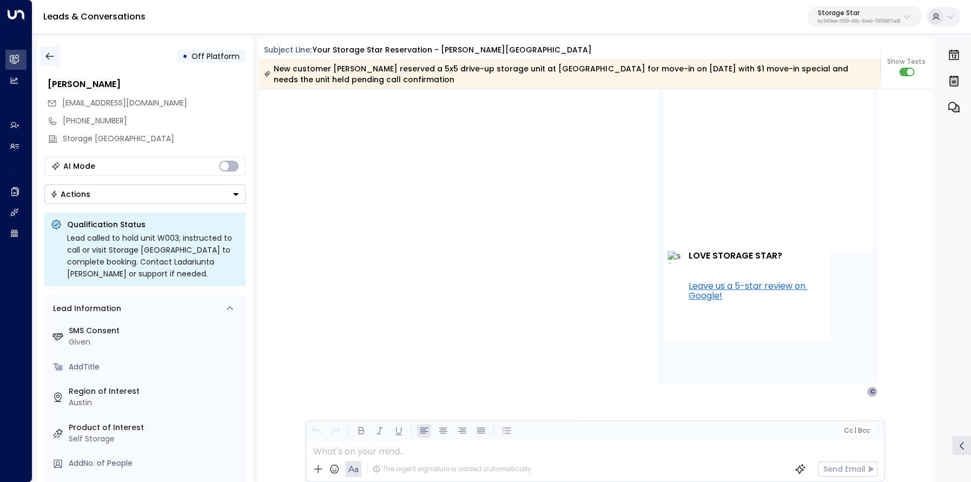
click at [49, 59] on icon "button" at bounding box center [49, 56] width 8 height 7
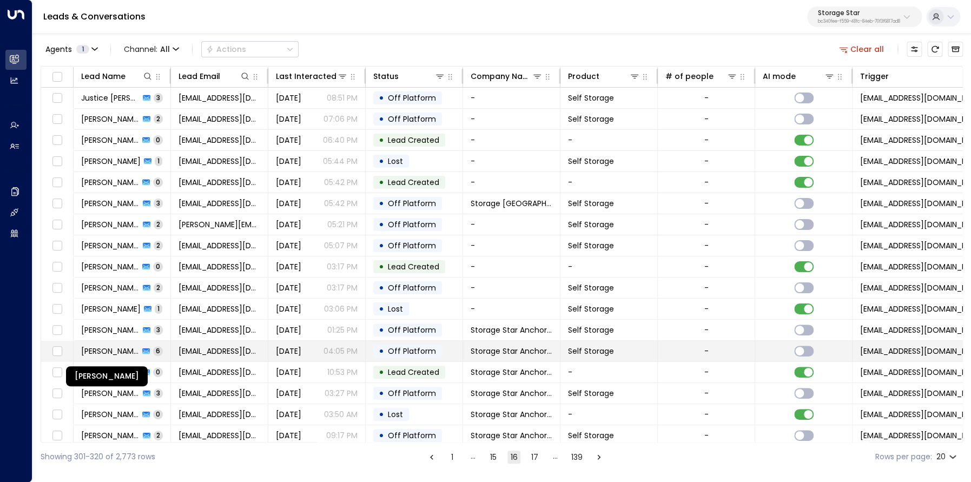
click at [114, 353] on span "[PERSON_NAME]" at bounding box center [110, 351] width 58 height 11
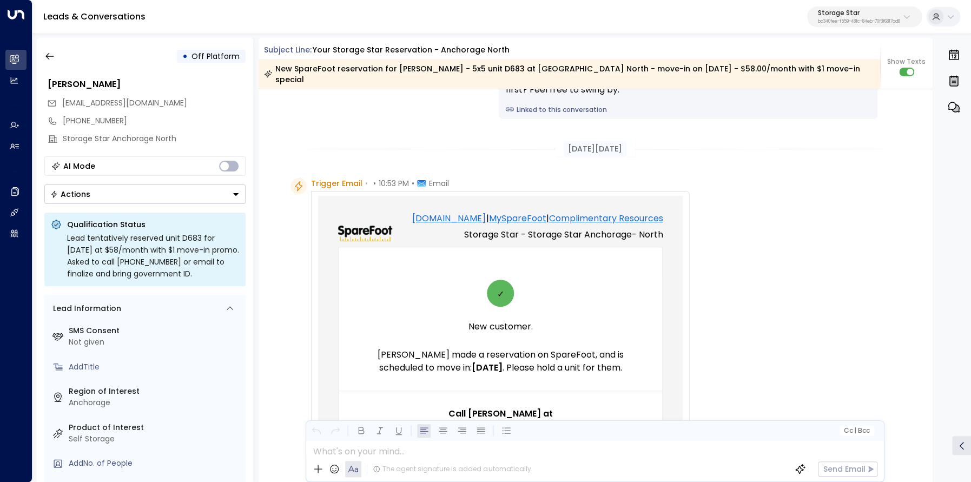
scroll to position [1021, 0]
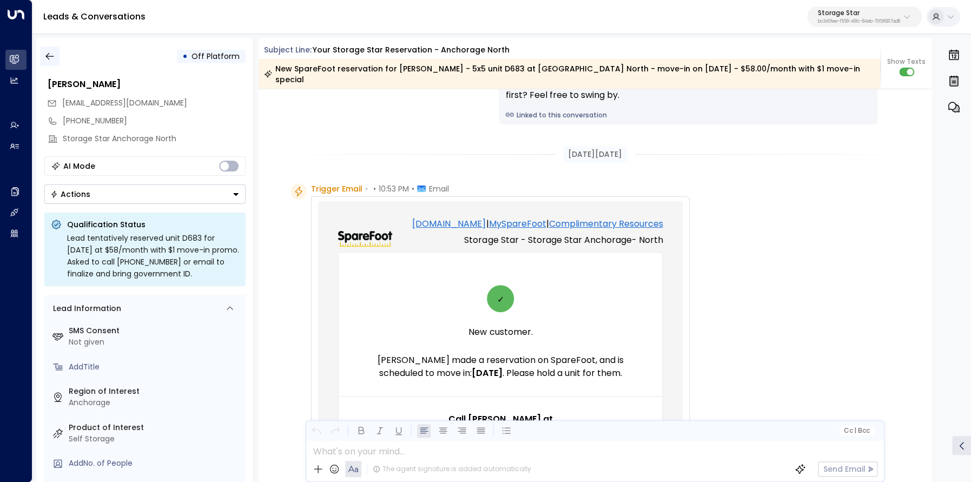
click at [58, 56] on button "button" at bounding box center [49, 56] width 19 height 19
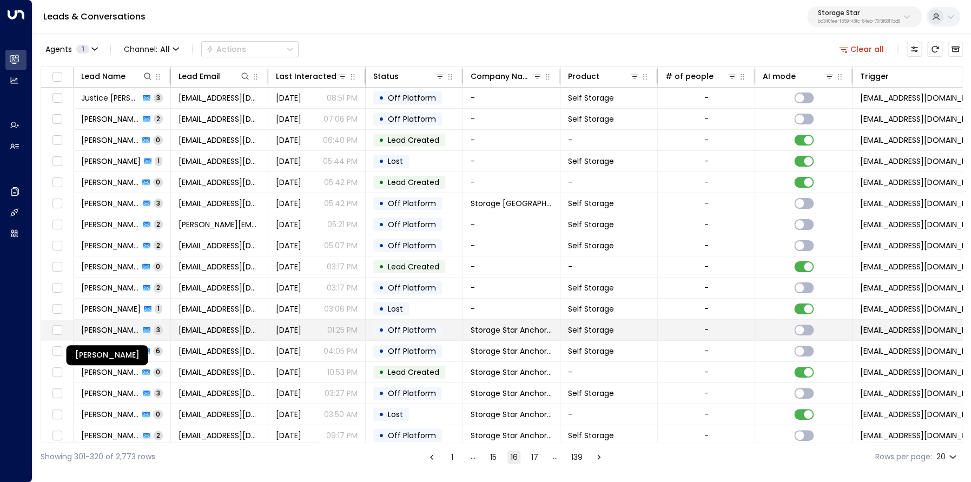
click at [113, 329] on span "[PERSON_NAME]" at bounding box center [110, 330] width 58 height 11
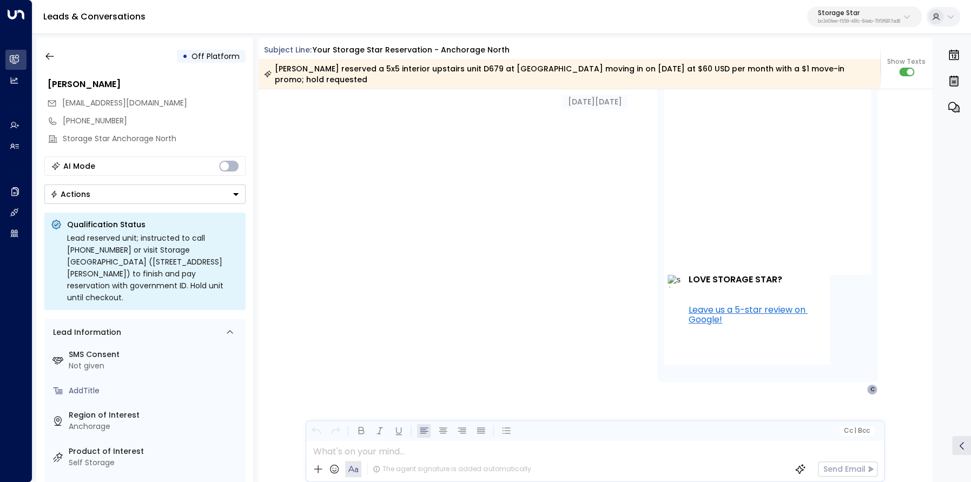
scroll to position [2145, 0]
click at [49, 57] on icon "button" at bounding box center [49, 56] width 11 height 11
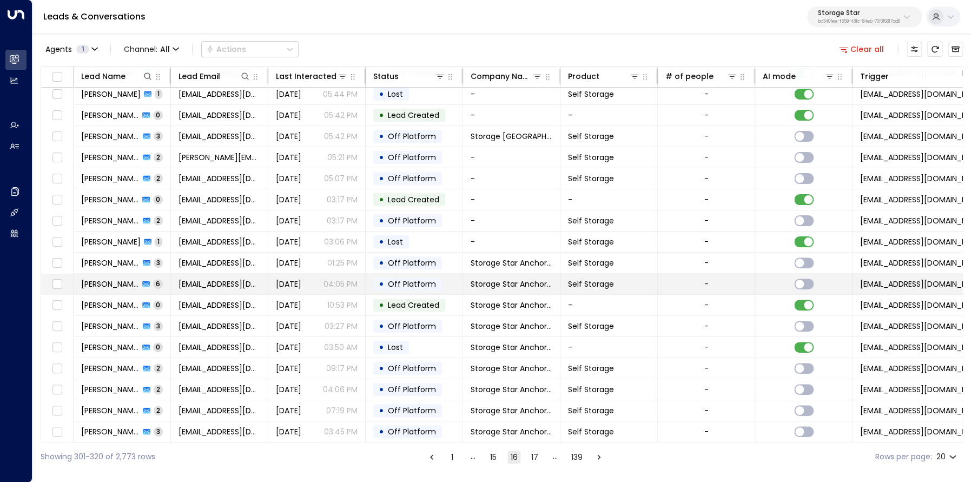
scroll to position [68, 0]
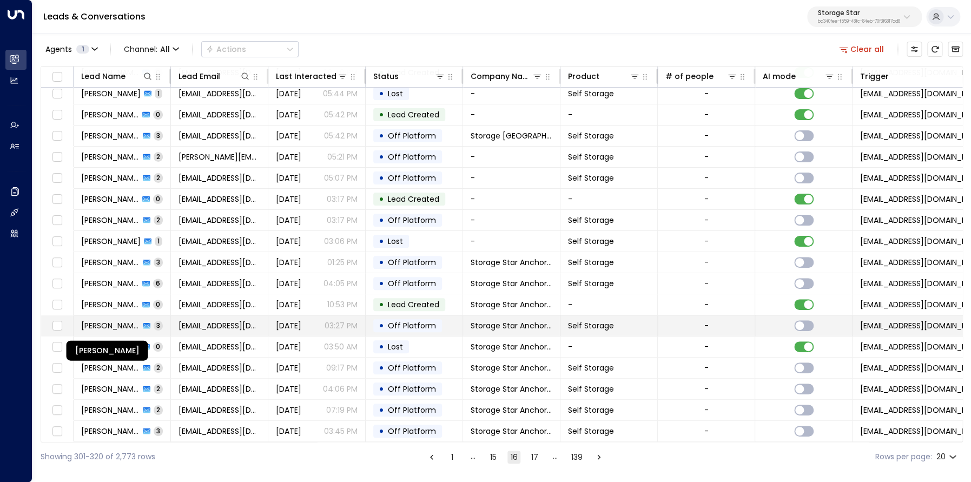
click at [110, 325] on span "[PERSON_NAME]" at bounding box center [110, 325] width 58 height 11
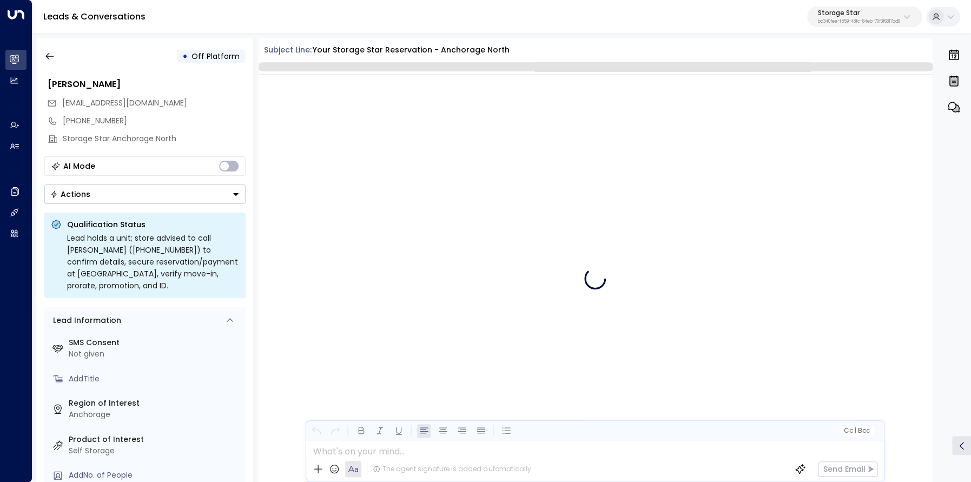
scroll to position [193, 0]
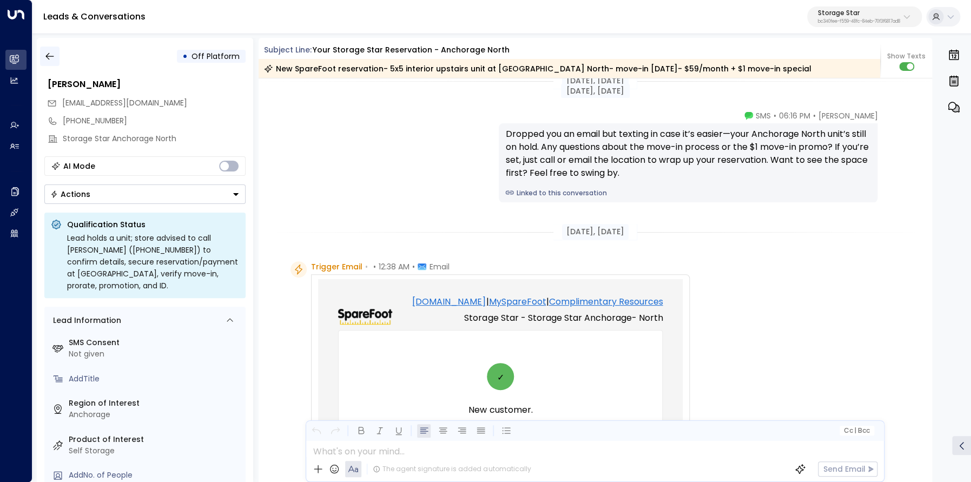
click at [50, 57] on icon "button" at bounding box center [49, 56] width 11 height 11
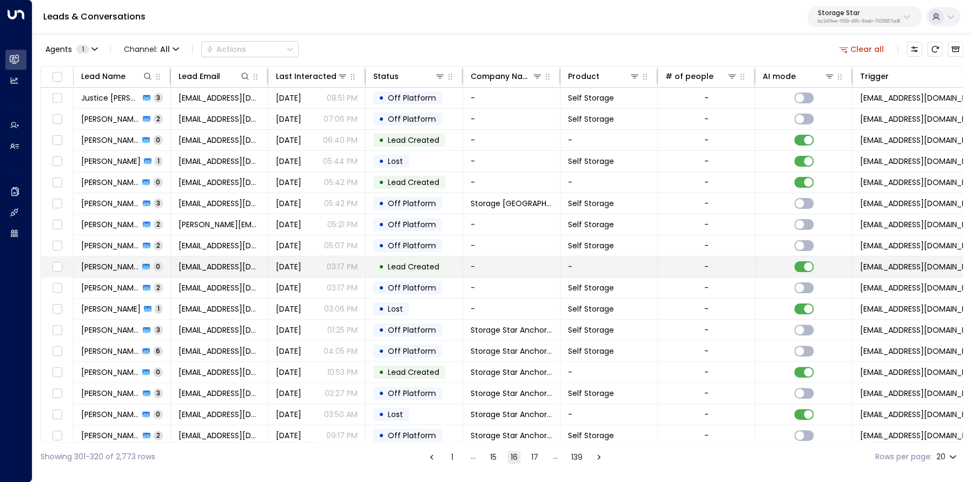
scroll to position [68, 0]
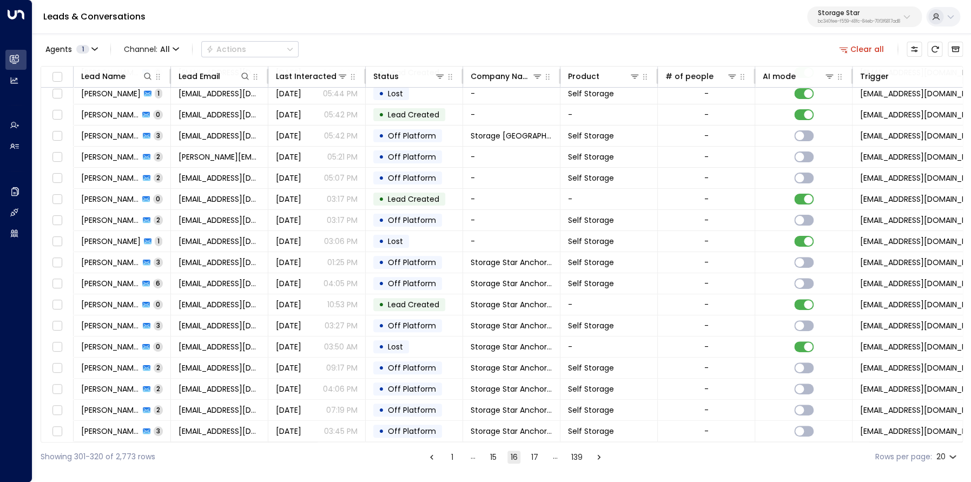
click at [535, 457] on button "17" at bounding box center [534, 457] width 13 height 13
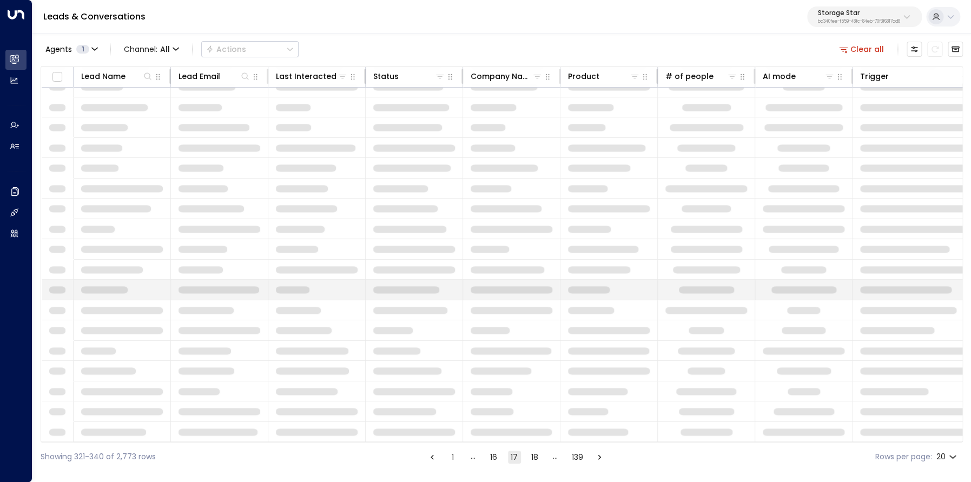
scroll to position [51, 0]
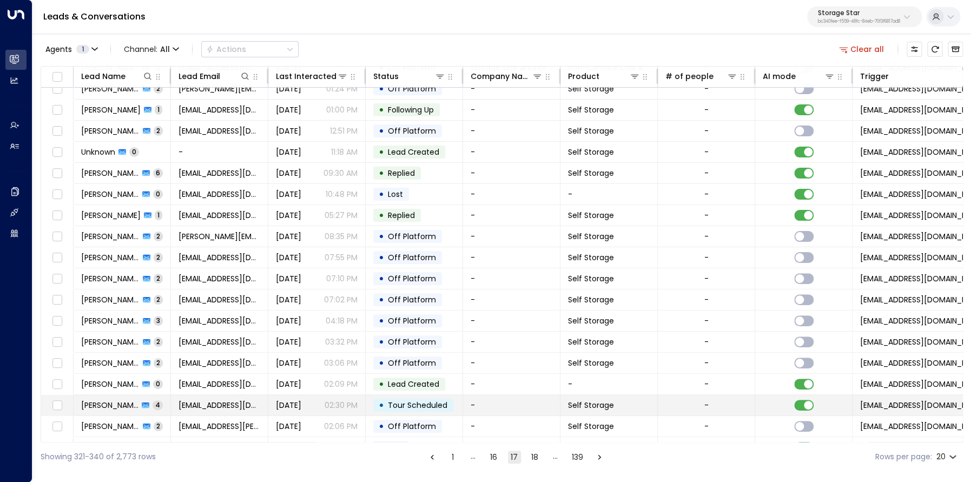
click at [121, 406] on span "[PERSON_NAME] [PERSON_NAME]" at bounding box center [109, 405] width 57 height 11
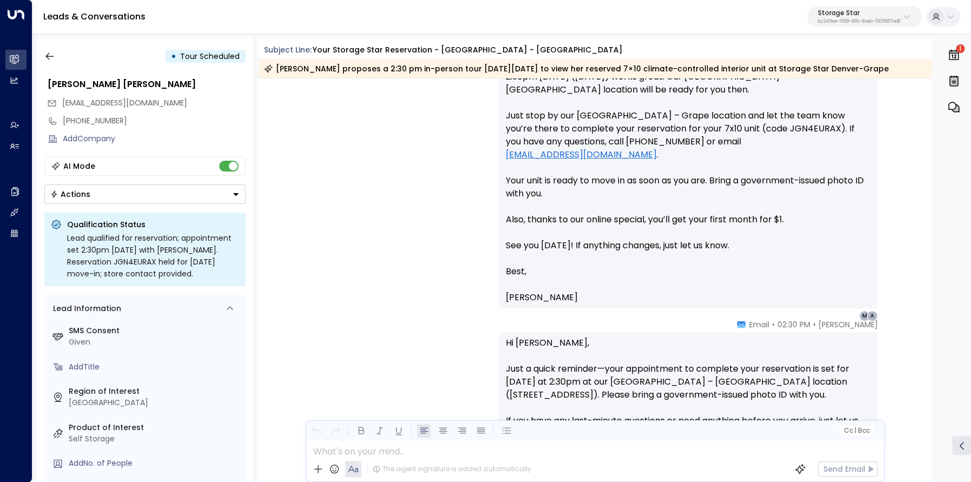
scroll to position [1324, 0]
